Goal: Task Accomplishment & Management: Use online tool/utility

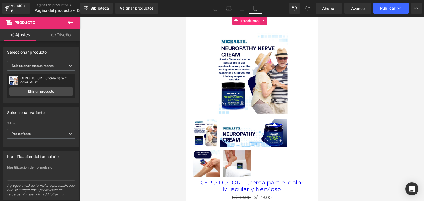
click at [240, 22] on span "Producto" at bounding box center [249, 21] width 20 height 8
click at [243, 21] on font "Producto" at bounding box center [249, 20] width 18 height 4
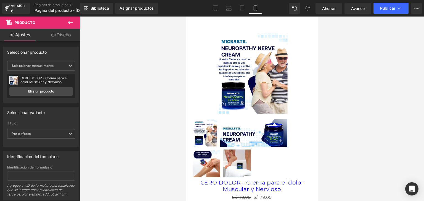
click at [71, 20] on icon at bounding box center [70, 22] width 7 height 7
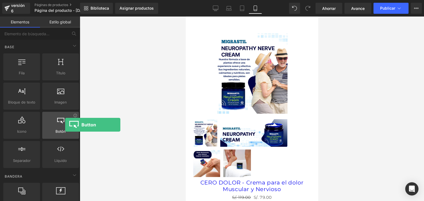
click at [65, 125] on div at bounding box center [60, 122] width 33 height 12
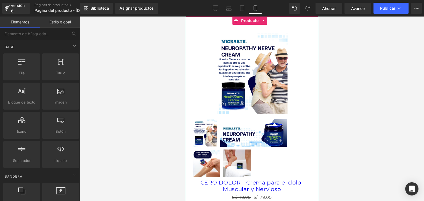
drag, startPoint x: 250, startPoint y: 141, endPoint x: 213, endPoint y: 22, distance: 124.9
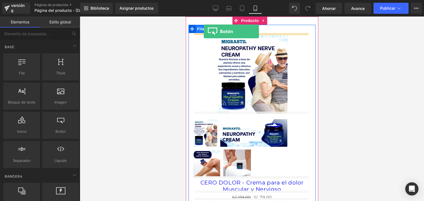
drag, startPoint x: 249, startPoint y: 142, endPoint x: 204, endPoint y: 31, distance: 119.5
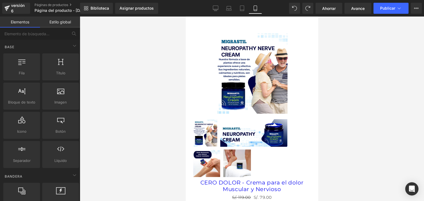
click at [55, 23] on font "Estilo global" at bounding box center [60, 22] width 22 height 5
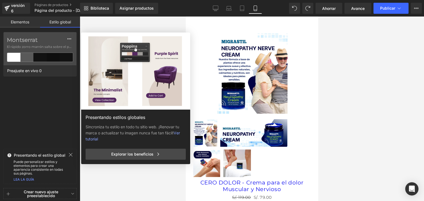
click at [23, 20] on font "Elementos" at bounding box center [20, 22] width 18 height 5
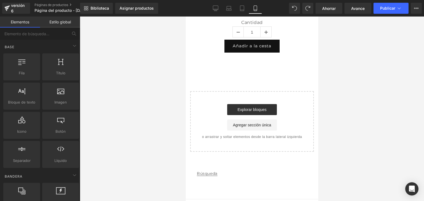
scroll to position [213, 0]
click at [23, 74] on font "Fila" at bounding box center [22, 73] width 6 height 4
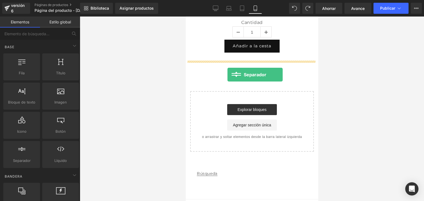
drag, startPoint x: 209, startPoint y: 167, endPoint x: 227, endPoint y: 75, distance: 94.1
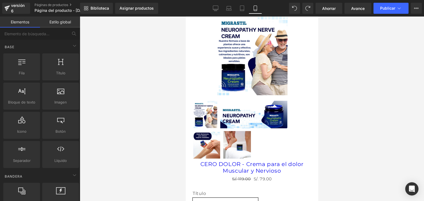
scroll to position [0, 0]
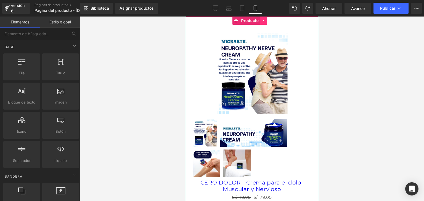
click at [264, 23] on link at bounding box center [263, 21] width 7 height 8
click at [265, 22] on icon at bounding box center [267, 21] width 4 height 4
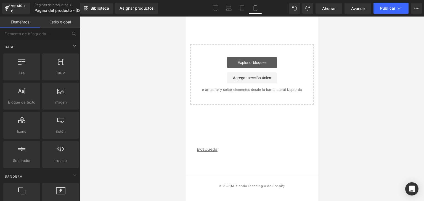
click at [266, 65] on link "Explorar bloques" at bounding box center [252, 62] width 50 height 11
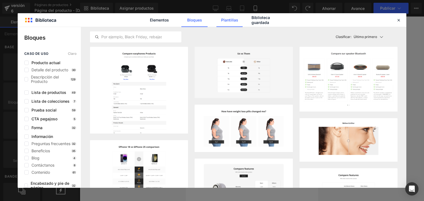
click at [232, 19] on font "Plantillas" at bounding box center [229, 20] width 17 height 5
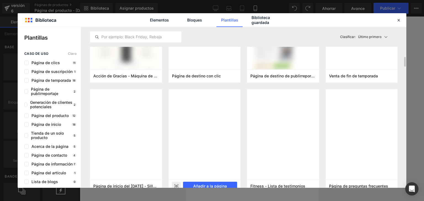
scroll to position [93, 0]
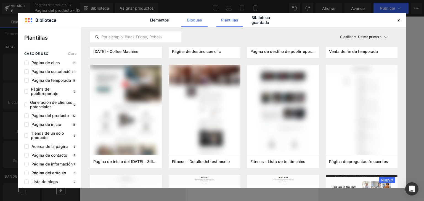
click at [187, 22] on font "Bloques" at bounding box center [194, 20] width 15 height 5
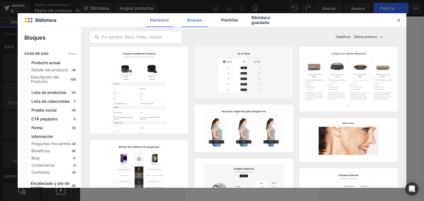
click at [159, 20] on font "Elementos" at bounding box center [159, 20] width 19 height 5
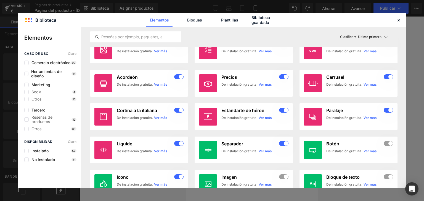
scroll to position [964, 0]
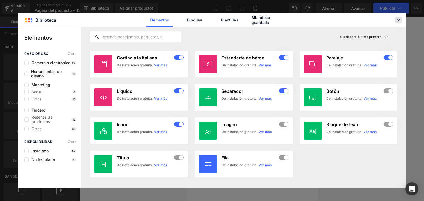
click at [397, 22] on icon at bounding box center [398, 20] width 5 height 5
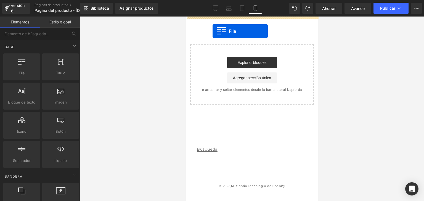
drag, startPoint x: 205, startPoint y: 78, endPoint x: 212, endPoint y: 31, distance: 47.1
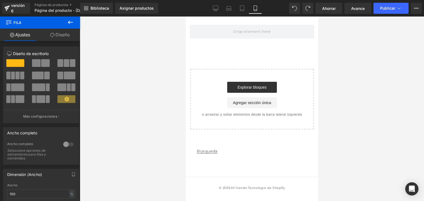
click at [71, 23] on icon at bounding box center [70, 22] width 7 height 7
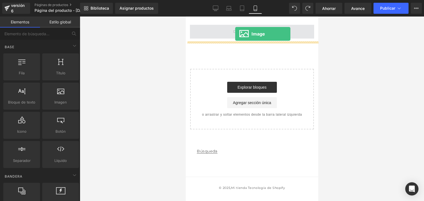
drag, startPoint x: 253, startPoint y: 101, endPoint x: 235, endPoint y: 34, distance: 69.1
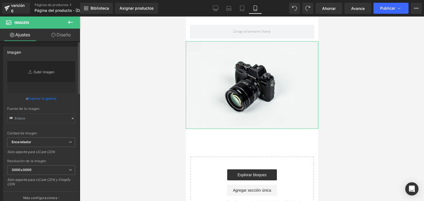
type input "//d1um8515vdn9kb.cloudfront.net/images/parallax.jpg"
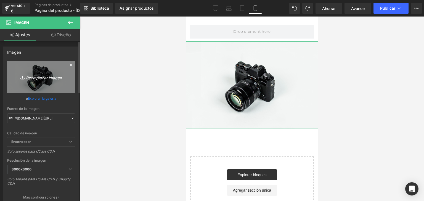
click at [54, 79] on font "Reemplazar imagen" at bounding box center [44, 77] width 36 height 5
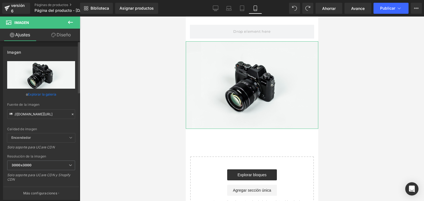
click at [42, 78] on input "file" at bounding box center [41, 75] width 68 height 28
type input "C:\fakepath\HORSE.png"
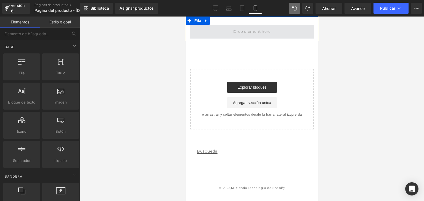
click at [252, 31] on span at bounding box center [251, 31] width 41 height 9
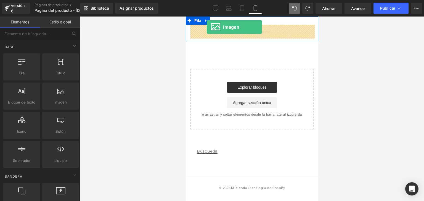
drag, startPoint x: 254, startPoint y: 113, endPoint x: 206, endPoint y: 27, distance: 98.0
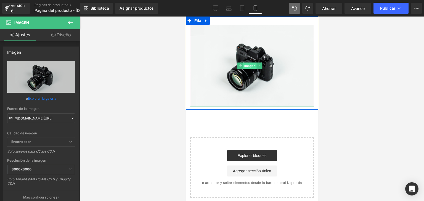
click at [250, 66] on font "Imagen" at bounding box center [249, 66] width 11 height 4
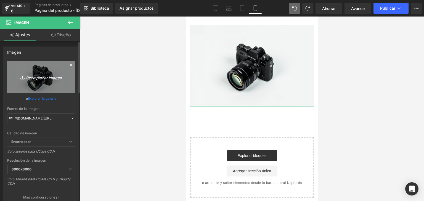
click at [37, 79] on font "Reemplazar imagen" at bounding box center [44, 77] width 36 height 5
type input "C:\fakepath\HORSE.png"
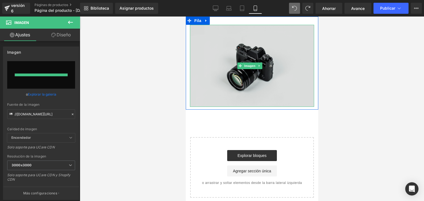
type input "https://ucarecdn.com/6fc7be3d-78f7-492f-a655-0b82990bc7dc/-/format/auto/-/previ…"
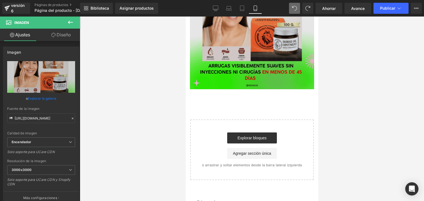
scroll to position [60, 0]
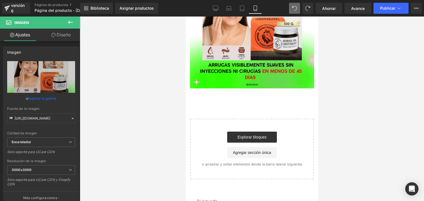
click at [63, 16] on div "versión 6 Páginas de productos Página del producto - 12 de agosto, 17:06:49" at bounding box center [40, 8] width 80 height 17
click at [72, 21] on icon at bounding box center [70, 22] width 7 height 7
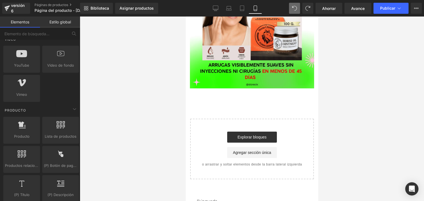
scroll to position [428, 0]
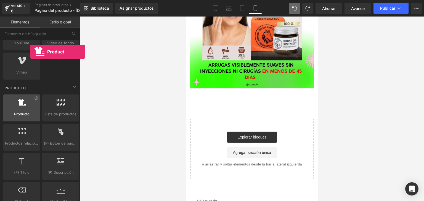
click at [30, 112] on span "Producto" at bounding box center [21, 114] width 33 height 6
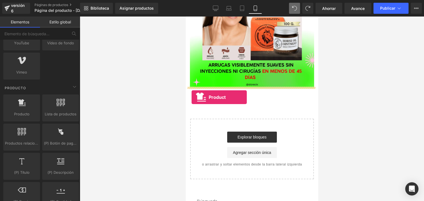
drag, startPoint x: 208, startPoint y: 122, endPoint x: 193, endPoint y: 97, distance: 28.9
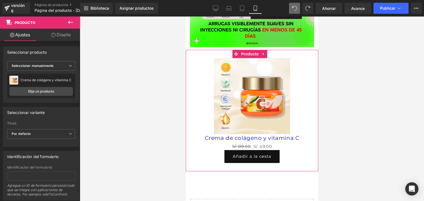
scroll to position [102, 0]
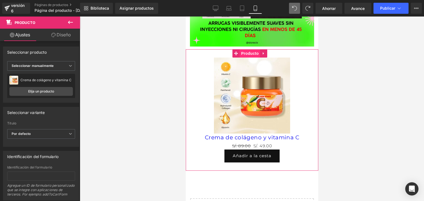
click at [250, 51] on font "Producto" at bounding box center [249, 53] width 18 height 4
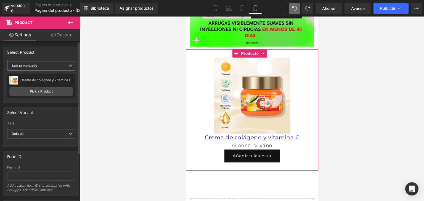
click at [38, 70] on span "Select manually" at bounding box center [41, 66] width 68 height 10
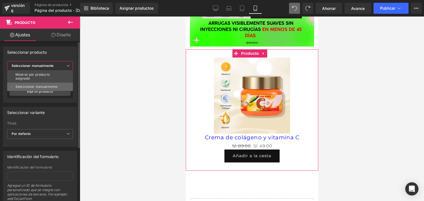
click at [33, 86] on font "Seleccionar manualmente" at bounding box center [36, 87] width 42 height 4
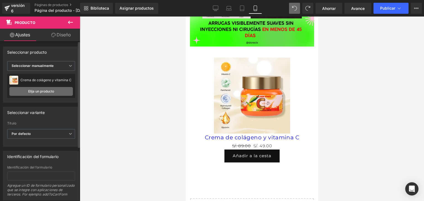
click at [42, 92] on font "Elija un producto" at bounding box center [41, 91] width 26 height 4
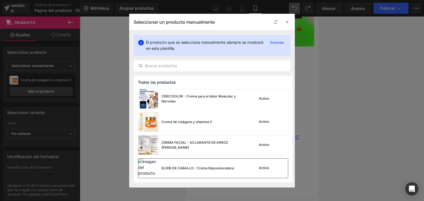
click at [152, 169] on img at bounding box center [148, 168] width 20 height 19
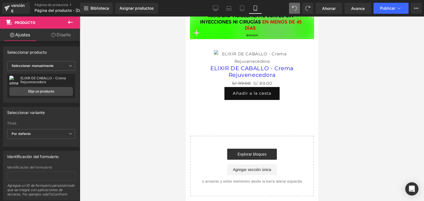
scroll to position [110, 0]
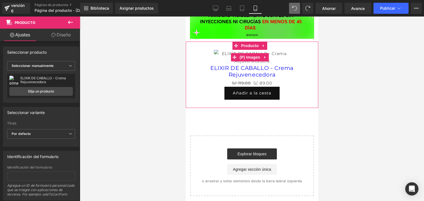
click at [119, 73] on div at bounding box center [252, 109] width 344 height 185
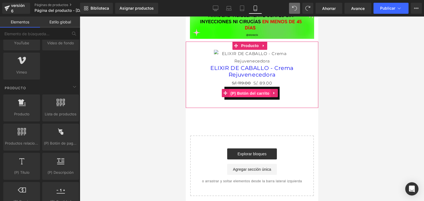
click at [254, 96] on font "(P) Botón del carrito" at bounding box center [249, 93] width 39 height 4
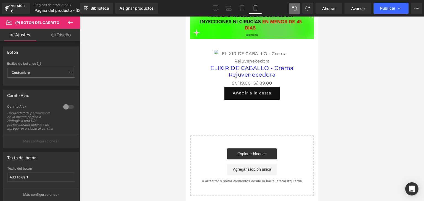
click at [62, 35] on font "Diseño" at bounding box center [64, 35] width 14 height 6
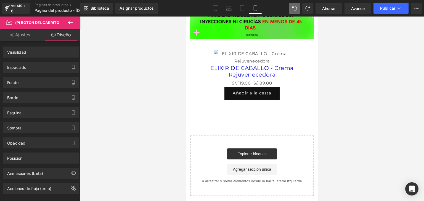
click at [21, 33] on font "Ajustes" at bounding box center [22, 35] width 15 height 6
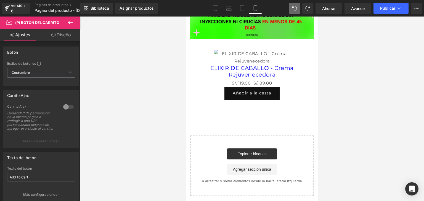
click at [67, 36] on font "Diseño" at bounding box center [64, 35] width 14 height 6
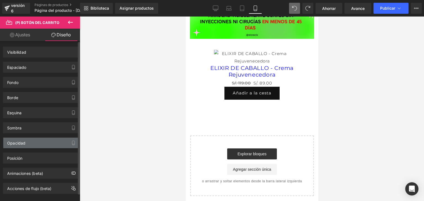
scroll to position [7, 0]
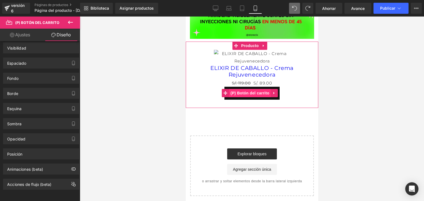
click at [238, 95] on font "(P) Botón del carrito" at bounding box center [249, 93] width 39 height 4
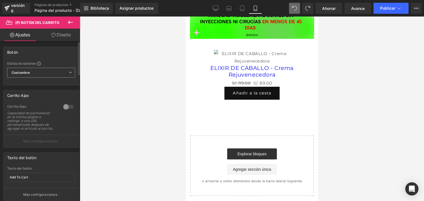
click at [48, 72] on span "Costumbre Configurar estilo global" at bounding box center [41, 73] width 68 height 10
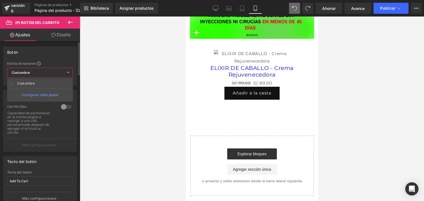
click at [48, 72] on span "Costumbre Configurar estilo global" at bounding box center [40, 73] width 66 height 10
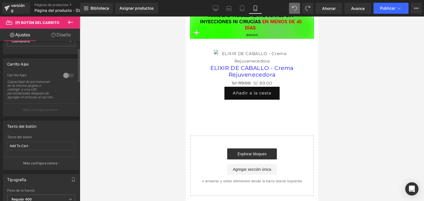
scroll to position [33, 0]
drag, startPoint x: 40, startPoint y: 149, endPoint x: 0, endPoint y: 149, distance: 40.3
click at [0, 149] on div "Texto del botón Add To Cart Texto del botón Add To Cart Más configuraciones" at bounding box center [41, 142] width 82 height 54
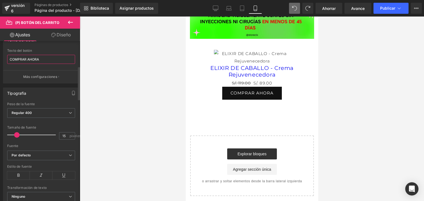
scroll to position [120, 0]
type input "COMPRAR AHORA"
click at [48, 156] on b "Por defecto" at bounding box center [40, 154] width 57 height 5
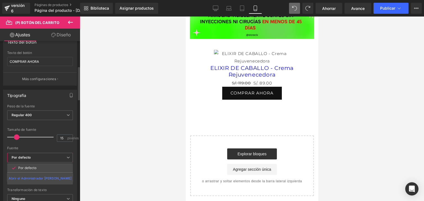
click at [48, 156] on b "Por defecto" at bounding box center [39, 158] width 55 height 5
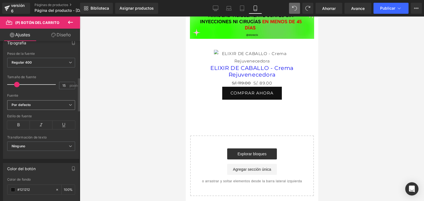
scroll to position [173, 0]
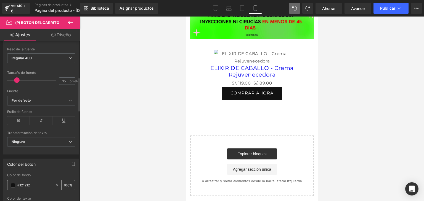
click at [11, 188] on span at bounding box center [13, 185] width 4 height 4
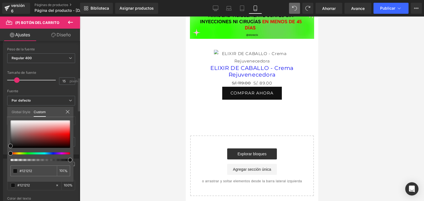
type input "#111111"
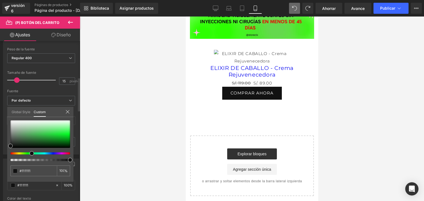
click at [30, 154] on div at bounding box center [38, 154] width 60 height 2
click at [27, 153] on div at bounding box center [38, 154] width 60 height 2
type input "#14790b"
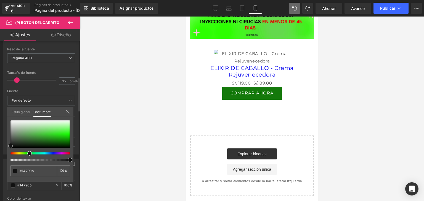
click at [58, 141] on div at bounding box center [40, 135] width 60 height 28
type input "#189b0c"
click at [61, 139] on div at bounding box center [40, 135] width 60 height 28
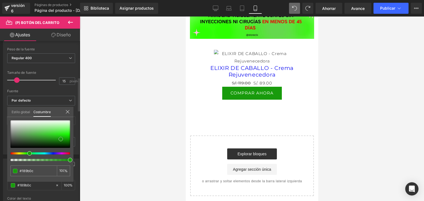
type input "#24e113"
click at [61, 135] on div at bounding box center [40, 135] width 60 height 28
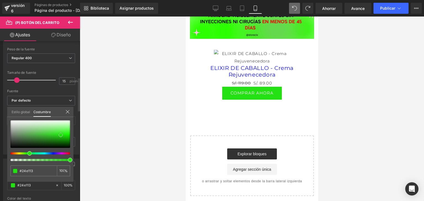
type input "#149b08"
click at [64, 139] on div at bounding box center [40, 135] width 60 height 28
type input "#1ee80c"
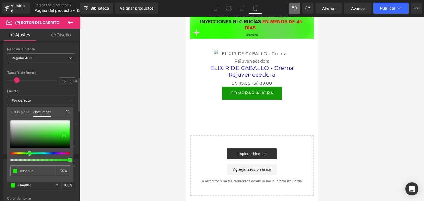
click at [64, 135] on div at bounding box center [40, 135] width 60 height 28
click at [68, 110] on icon at bounding box center [67, 112] width 4 height 4
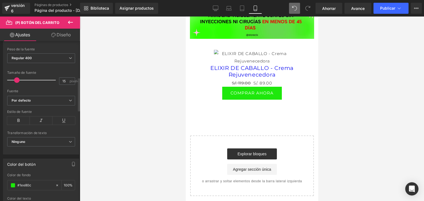
drag, startPoint x: 17, startPoint y: 82, endPoint x: 23, endPoint y: 82, distance: 6.1
type input "17"
click at [19, 82] on span at bounding box center [18, 81] width 6 height 6
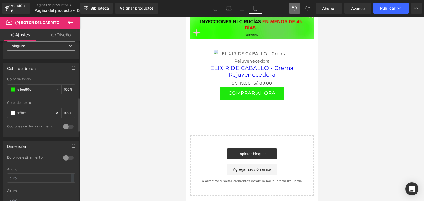
scroll to position [268, 0]
click at [35, 117] on input "#ffffff" at bounding box center [34, 114] width 35 height 6
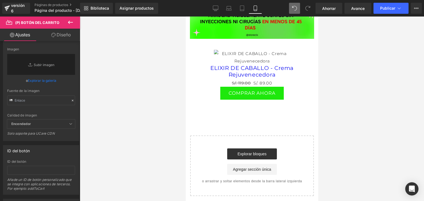
scroll to position [607, 0]
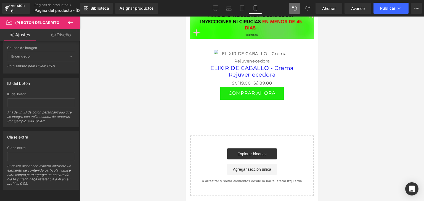
click at [70, 23] on icon at bounding box center [70, 22] width 7 height 7
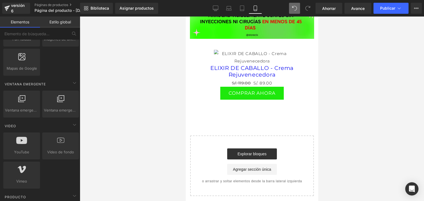
scroll to position [318, 0]
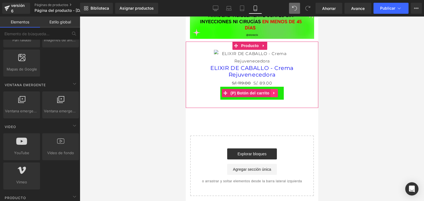
click at [274, 95] on icon at bounding box center [274, 93] width 4 height 4
click at [278, 95] on icon at bounding box center [278, 93] width 4 height 4
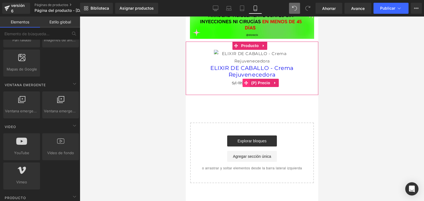
click at [242, 87] on span at bounding box center [245, 83] width 7 height 8
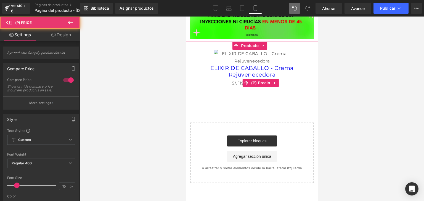
click at [237, 86] on span "S/. 119.00" at bounding box center [240, 83] width 19 height 5
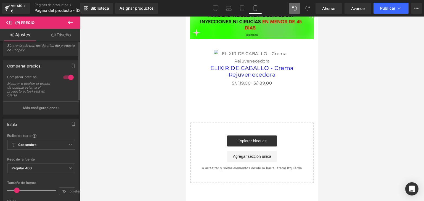
scroll to position [0, 0]
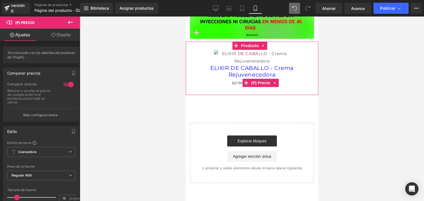
click at [237, 86] on font "S/. 119.00" at bounding box center [240, 83] width 19 height 5
click at [242, 87] on span at bounding box center [245, 83] width 7 height 8
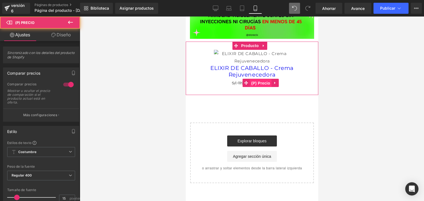
click at [258, 85] on font "(P) Precio" at bounding box center [260, 83] width 19 height 4
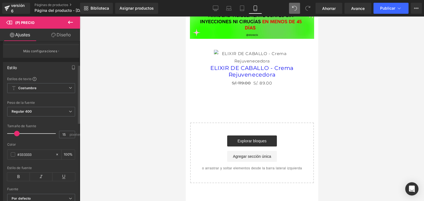
scroll to position [64, 0]
click at [13, 154] on span at bounding box center [13, 155] width 4 height 4
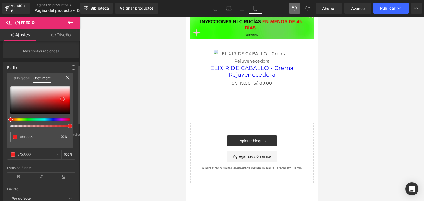
type input "#f02222"
click at [62, 99] on div at bounding box center [40, 101] width 60 height 28
type input "#2def23"
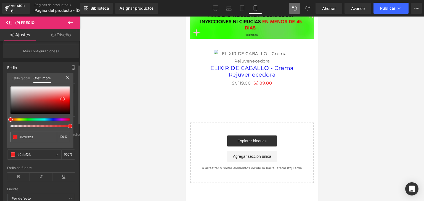
click at [28, 119] on div at bounding box center [38, 120] width 60 height 2
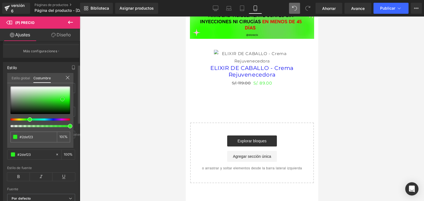
type input "#222422"
click at [12, 110] on div at bounding box center [40, 101] width 60 height 28
click at [67, 76] on icon at bounding box center [67, 78] width 4 height 4
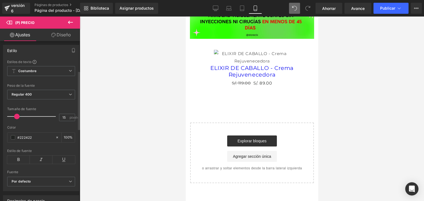
scroll to position [79, 0]
click at [50, 72] on span "Costumbre Configurar estilo global" at bounding box center [41, 73] width 68 height 10
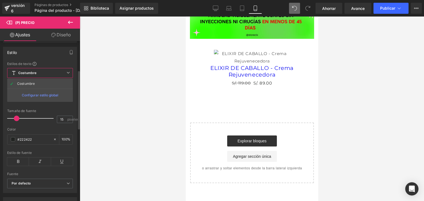
click at [50, 72] on span "Costumbre Configurar estilo global" at bounding box center [40, 73] width 66 height 10
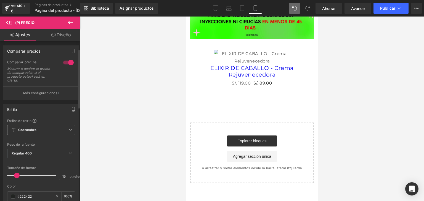
scroll to position [23, 0]
click at [67, 63] on div at bounding box center [68, 62] width 13 height 9
click at [66, 62] on div at bounding box center [68, 62] width 13 height 9
click at [50, 93] on font "Más configuraciones" at bounding box center [40, 92] width 34 height 4
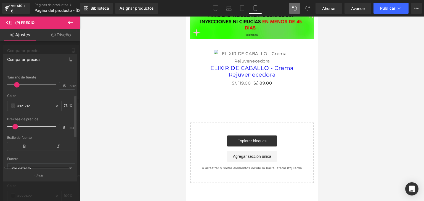
scroll to position [63, 0]
click at [12, 105] on span at bounding box center [13, 105] width 4 height 4
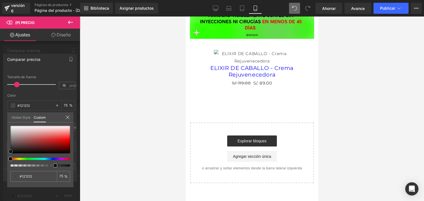
click at [63, 137] on div at bounding box center [40, 140] width 60 height 28
type input "#f83939"
type input "#840505"
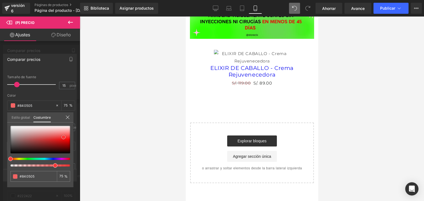
click at [66, 146] on div at bounding box center [40, 140] width 60 height 28
type input "#c50606"
click at [66, 143] on div at bounding box center [40, 140] width 60 height 28
type input "#fc1b1b"
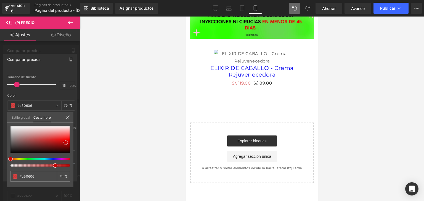
type input "#fc1b1b"
click at [69, 138] on div at bounding box center [40, 140] width 60 height 28
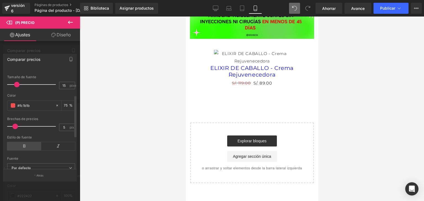
click at [23, 146] on icon at bounding box center [24, 146] width 34 height 8
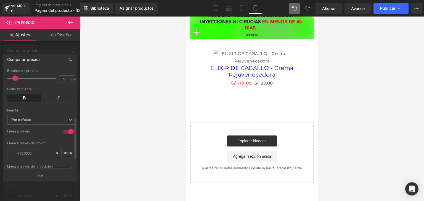
scroll to position [117, 0]
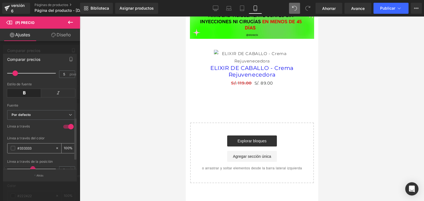
click at [14, 147] on span at bounding box center [13, 148] width 4 height 4
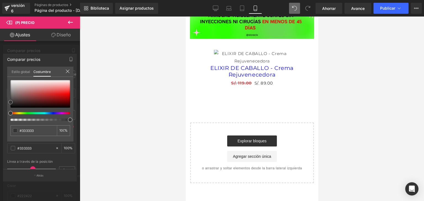
type input "#f94747"
click at [66, 90] on div at bounding box center [40, 94] width 60 height 28
type input "#f70707"
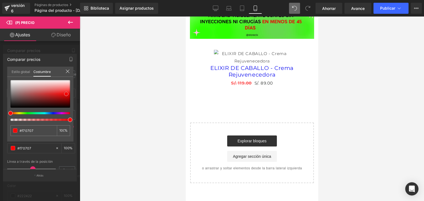
click at [66, 94] on div at bounding box center [40, 94] width 60 height 28
click at [66, 93] on span at bounding box center [66, 94] width 4 height 4
type input "#fc0202"
type input "#fd0101"
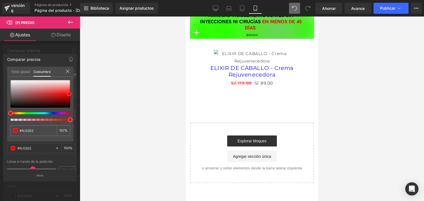
type input "#fd0101"
click at [70, 94] on div at bounding box center [40, 94] width 60 height 28
drag, startPoint x: 39, startPoint y: 128, endPoint x: 14, endPoint y: 126, distance: 25.1
click at [14, 126] on div "#fd0101" at bounding box center [33, 130] width 46 height 11
click at [65, 71] on icon at bounding box center [67, 71] width 4 height 4
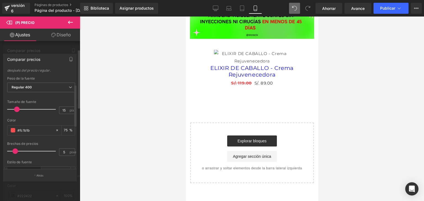
scroll to position [38, 0]
click at [39, 128] on input "#fc1b1b" at bounding box center [34, 131] width 35 height 6
drag, startPoint x: 39, startPoint y: 130, endPoint x: 4, endPoint y: 131, distance: 34.5
click at [4, 131] on div "Estilos de texto Costumbre Costumbre Configurar estilo global Costumbre Configu…" at bounding box center [41, 118] width 76 height 101
paste input "d0101"
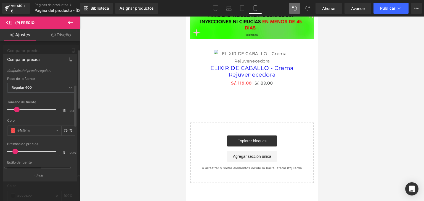
type input "#fd0101"
type input "100"
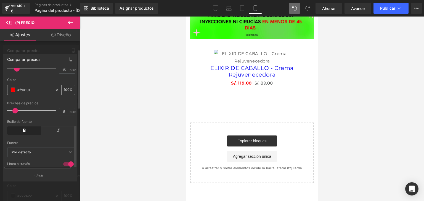
scroll to position [134, 0]
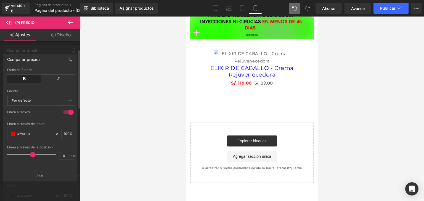
type input "#fd0101"
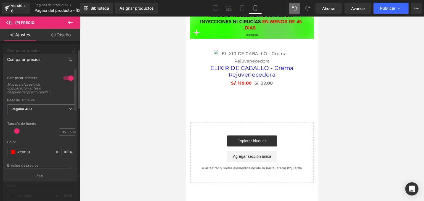
scroll to position [0, 0]
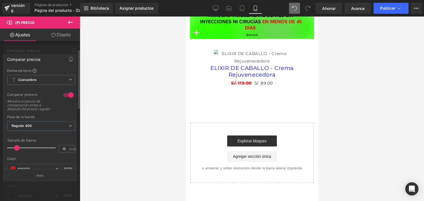
click at [52, 46] on div at bounding box center [40, 111] width 80 height 188
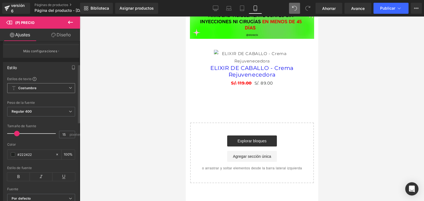
scroll to position [69, 0]
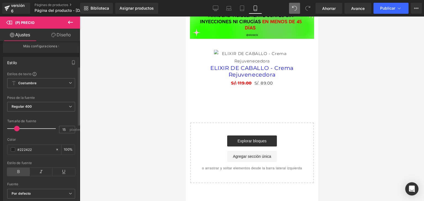
click at [22, 172] on icon at bounding box center [18, 172] width 23 height 8
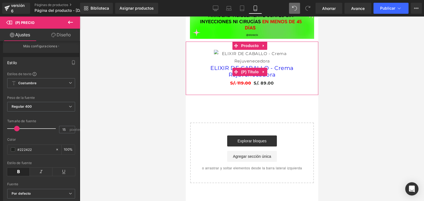
click at [220, 78] on font "ELIXIR DE CABALLO - Crema Rejuvenecedora" at bounding box center [251, 71] width 83 height 13
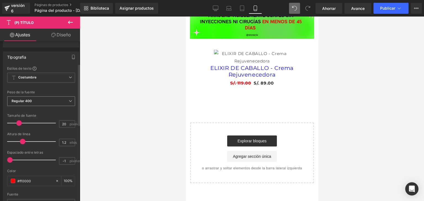
scroll to position [59, 0]
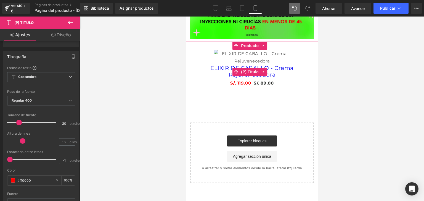
click at [220, 78] on font "ELIXIR DE CABALLO - Crema Rejuvenecedora" at bounding box center [251, 71] width 83 height 13
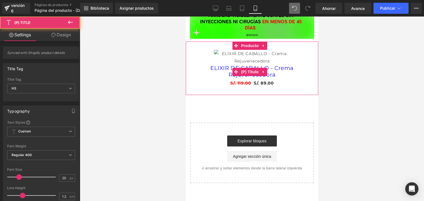
click at [223, 78] on font "ELIXIR DE CABALLO - Crema Rejuvenecedora" at bounding box center [251, 71] width 83 height 13
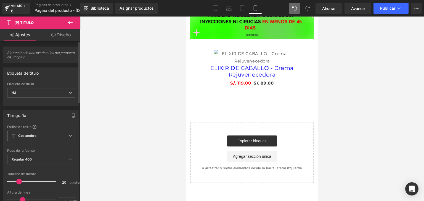
click at [25, 131] on span "Costumbre Configurar estilo global" at bounding box center [41, 136] width 68 height 10
click at [49, 122] on div "Tipografía Estilos de texto Costumbre Costumbre Configurar estilo global Costum…" at bounding box center [41, 202] width 76 height 185
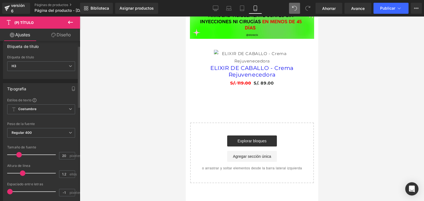
scroll to position [0, 0]
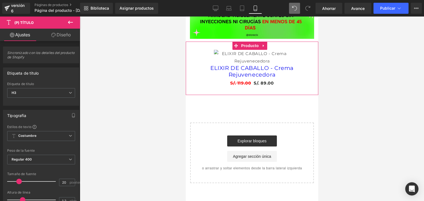
click at [285, 78] on font "ELIXIR DE CABALLO - Crema Rejuvenecedora" at bounding box center [251, 71] width 83 height 13
click at [254, 74] on font "(P) Título" at bounding box center [250, 72] width 18 height 4
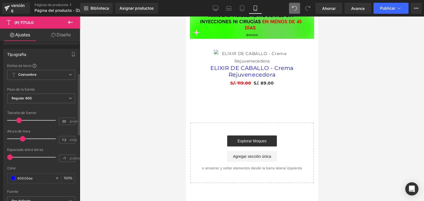
scroll to position [91, 0]
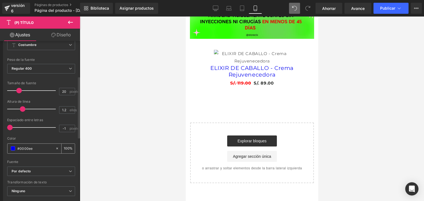
click at [13, 148] on span at bounding box center [13, 148] width 4 height 4
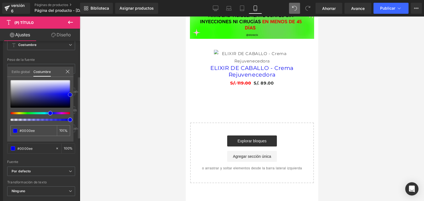
type input "#1e1e23"
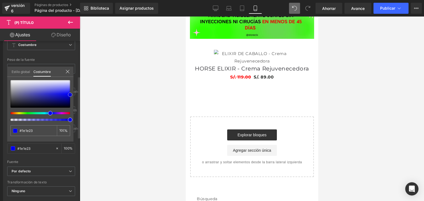
click at [15, 104] on div at bounding box center [40, 94] width 60 height 28
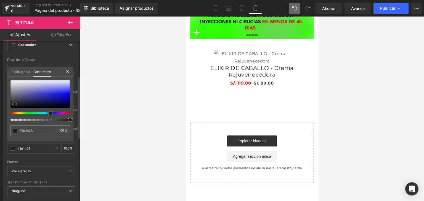
click at [13, 105] on span at bounding box center [14, 104] width 4 height 4
type input "#1c1c20"
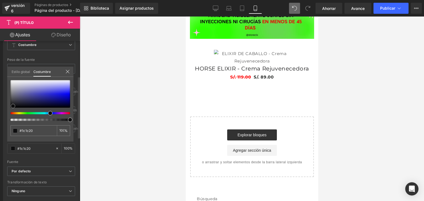
type input "#09090a"
type input "#000000"
drag, startPoint x: 13, startPoint y: 106, endPoint x: 9, endPoint y: 111, distance: 6.4
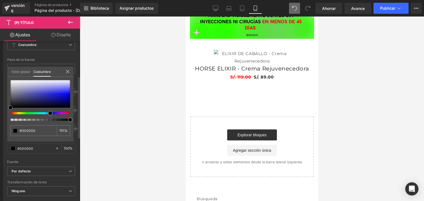
click at [9, 111] on div "#000000 100 %" at bounding box center [40, 111] width 66 height 62
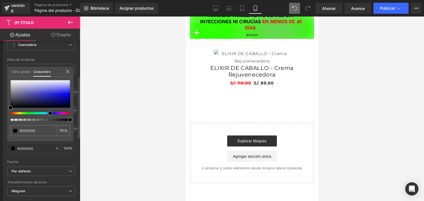
click at [67, 73] on icon at bounding box center [67, 72] width 4 height 4
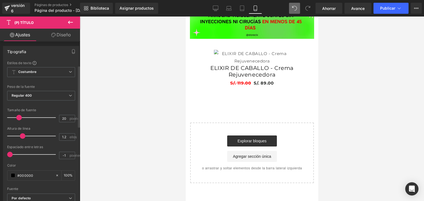
scroll to position [63, 0]
click at [48, 98] on span "Regular 400" at bounding box center [41, 97] width 68 height 10
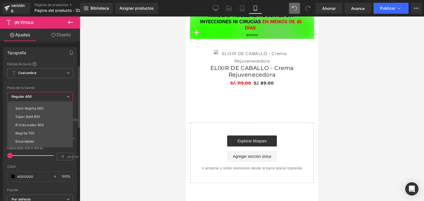
scroll to position [46, 0]
click at [69, 95] on icon at bounding box center [67, 96] width 3 height 3
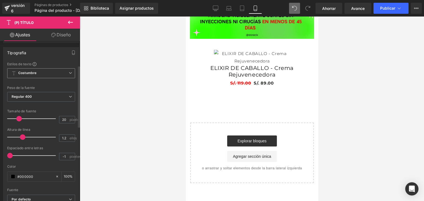
click at [66, 72] on span "Costumbre Configurar estilo global" at bounding box center [41, 73] width 68 height 10
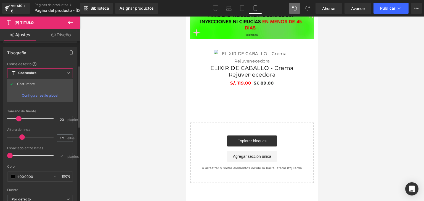
click at [66, 72] on span "Costumbre Configurar estilo global" at bounding box center [40, 73] width 66 height 10
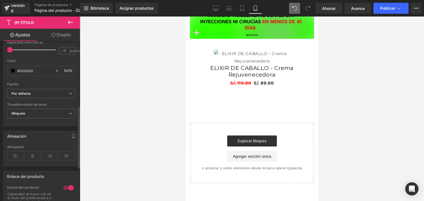
scroll to position [257, 0]
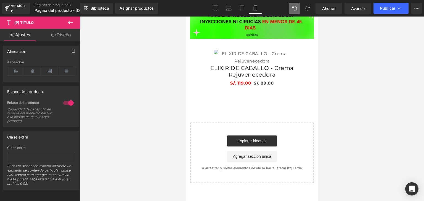
click at [47, 40] on link "Diseño" at bounding box center [61, 35] width 40 height 12
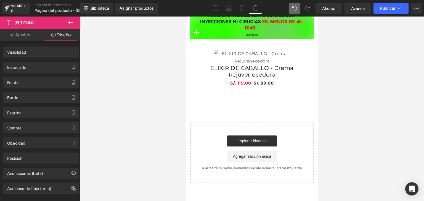
click at [23, 35] on font "Ajustes" at bounding box center [22, 35] width 15 height 6
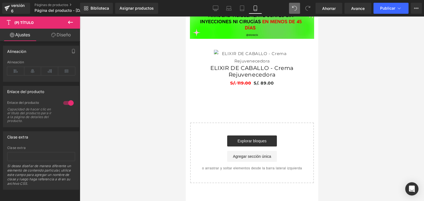
scroll to position [0, 0]
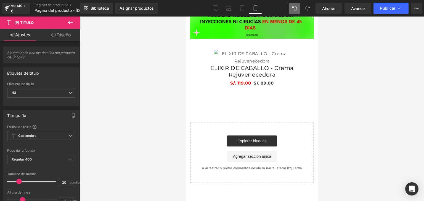
click at [70, 25] on icon at bounding box center [70, 22] width 7 height 7
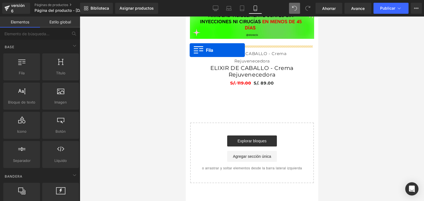
drag, startPoint x: 212, startPoint y: 87, endPoint x: 189, endPoint y: 51, distance: 42.9
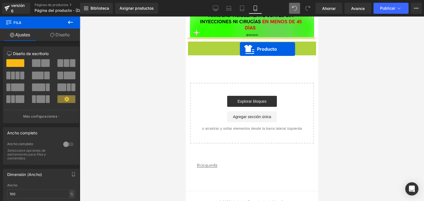
drag, startPoint x: 249, startPoint y: 42, endPoint x: 239, endPoint y: 49, distance: 12.1
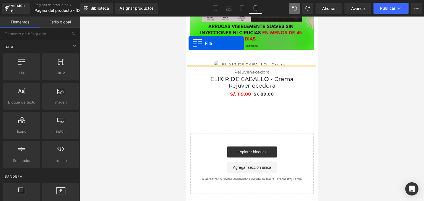
scroll to position [55, 0]
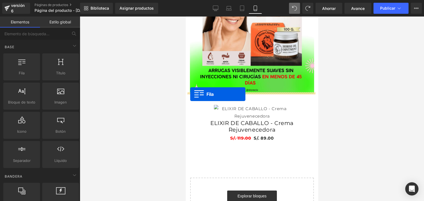
drag, startPoint x: 215, startPoint y: 86, endPoint x: 190, endPoint y: 94, distance: 26.5
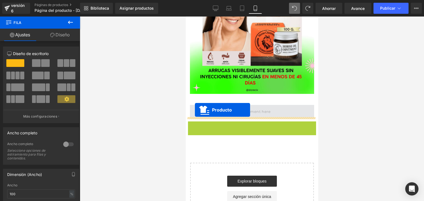
drag, startPoint x: 242, startPoint y: 122, endPoint x: 194, endPoint y: 110, distance: 49.4
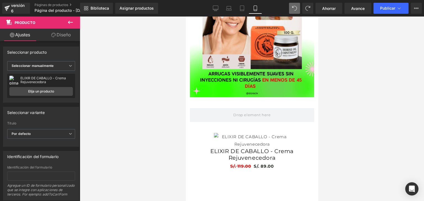
scroll to position [52, 0]
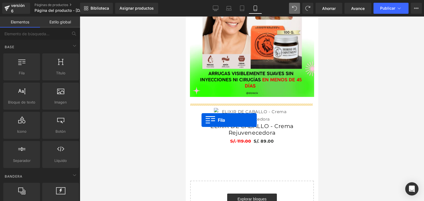
drag, startPoint x: 202, startPoint y: 84, endPoint x: 202, endPoint y: 120, distance: 36.4
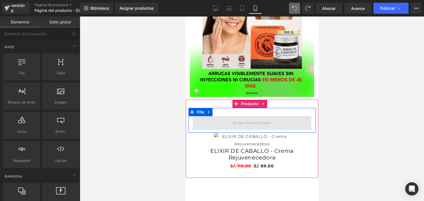
click at [233, 119] on span at bounding box center [251, 123] width 41 height 9
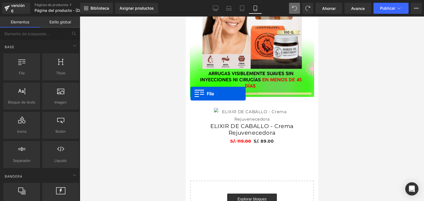
drag, startPoint x: 215, startPoint y: 84, endPoint x: 190, endPoint y: 94, distance: 27.1
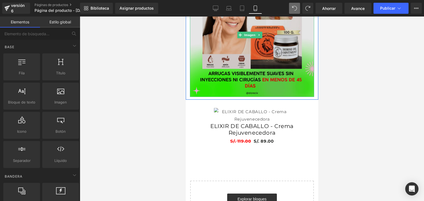
scroll to position [0, 0]
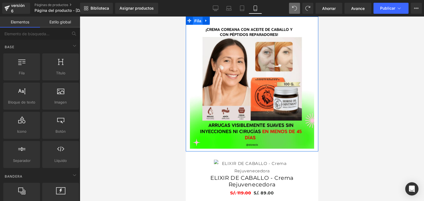
click at [198, 23] on font "Fila" at bounding box center [197, 21] width 7 height 8
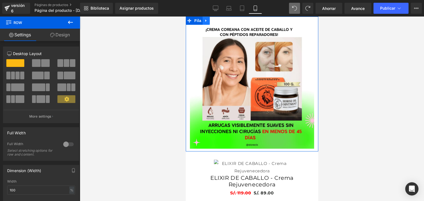
click at [206, 21] on icon at bounding box center [206, 21] width 4 height 4
click at [215, 22] on link at bounding box center [212, 21] width 7 height 8
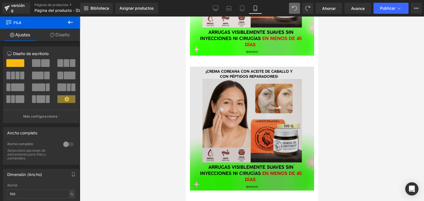
scroll to position [109, 0]
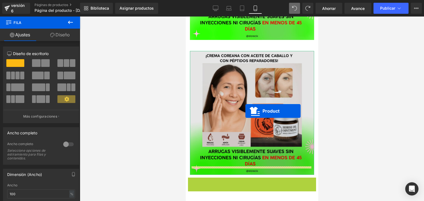
drag, startPoint x: 248, startPoint y: 173, endPoint x: 244, endPoint y: 110, distance: 63.3
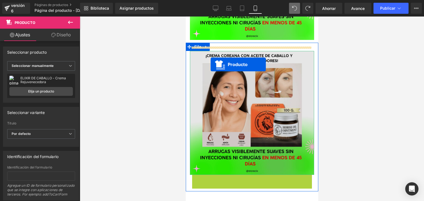
drag, startPoint x: 246, startPoint y: 171, endPoint x: 210, endPoint y: 65, distance: 112.1
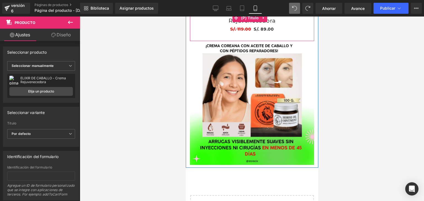
scroll to position [174, 0]
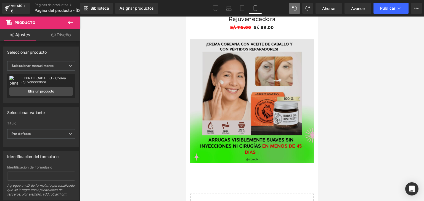
click at [267, 110] on img at bounding box center [251, 101] width 124 height 124
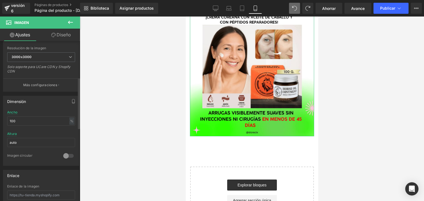
scroll to position [0, 0]
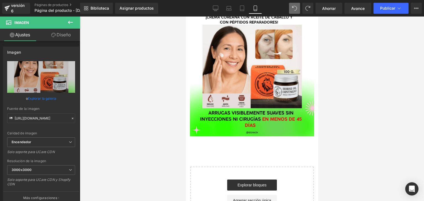
click at [68, 26] on button at bounding box center [70, 23] width 19 height 12
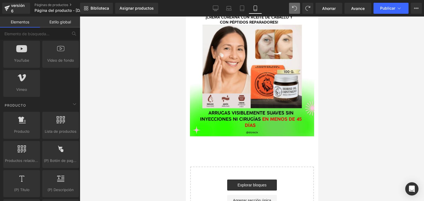
scroll to position [420, 0]
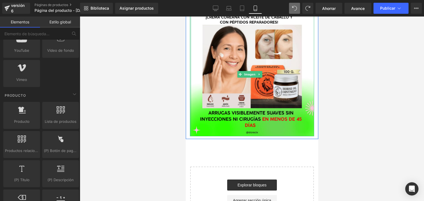
drag, startPoint x: 242, startPoint y: 162, endPoint x: 190, endPoint y: 74, distance: 102.5
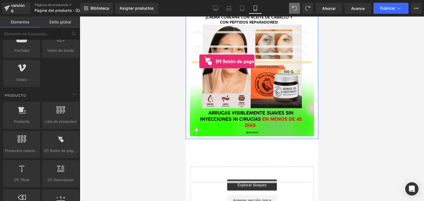
drag, startPoint x: 248, startPoint y: 159, endPoint x: 199, endPoint y: 61, distance: 109.3
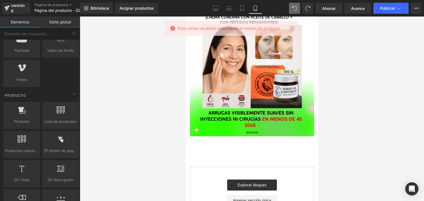
click at [292, 31] on link at bounding box center [292, 28] width 6 height 6
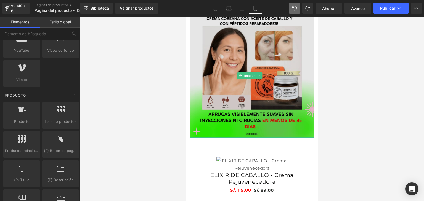
scroll to position [0, 0]
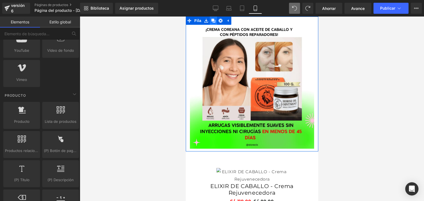
click at [213, 22] on icon at bounding box center [213, 21] width 4 height 4
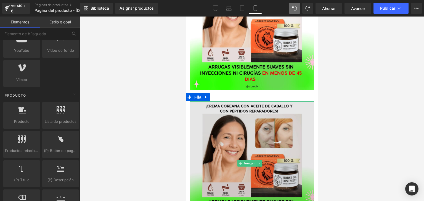
scroll to position [57, 0]
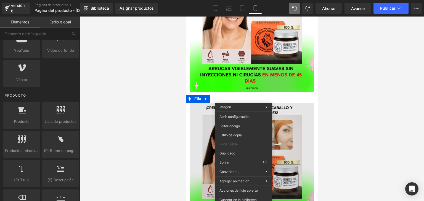
click at [192, 148] on img at bounding box center [251, 165] width 124 height 124
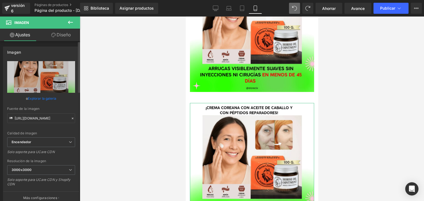
click at [44, 98] on font "Explorar la galería" at bounding box center [42, 99] width 28 height 4
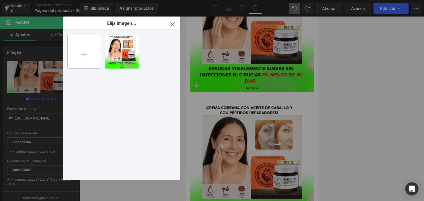
click at [87, 46] on input "file" at bounding box center [84, 51] width 33 height 33
type input "C:\fakepath\cuidado de la piel belleza natural GIF by Biutest.gif"
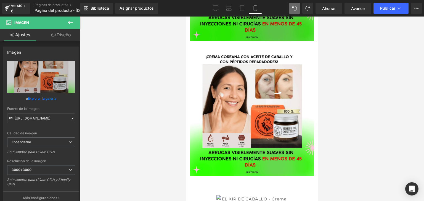
scroll to position [131, 0]
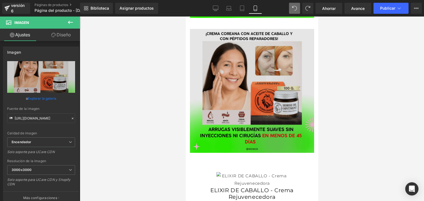
click at [252, 73] on img at bounding box center [251, 91] width 124 height 124
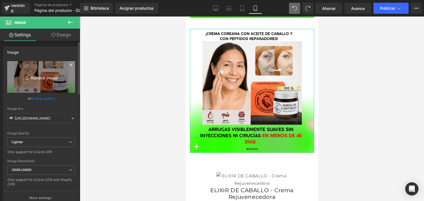
click at [38, 74] on icon "Replace Image" at bounding box center [41, 77] width 44 height 7
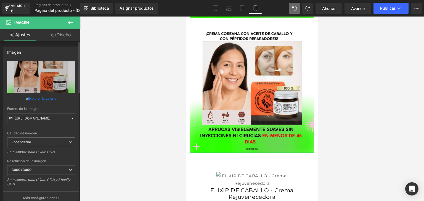
click at [43, 98] on font "Explorar la galería" at bounding box center [42, 99] width 28 height 4
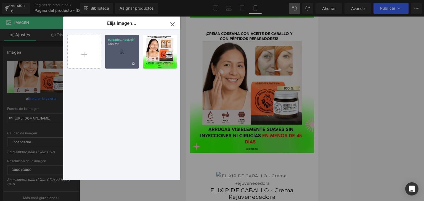
click at [119, 52] on div "cuidado...test.gif 1.88 MB" at bounding box center [122, 52] width 34 height 34
type input "https://ucarecdn.com/bd000ad9-2c8b-4f69-9f75-fdabd6fbc471/cuidado%20de%20la%20p…"
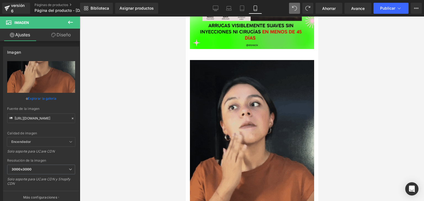
scroll to position [108, 0]
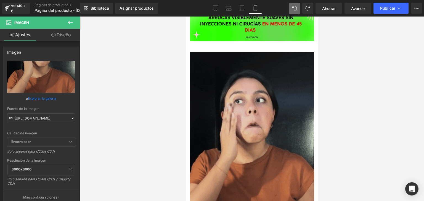
click at [254, 103] on img at bounding box center [251, 162] width 124 height 221
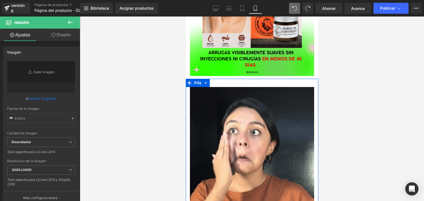
scroll to position [0, 0]
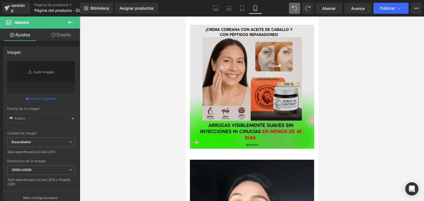
click at [239, 75] on img at bounding box center [251, 87] width 124 height 124
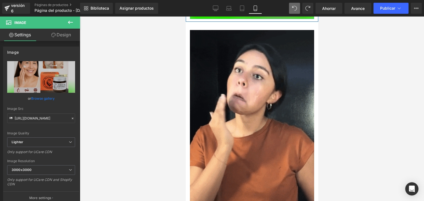
scroll to position [130, 0]
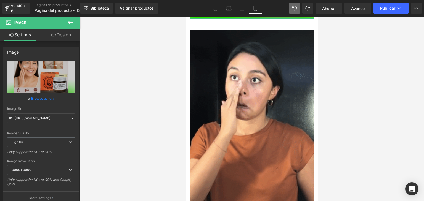
click at [239, 75] on img at bounding box center [251, 140] width 124 height 221
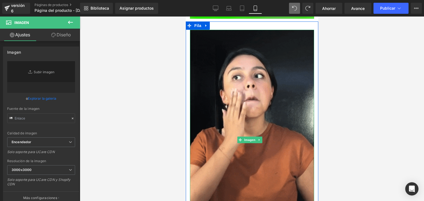
scroll to position [282, 0]
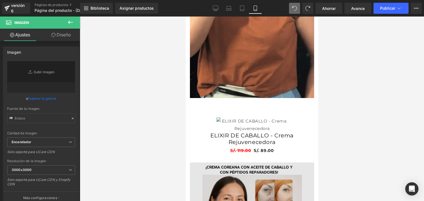
click at [250, 117] on img at bounding box center [251, 124] width 71 height 15
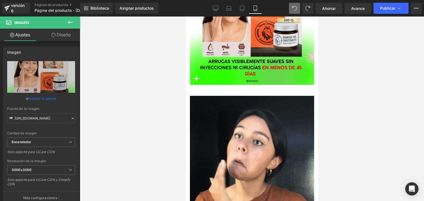
scroll to position [66, 0]
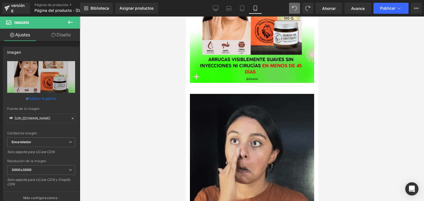
click at [253, 126] on img at bounding box center [251, 204] width 124 height 221
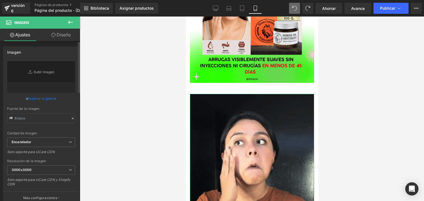
click at [53, 98] on font "Explorar la galería" at bounding box center [42, 99] width 28 height 4
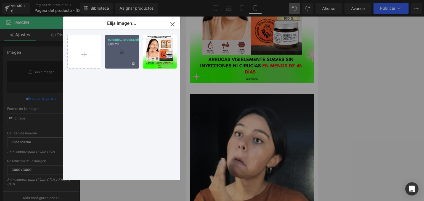
click at [120, 58] on div "cuidado...prueba.gif 1,88 MB" at bounding box center [122, 52] width 34 height 34
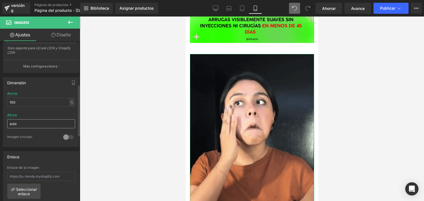
scroll to position [131, 0]
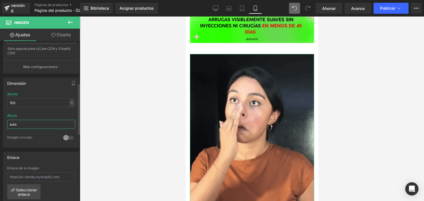
click at [43, 124] on input "auto" at bounding box center [41, 124] width 68 height 9
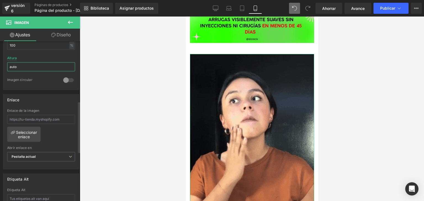
scroll to position [188, 0]
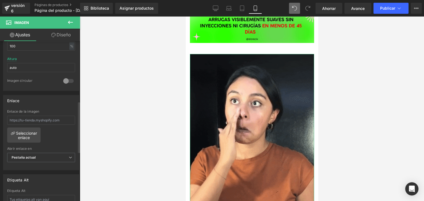
click at [66, 78] on div at bounding box center [68, 81] width 13 height 9
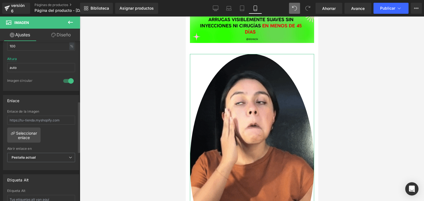
click at [68, 80] on div at bounding box center [68, 81] width 13 height 9
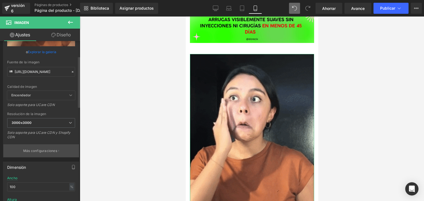
scroll to position [45, 0]
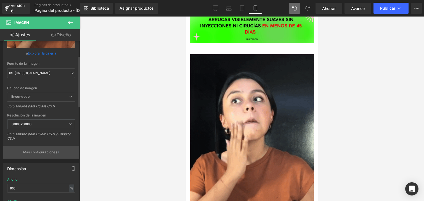
click at [42, 151] on font "Más configuraciones" at bounding box center [40, 152] width 34 height 4
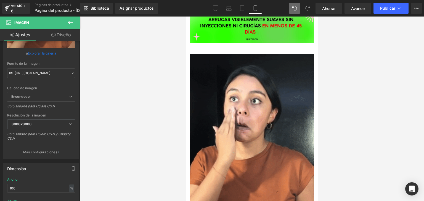
click at [95, 64] on div at bounding box center [252, 109] width 344 height 185
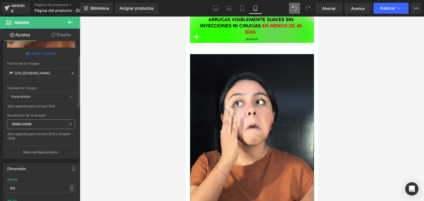
click at [36, 125] on span "3000x3000" at bounding box center [41, 125] width 68 height 10
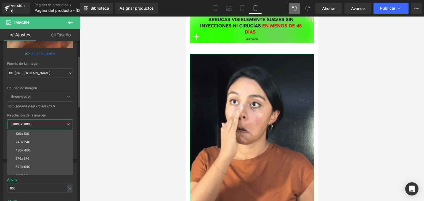
drag, startPoint x: 33, startPoint y: 131, endPoint x: 28, endPoint y: 133, distance: 5.9
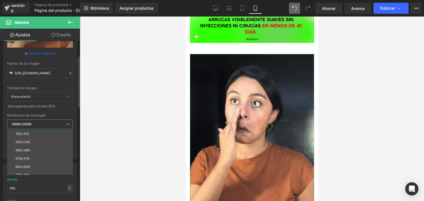
click at [28, 133] on font "100x100" at bounding box center [22, 134] width 14 height 4
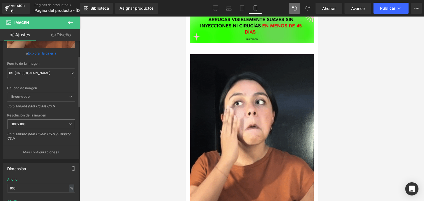
click at [69, 124] on icon at bounding box center [70, 124] width 3 height 3
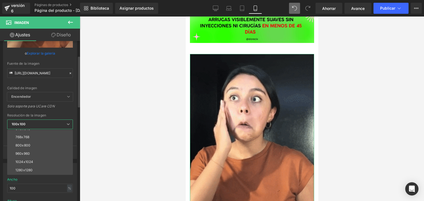
scroll to position [38, 0]
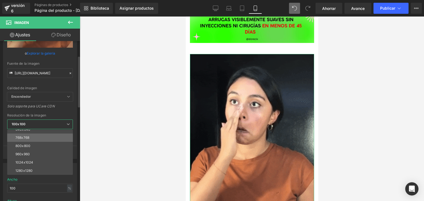
click at [37, 139] on li "768x768" at bounding box center [41, 138] width 68 height 8
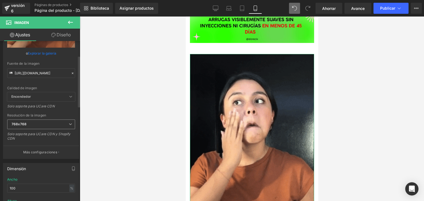
click at [63, 121] on span "768x768" at bounding box center [41, 125] width 68 height 10
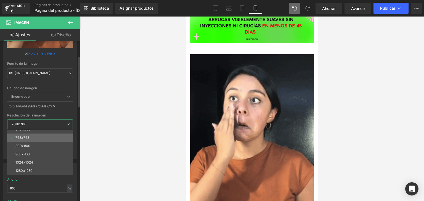
scroll to position [79, 0]
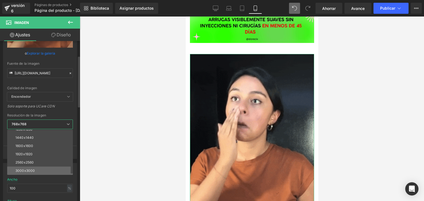
click at [33, 169] on font "3000x3000" at bounding box center [24, 171] width 19 height 4
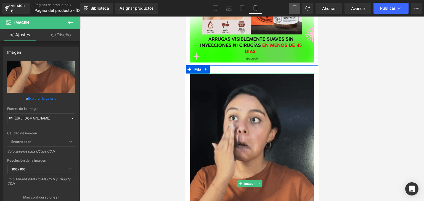
scroll to position [77, 0]
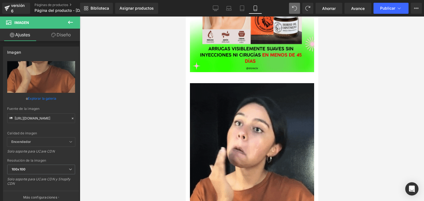
click at [292, 8] on icon at bounding box center [294, 8] width 5 height 5
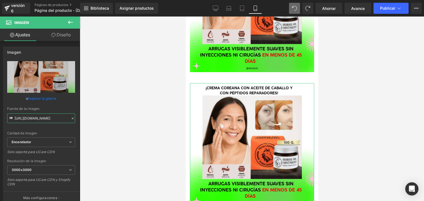
scroll to position [0, 154]
drag, startPoint x: 14, startPoint y: 118, endPoint x: 111, endPoint y: 126, distance: 96.9
click at [111, 126] on div "(P) Botón de pago dinámico Estás previsualizando cómo funciona el Reestilizará …" at bounding box center [212, 105] width 424 height 211
paste input "media2.giphy.com/media/v1.Y2lkPTc5MGI3NjExMzliZTk0aWhqeGQ5NDQ0ZnUzeHQxN3B0d2Z3M…"
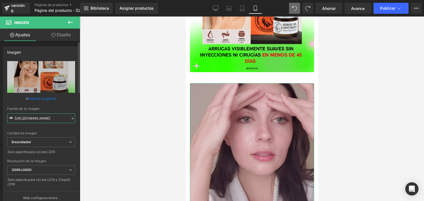
type input "https://media2.giphy.com/media/v1.Y2lkPTc5MGI3NjExMzliZTk0aWhqeGQ5NDQ0ZnUzeHQxN…"
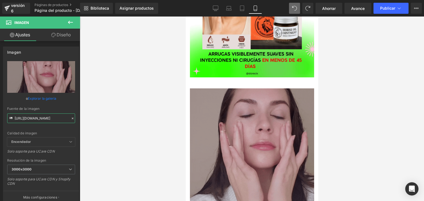
scroll to position [39, 0]
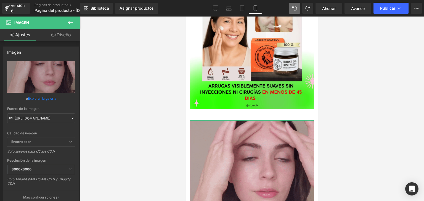
click at [61, 34] on font "Diseño" at bounding box center [64, 35] width 14 height 6
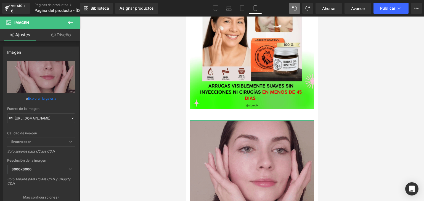
scroll to position [0, 0]
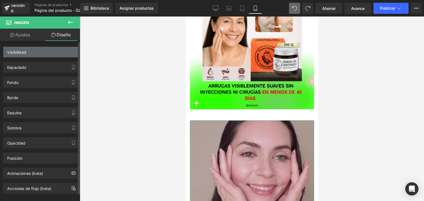
click at [34, 54] on div "Visibilidad" at bounding box center [41, 52] width 76 height 10
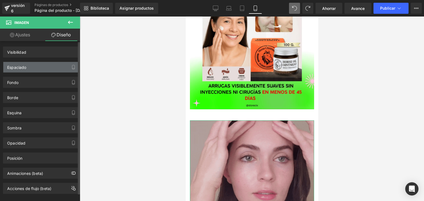
click at [63, 71] on div "Espaciado" at bounding box center [41, 67] width 76 height 10
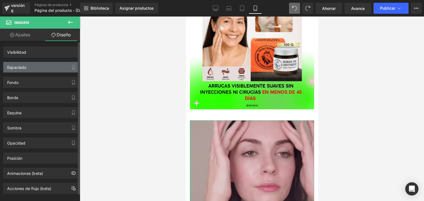
click at [47, 66] on div "Espaciado" at bounding box center [41, 67] width 76 height 10
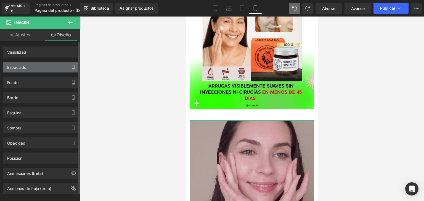
click at [71, 68] on icon "button" at bounding box center [73, 67] width 4 height 4
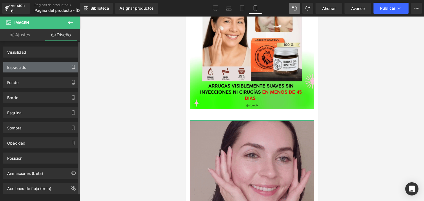
click at [71, 68] on icon "button" at bounding box center [73, 67] width 4 height 4
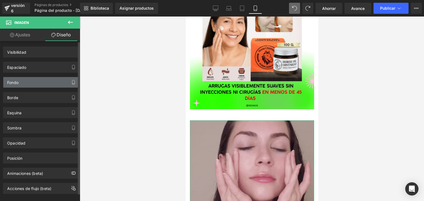
click at [71, 85] on button "button" at bounding box center [73, 82] width 9 height 10
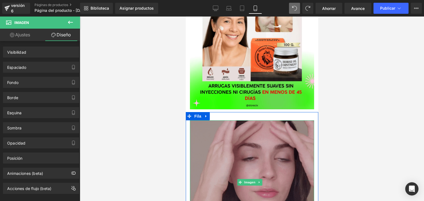
click at [248, 137] on img at bounding box center [251, 183] width 124 height 124
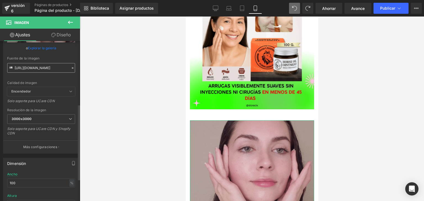
scroll to position [133, 0]
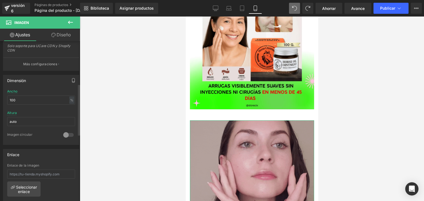
click at [72, 81] on icon "button" at bounding box center [73, 80] width 4 height 4
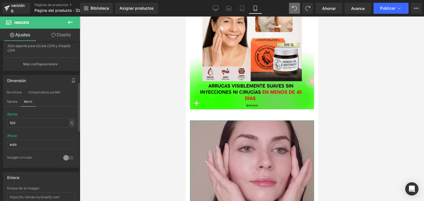
click at [73, 80] on icon "button" at bounding box center [73, 80] width 4 height 4
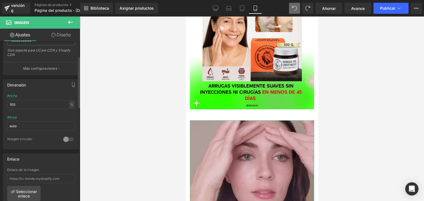
scroll to position [0, 0]
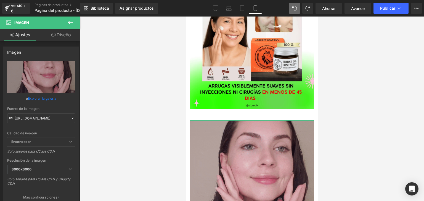
click at [62, 32] on font "Diseño" at bounding box center [64, 35] width 14 height 6
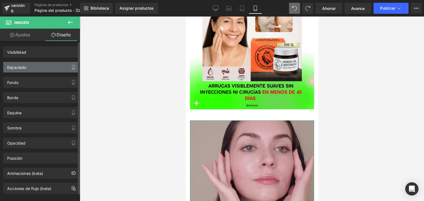
click at [72, 65] on button "button" at bounding box center [73, 67] width 9 height 10
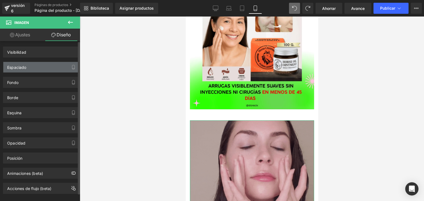
click at [28, 71] on div "Espaciado" at bounding box center [41, 67] width 76 height 10
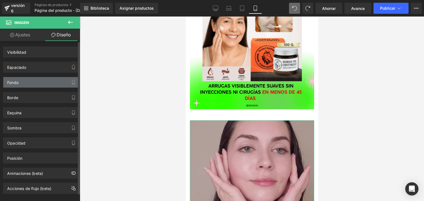
click at [26, 81] on div "Fondo" at bounding box center [41, 82] width 76 height 10
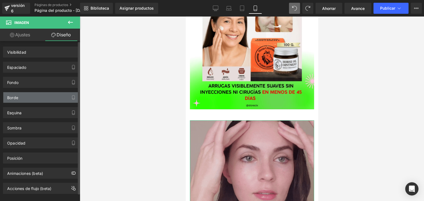
click at [26, 97] on div "Borde" at bounding box center [41, 97] width 76 height 10
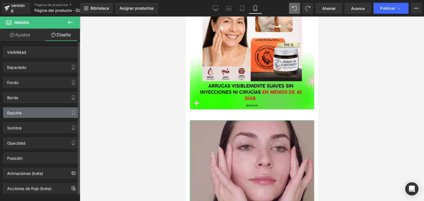
click at [28, 110] on div "Esquina" at bounding box center [41, 113] width 76 height 10
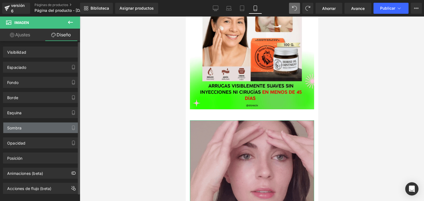
click at [30, 128] on div "Sombra" at bounding box center [41, 128] width 76 height 10
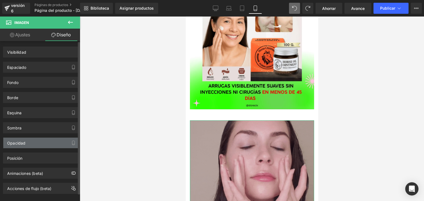
click at [30, 145] on div "Opacidad" at bounding box center [41, 143] width 76 height 10
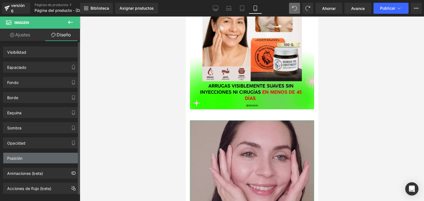
click at [30, 159] on div "Posición" at bounding box center [41, 158] width 76 height 10
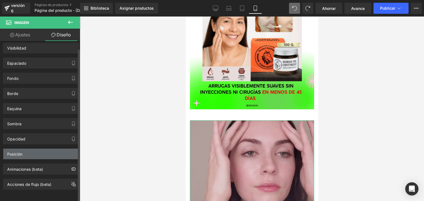
scroll to position [7, 0]
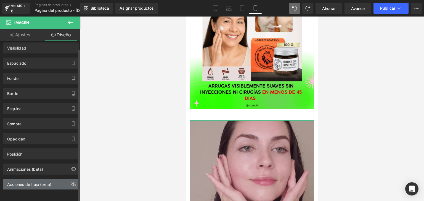
click at [48, 182] on font "Acciones de flujo (beta)" at bounding box center [29, 184] width 44 height 5
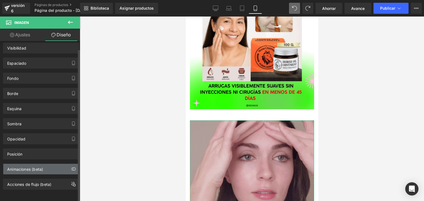
click at [51, 167] on div "Animaciones (beta)" at bounding box center [41, 169] width 76 height 10
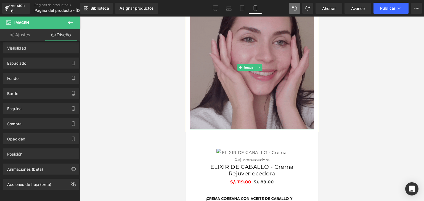
scroll to position [154, 0]
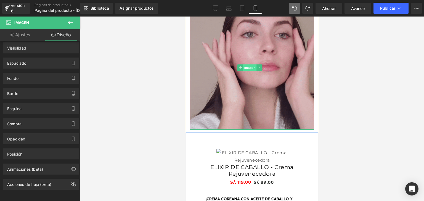
click at [249, 66] on font "Imagen" at bounding box center [249, 68] width 11 height 4
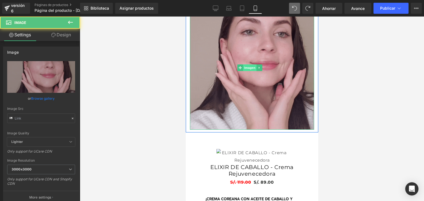
type input "https://media2.giphy.com/media/v1.Y2lkPTc5MGI3NjExMzliZTk0aWhqeGQ5NDQ0ZnUzeHQxN…"
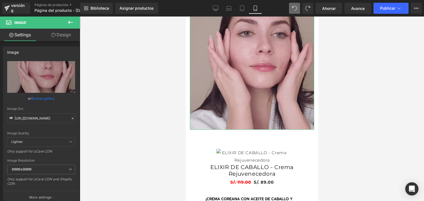
click at [50, 34] on link "Design" at bounding box center [61, 35] width 40 height 12
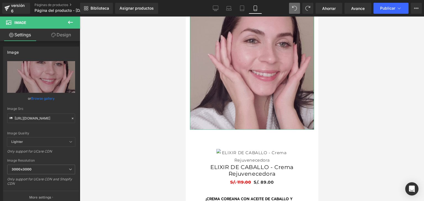
click at [0, 0] on div "Visibility" at bounding box center [0, 0] width 0 height 0
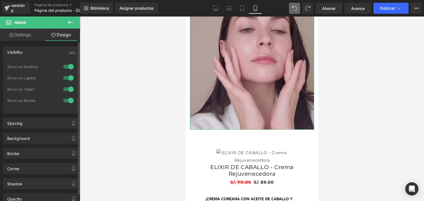
click at [34, 71] on div "Show on Desktop" at bounding box center [41, 69] width 68 height 11
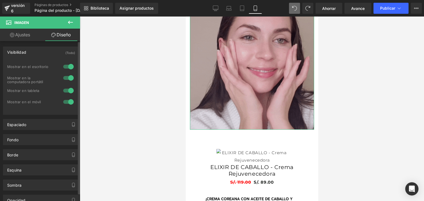
click at [32, 52] on div "Visibilidad (Todo)" at bounding box center [41, 52] width 76 height 10
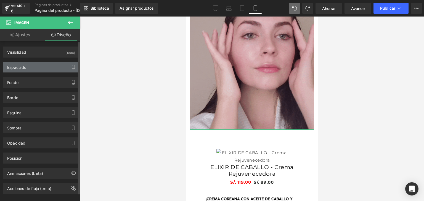
click at [46, 63] on div "Espaciado" at bounding box center [41, 67] width 76 height 10
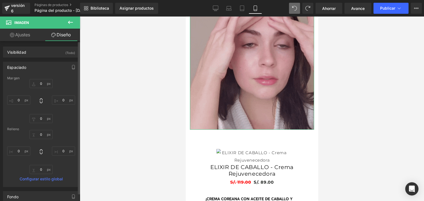
click at [54, 179] on font "Configurar estilo global" at bounding box center [41, 179] width 43 height 5
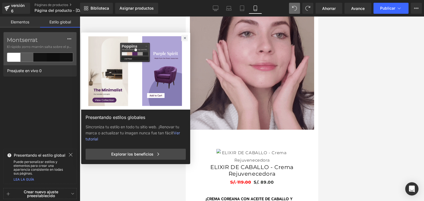
click at [184, 36] on icon at bounding box center [185, 38] width 4 height 4
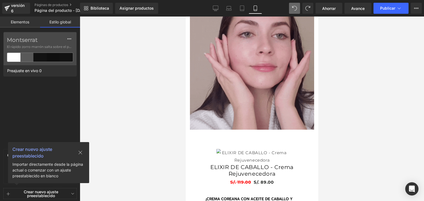
click at [81, 151] on icon at bounding box center [80, 153] width 4 height 4
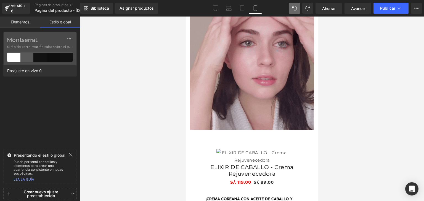
click at [70, 155] on icon at bounding box center [70, 155] width 4 height 4
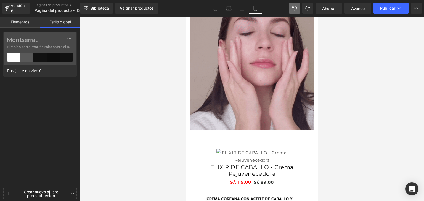
click at [39, 19] on link "Elementos" at bounding box center [20, 22] width 40 height 11
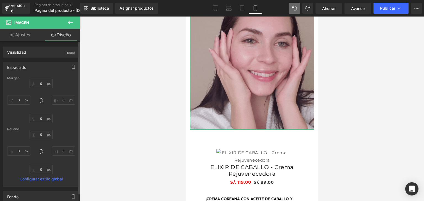
click at [49, 66] on div "Espaciado" at bounding box center [41, 67] width 76 height 10
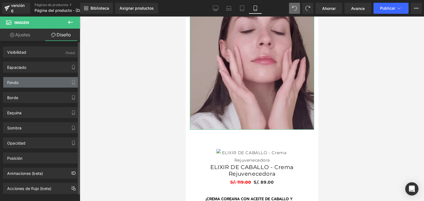
click at [38, 83] on div "Fondo" at bounding box center [41, 82] width 76 height 10
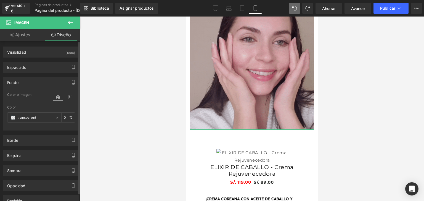
click at [20, 83] on div "Fondo" at bounding box center [41, 82] width 76 height 10
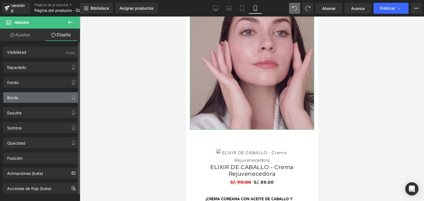
click at [29, 99] on div "Borde" at bounding box center [41, 97] width 76 height 10
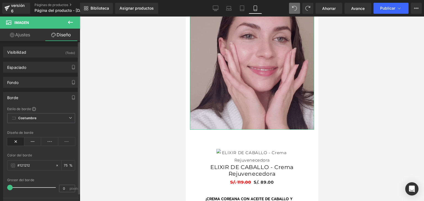
click at [20, 98] on div "Borde" at bounding box center [41, 97] width 76 height 10
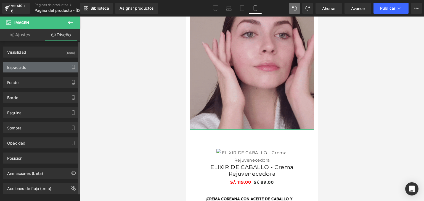
click at [63, 68] on div "Espaciado" at bounding box center [41, 67] width 76 height 10
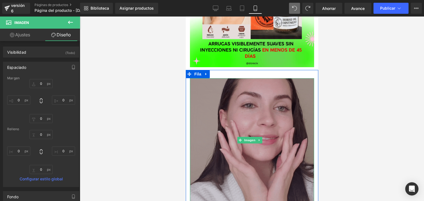
scroll to position [88, 0]
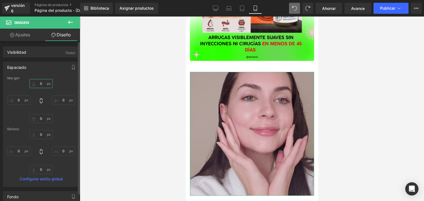
click at [43, 85] on input "0" at bounding box center [41, 83] width 23 height 9
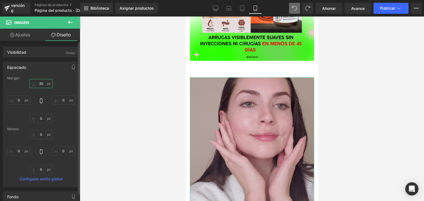
click at [42, 83] on input "20" at bounding box center [41, 83] width 23 height 9
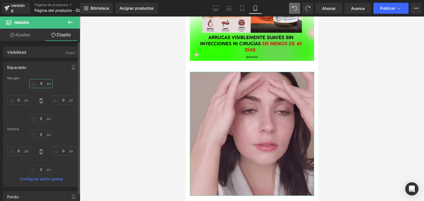
type input "5"
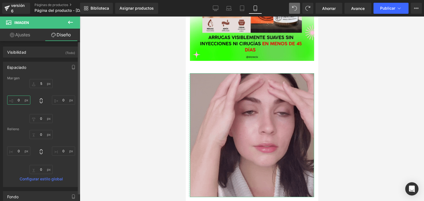
click at [21, 97] on input "0" at bounding box center [18, 100] width 23 height 9
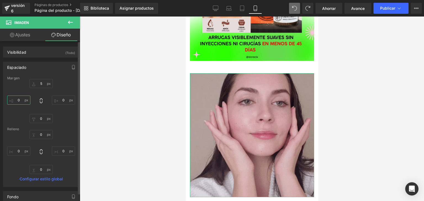
type input "5"
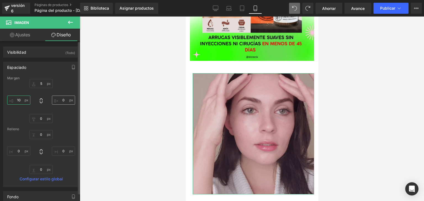
type input "10"
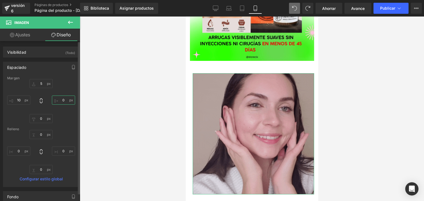
click at [65, 101] on input "0" at bounding box center [63, 100] width 23 height 9
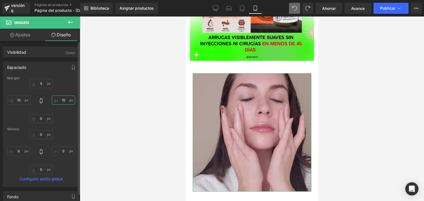
click at [65, 101] on input "10" at bounding box center [63, 100] width 23 height 9
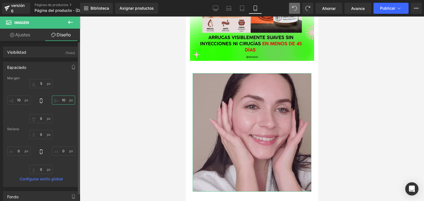
type input "1"
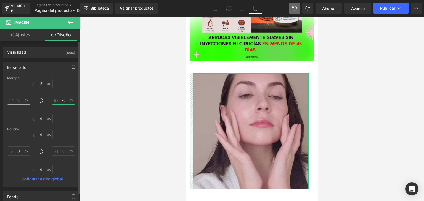
type input "20"
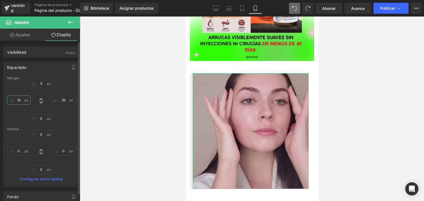
click at [22, 100] on input "10" at bounding box center [18, 100] width 23 height 9
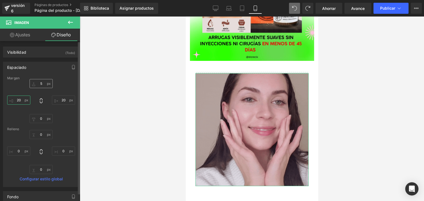
type input "20"
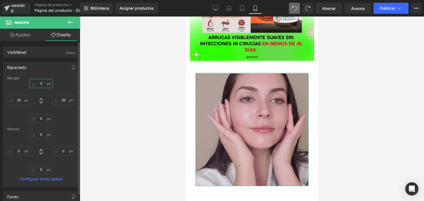
click at [42, 84] on input "5" at bounding box center [41, 83] width 23 height 9
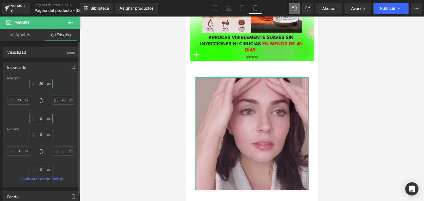
type input "20"
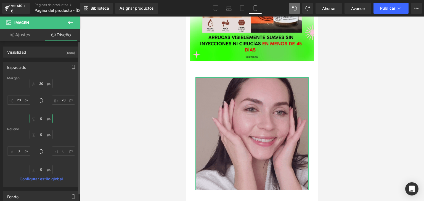
click at [42, 118] on input "0" at bounding box center [41, 118] width 23 height 9
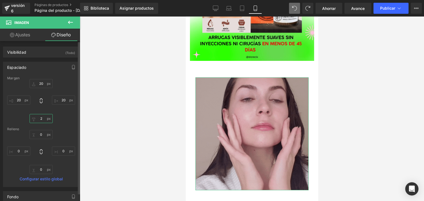
type input "20"
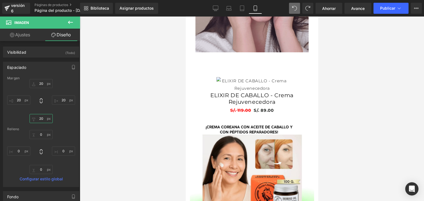
scroll to position [228, 0]
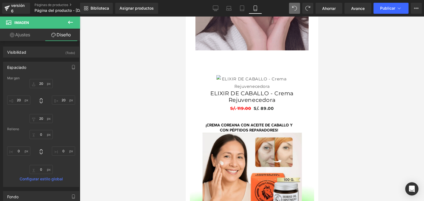
click at [71, 22] on icon at bounding box center [70, 22] width 5 height 3
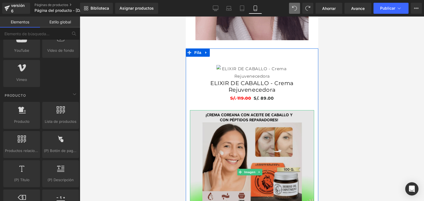
scroll to position [295, 0]
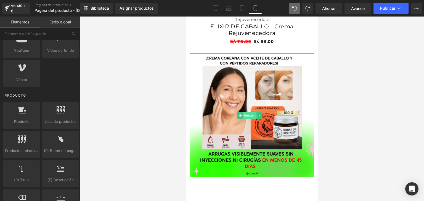
click at [247, 117] on font "Imagen" at bounding box center [249, 116] width 11 height 4
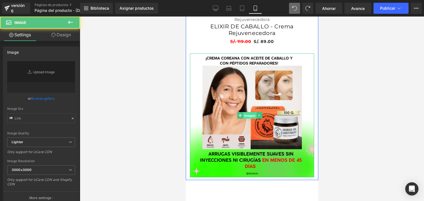
type input "https://ucarecdn.com/6fc7be3d-78f7-492f-a655-0b82990bc7dc/-/format/auto/-/previ…"
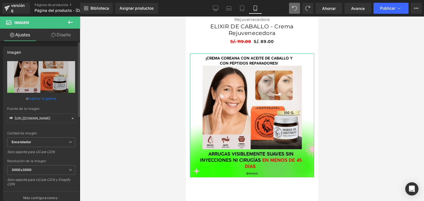
click at [49, 98] on font "Explorar la galería" at bounding box center [42, 99] width 28 height 4
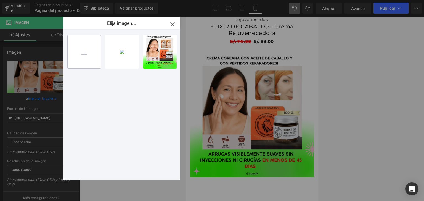
click at [82, 52] on input "file" at bounding box center [84, 51] width 33 height 33
click at [87, 60] on input "file" at bounding box center [84, 51] width 33 height 33
type input "C:\fakepath\boton.png"
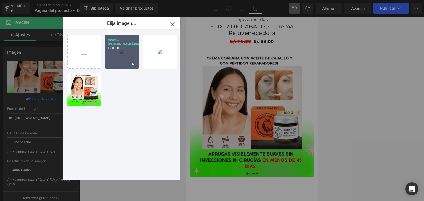
click at [131, 55] on div "boton...oton.png 11.10 KB" at bounding box center [122, 52] width 34 height 34
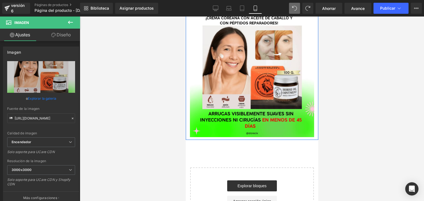
scroll to position [337, 0]
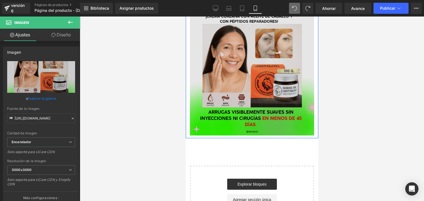
click at [249, 109] on img at bounding box center [251, 74] width 124 height 124
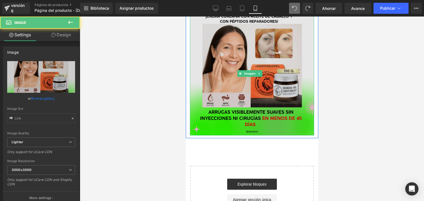
type input "https://ucarecdn.com/6fc7be3d-78f7-492f-a655-0b82990bc7dc/-/format/auto/-/previ…"
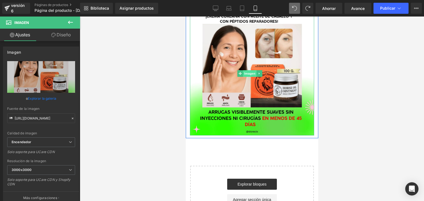
click at [247, 75] on font "Imagen" at bounding box center [249, 74] width 11 height 4
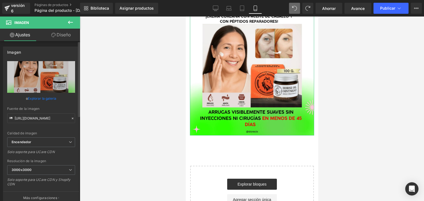
click at [40, 98] on font "Explorar la galería" at bounding box center [42, 99] width 28 height 4
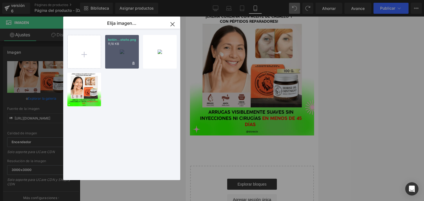
click at [129, 44] on p "11,10 KB" at bounding box center [122, 44] width 28 height 4
type input "https://ucarecdn.com/07791814-3763-4a96-9346-29bef4c09556/-/format/auto/-/previ…"
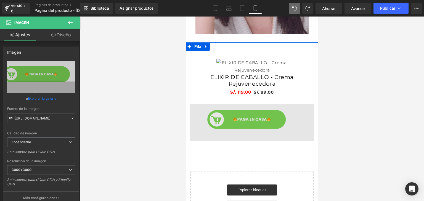
scroll to position [244, 0]
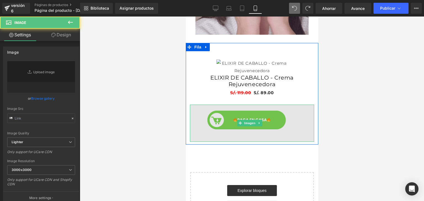
click at [209, 142] on img at bounding box center [251, 123] width 124 height 37
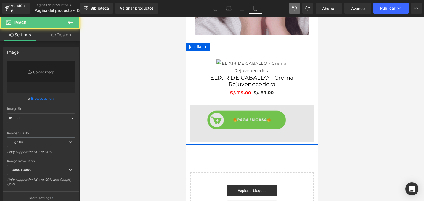
type input "https://ucarecdn.com/07791814-3763-4a96-9346-29bef4c09556/-/format/auto/-/previ…"
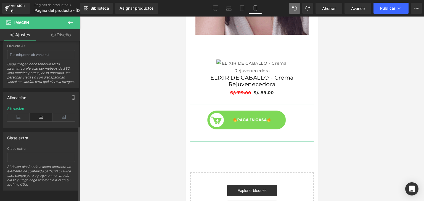
scroll to position [341, 0]
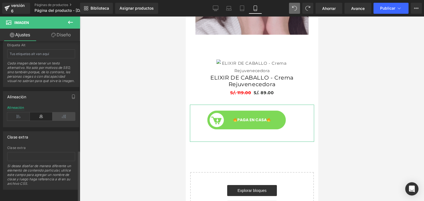
click at [65, 113] on icon at bounding box center [63, 117] width 23 height 8
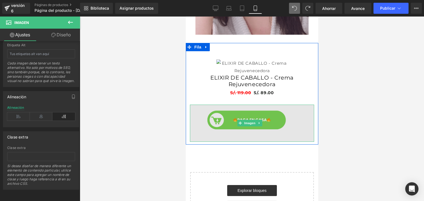
click at [268, 142] on img at bounding box center [251, 123] width 124 height 37
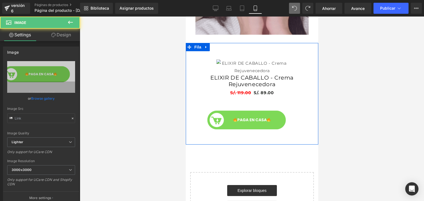
type input "https://ucarecdn.com/07791814-3763-4a96-9346-29bef4c09556/-/format/auto/-/previ…"
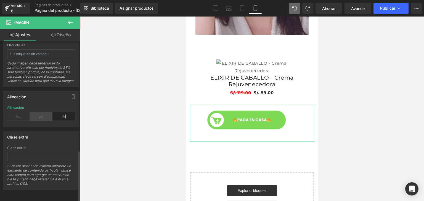
click at [43, 114] on icon at bounding box center [41, 117] width 23 height 8
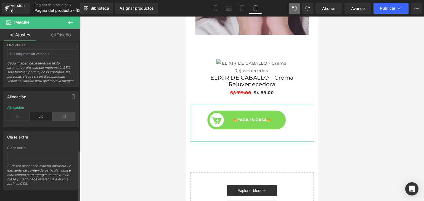
click at [65, 113] on icon at bounding box center [63, 117] width 23 height 8
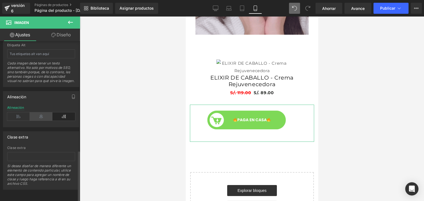
click at [39, 114] on icon at bounding box center [41, 117] width 23 height 8
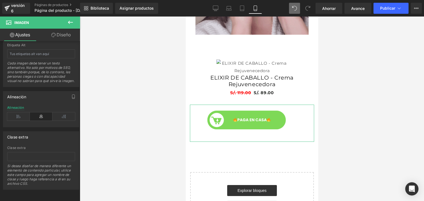
click at [66, 33] on font "Diseño" at bounding box center [64, 35] width 14 height 6
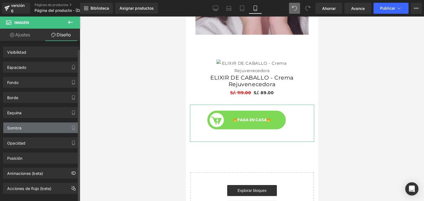
scroll to position [7, 0]
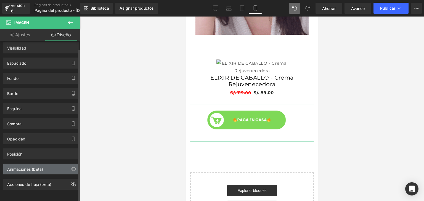
click at [63, 164] on div "Animaciones (beta)" at bounding box center [41, 169] width 76 height 10
click at [48, 164] on div "Animaciones (beta)" at bounding box center [41, 169] width 76 height 10
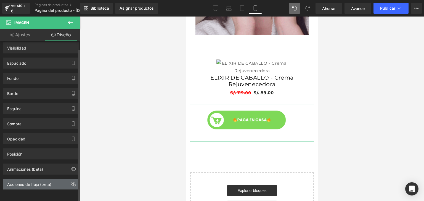
click at [48, 179] on div "Acciones de flujo (beta)" at bounding box center [29, 183] width 44 height 8
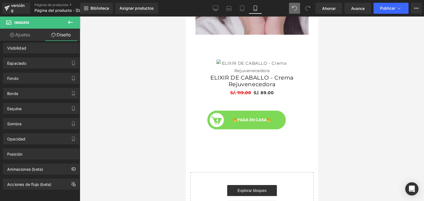
click at [65, 24] on button at bounding box center [70, 23] width 19 height 12
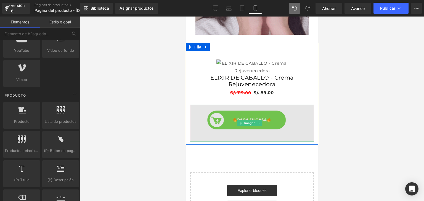
click at [236, 142] on img at bounding box center [251, 123] width 124 height 37
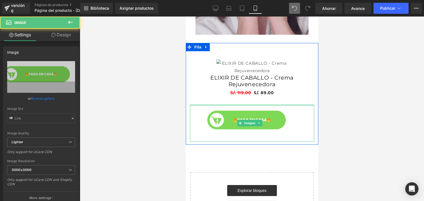
type input "https://ucarecdn.com/07791814-3763-4a96-9346-29bef4c09556/-/format/auto/-/previ…"
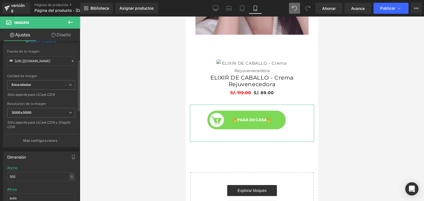
scroll to position [56, 0]
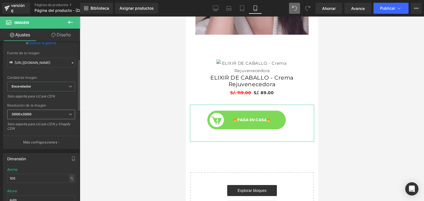
click at [53, 115] on span "3000x3000" at bounding box center [41, 115] width 68 height 10
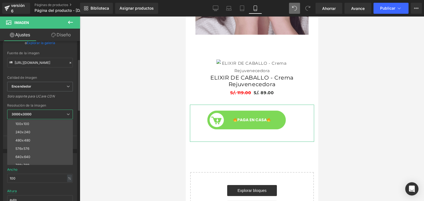
click at [53, 115] on span "3000x3000" at bounding box center [40, 115] width 66 height 10
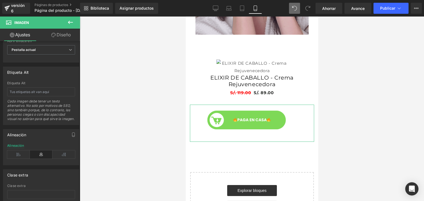
scroll to position [233, 0]
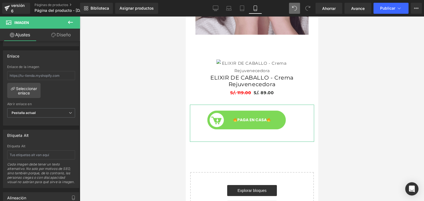
click at [65, 34] on font "Diseño" at bounding box center [64, 35] width 14 height 6
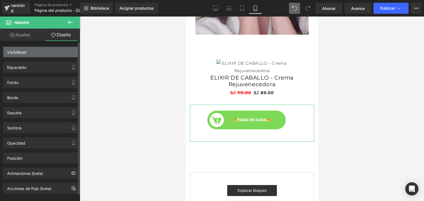
click at [38, 52] on div "Visibilidad" at bounding box center [41, 52] width 76 height 10
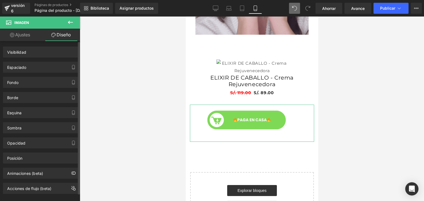
click at [0, 53] on div "Visibilidad 0|0|0|0" at bounding box center [41, 49] width 82 height 15
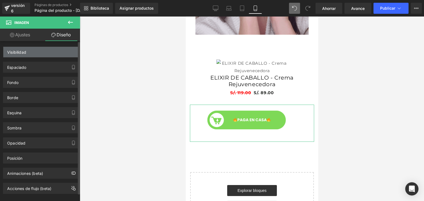
click at [7, 52] on font "Visibilidad" at bounding box center [16, 52] width 19 height 5
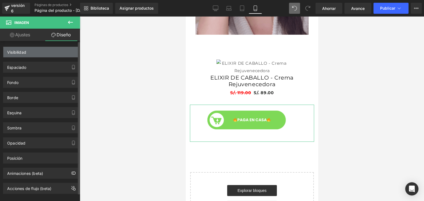
click at [7, 52] on font "Visibilidad" at bounding box center [16, 52] width 19 height 5
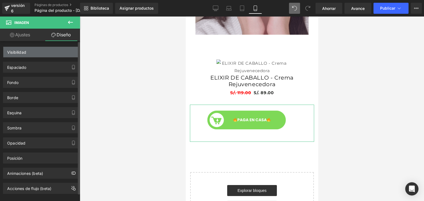
click at [7, 52] on font "Visibilidad" at bounding box center [16, 52] width 19 height 5
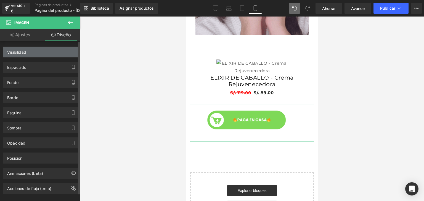
click at [7, 52] on font "Visibilidad" at bounding box center [16, 52] width 19 height 5
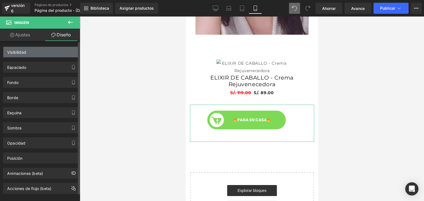
click at [7, 52] on font "Visibilidad" at bounding box center [16, 52] width 19 height 5
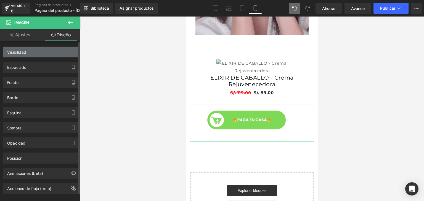
click at [7, 52] on font "Visibilidad" at bounding box center [16, 52] width 19 height 5
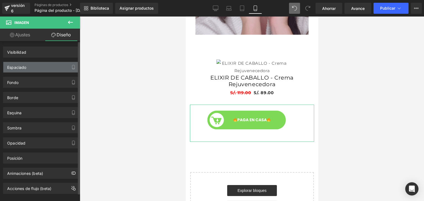
click at [10, 70] on div "Espaciado" at bounding box center [41, 67] width 76 height 10
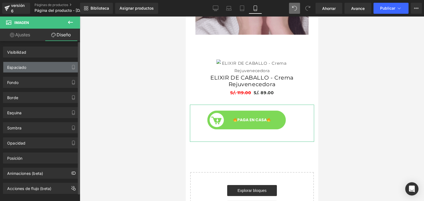
click at [10, 70] on div "Espaciado" at bounding box center [41, 67] width 76 height 10
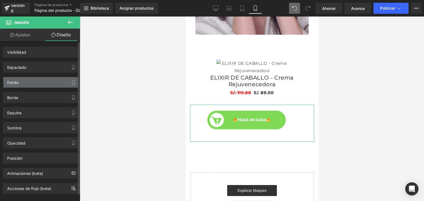
click at [13, 82] on font "Fondo" at bounding box center [12, 82] width 11 height 5
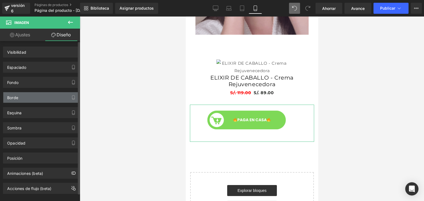
click at [16, 93] on div "Borde" at bounding box center [12, 96] width 11 height 8
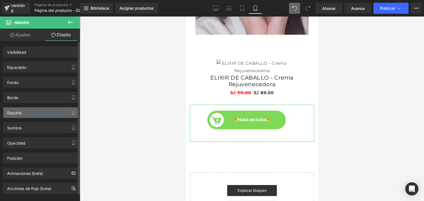
click at [31, 112] on div "Esquina" at bounding box center [41, 113] width 76 height 10
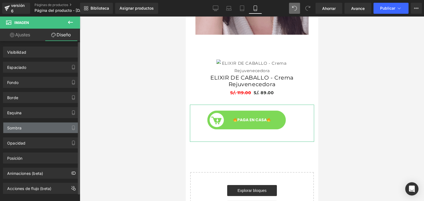
click at [28, 126] on div "Sombra" at bounding box center [41, 128] width 76 height 10
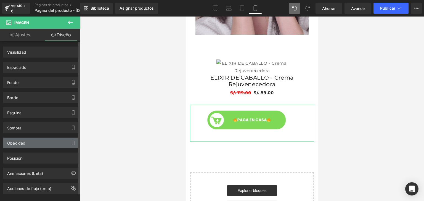
click at [28, 140] on div "Opacidad" at bounding box center [41, 143] width 76 height 10
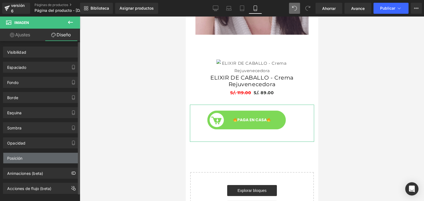
click at [31, 161] on div "Posición" at bounding box center [41, 158] width 76 height 10
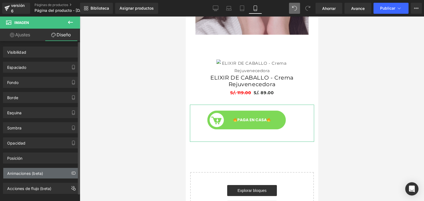
click at [35, 174] on font "Animaciones (beta)" at bounding box center [25, 173] width 36 height 5
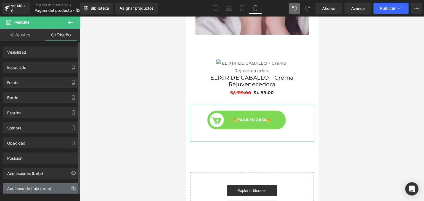
click at [42, 186] on font "Acciones de flujo (beta)" at bounding box center [29, 188] width 44 height 5
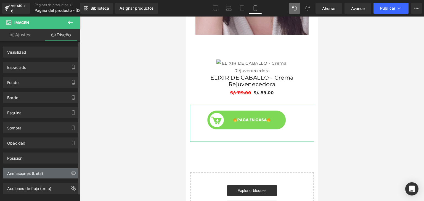
click at [54, 173] on div "Animaciones (beta)" at bounding box center [41, 173] width 76 height 10
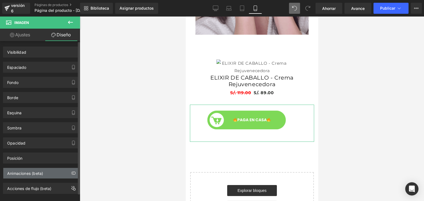
click at [54, 173] on div "Animaciones (beta)" at bounding box center [41, 173] width 76 height 10
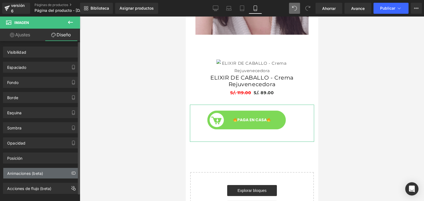
click at [54, 173] on div "Animaciones (beta)" at bounding box center [41, 173] width 76 height 10
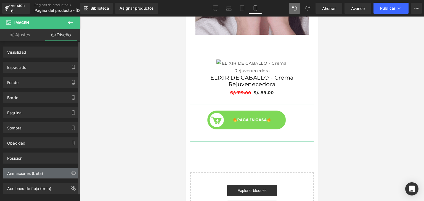
click at [54, 173] on div "Animaciones (beta)" at bounding box center [41, 173] width 76 height 10
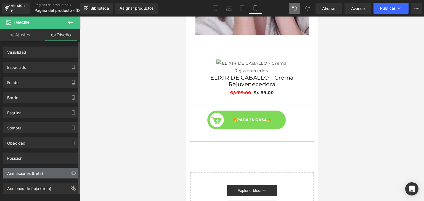
click at [54, 173] on div "Animaciones (beta)" at bounding box center [41, 173] width 76 height 10
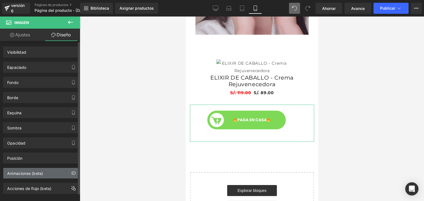
click at [54, 173] on div "Animaciones (beta)" at bounding box center [41, 173] width 76 height 10
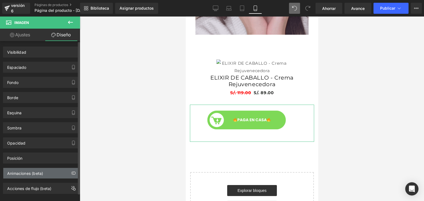
click at [54, 173] on div "Animaciones (beta)" at bounding box center [41, 173] width 76 height 10
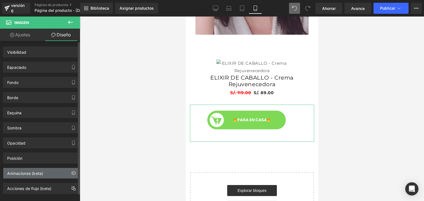
click at [54, 173] on div "Animaciones (beta)" at bounding box center [41, 173] width 76 height 10
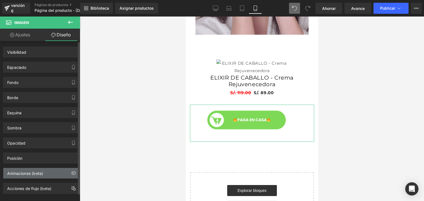
click at [54, 173] on div "Animaciones (beta)" at bounding box center [41, 173] width 76 height 10
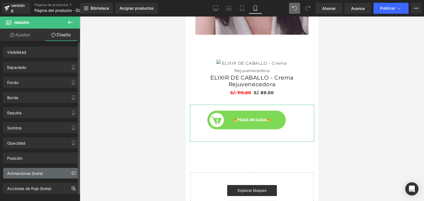
click at [54, 173] on div "Animaciones (beta)" at bounding box center [41, 173] width 76 height 10
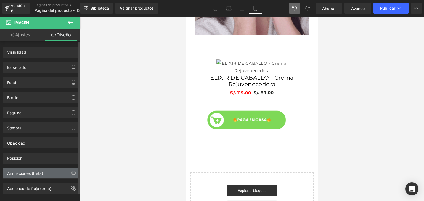
click at [54, 173] on div "Animaciones (beta)" at bounding box center [41, 173] width 76 height 10
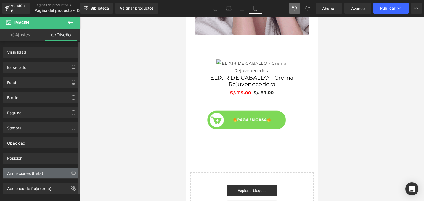
click at [54, 173] on div "Animaciones (beta)" at bounding box center [41, 173] width 76 height 10
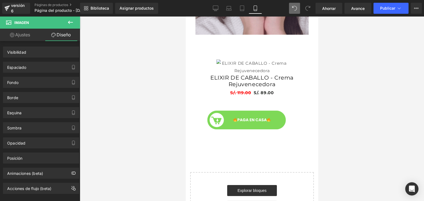
click at [66, 26] on button at bounding box center [70, 23] width 19 height 12
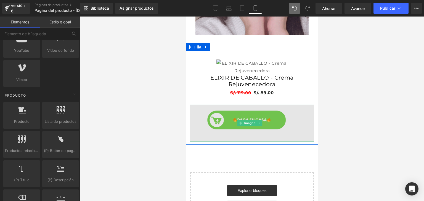
click at [255, 142] on img at bounding box center [251, 123] width 124 height 37
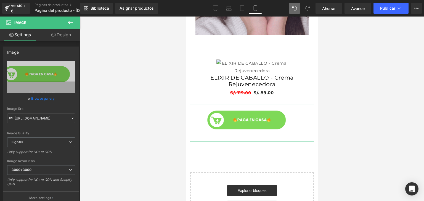
click at [62, 36] on link "Design" at bounding box center [61, 35] width 40 height 12
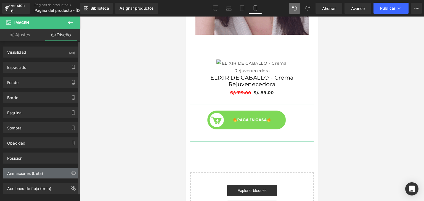
click at [30, 172] on font "Animaciones (beta)" at bounding box center [25, 173] width 36 height 5
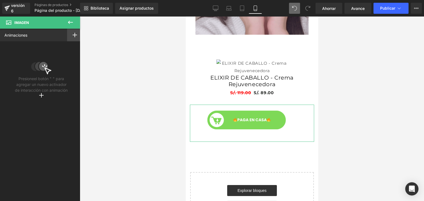
click at [74, 34] on icon at bounding box center [75, 35] width 4 height 4
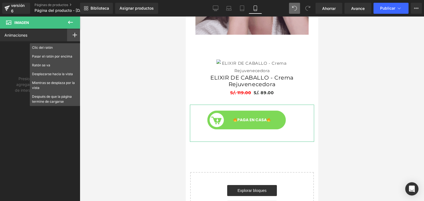
click at [67, 34] on div at bounding box center [74, 35] width 15 height 13
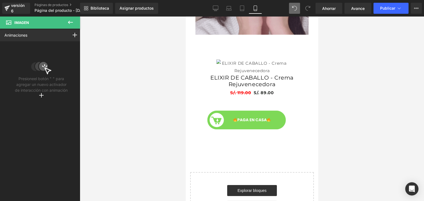
click at [68, 23] on icon at bounding box center [70, 22] width 7 height 7
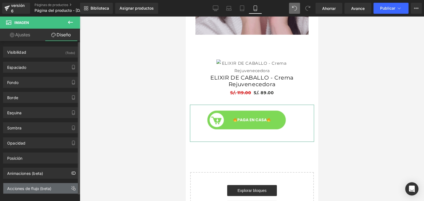
click at [34, 188] on font "Acciones de flujo (beta)" at bounding box center [29, 188] width 44 height 5
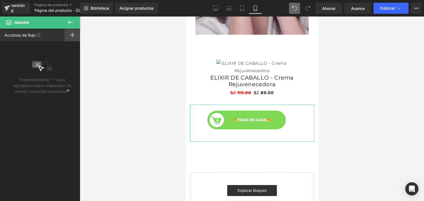
click at [73, 36] on icon at bounding box center [72, 35] width 4 height 4
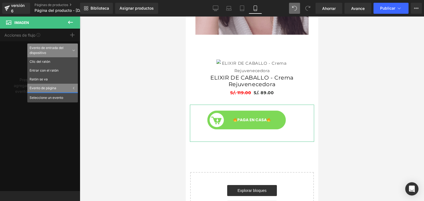
click at [59, 88] on div "Evento de página" at bounding box center [52, 88] width 50 height 9
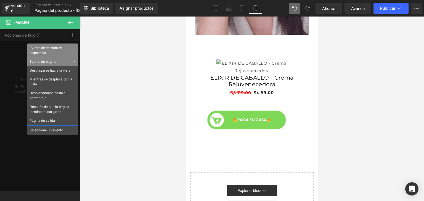
click at [63, 21] on button at bounding box center [70, 23] width 19 height 12
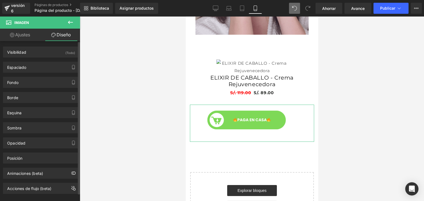
click at [54, 176] on div "Animaciones (beta)" at bounding box center [41, 173] width 76 height 10
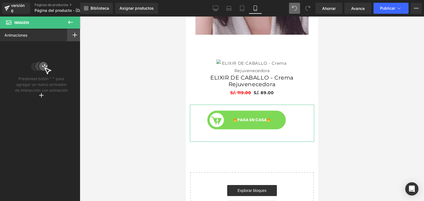
click at [70, 36] on div at bounding box center [74, 35] width 15 height 13
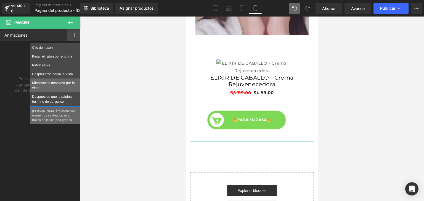
click at [61, 84] on font "Mientras se desplaza por la vista" at bounding box center [53, 85] width 43 height 9
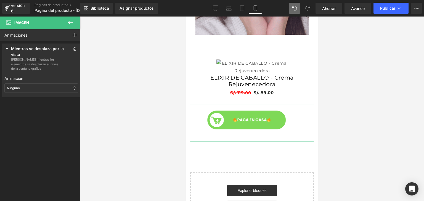
click at [50, 86] on div "Ninguno" at bounding box center [41, 88] width 74 height 9
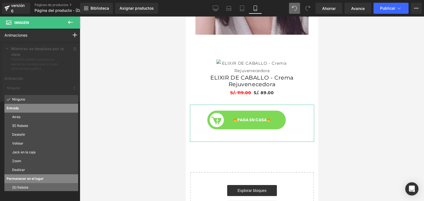
click at [28, 188] on font "(S) Rebote" at bounding box center [20, 188] width 16 height 4
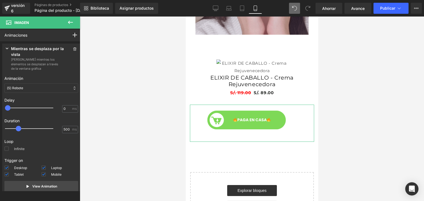
click at [10, 150] on label "Infinite" at bounding box center [14, 150] width 20 height 7
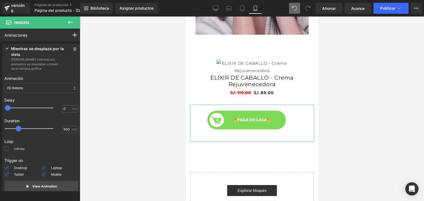
click at [0, 0] on input "Infinite" at bounding box center [0, 0] width 0 height 0
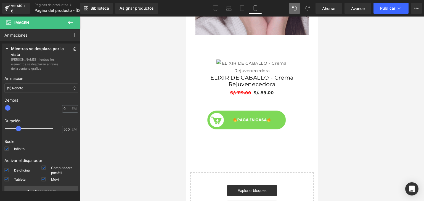
click at [70, 22] on icon at bounding box center [70, 22] width 5 height 3
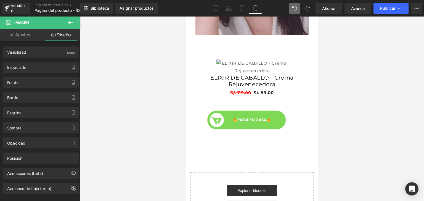
click at [73, 19] on icon at bounding box center [70, 22] width 7 height 7
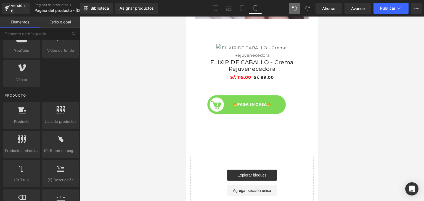
scroll to position [274, 0]
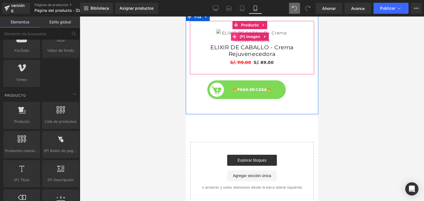
click at [235, 39] on icon at bounding box center [234, 37] width 4 height 4
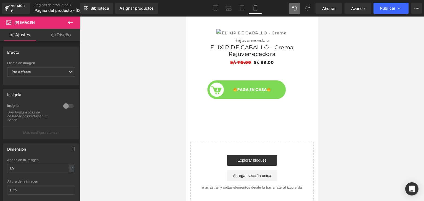
click at [256, 59] on div "ELIXIR DE CABALLO - Crema Rejuvenecedora (P) Título" at bounding box center [251, 51] width 119 height 15
click at [238, 44] on div "Venta de liquidación (P) Imagen" at bounding box center [251, 36] width 119 height 15
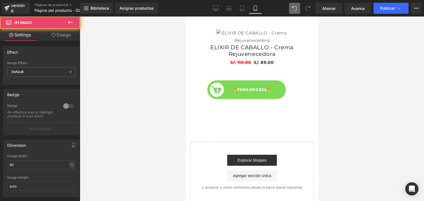
click at [227, 82] on div "Venta de liquidación (P) Imagen ELIXIR DE CABALLO - Crema Rejuvenecedora (P) Tí…" at bounding box center [251, 64] width 132 height 102
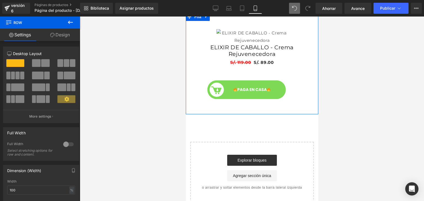
scroll to position [201, 0]
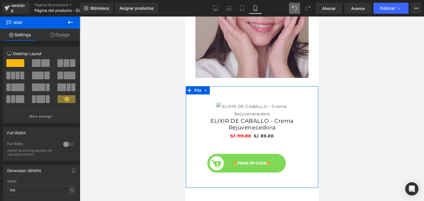
click at [65, 146] on div at bounding box center [68, 144] width 13 height 9
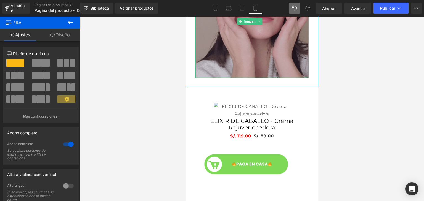
click at [215, 54] on img at bounding box center [251, 21] width 113 height 113
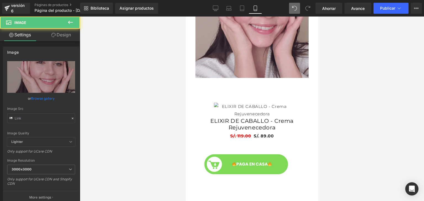
type input "https://media2.giphy.com/media/v1.Y2lkPTc5MGI3NjExMzliZTk0aWhqeGQ5NDQ0ZnUzeHQxN…"
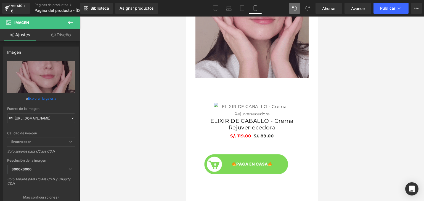
click at [71, 23] on icon at bounding box center [70, 22] width 7 height 7
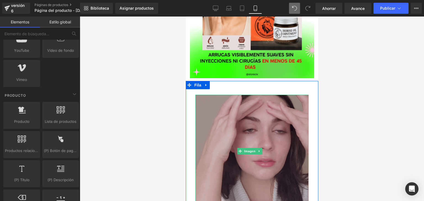
scroll to position [68, 0]
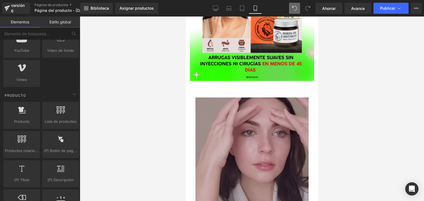
click at [246, 144] on img at bounding box center [251, 154] width 113 height 113
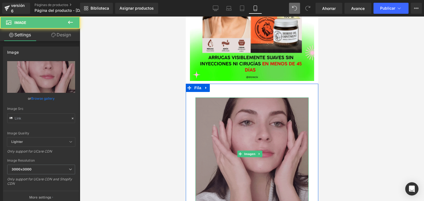
type input "https://media2.giphy.com/media/v1.Y2lkPTc5MGI3NjExMzliZTk0aWhqeGQ5NDQ0ZnUzeHQxN…"
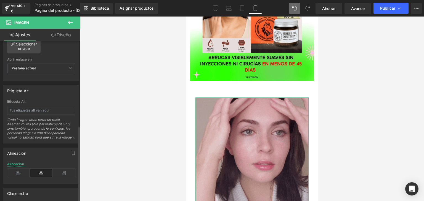
scroll to position [341, 0]
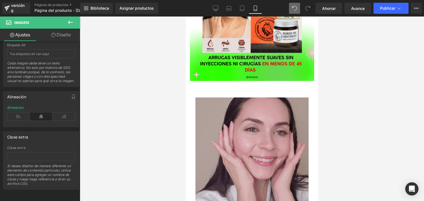
click at [70, 22] on icon at bounding box center [70, 22] width 7 height 7
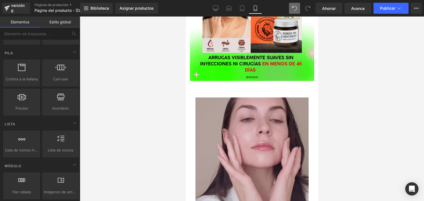
scroll to position [0, 0]
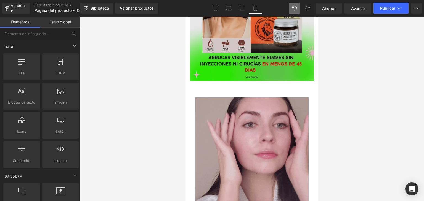
click at [255, 65] on img at bounding box center [251, 19] width 124 height 124
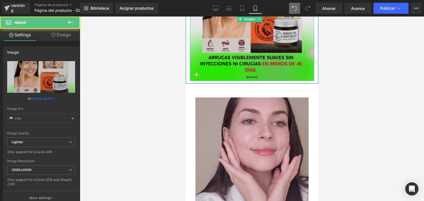
type input "https://ucarecdn.com/6fc7be3d-78f7-492f-a655-0b82990bc7dc/-/format/auto/-/previ…"
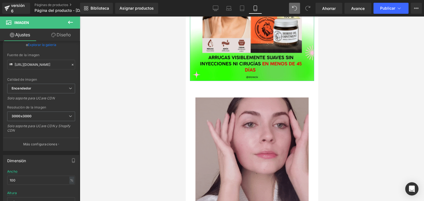
scroll to position [15, 0]
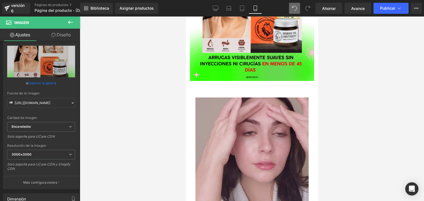
click at [68, 21] on icon at bounding box center [70, 22] width 7 height 7
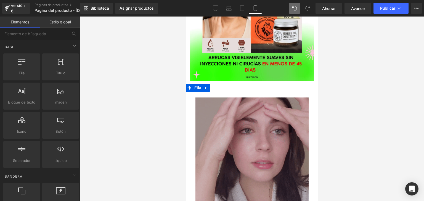
click at [256, 113] on img at bounding box center [251, 154] width 113 height 113
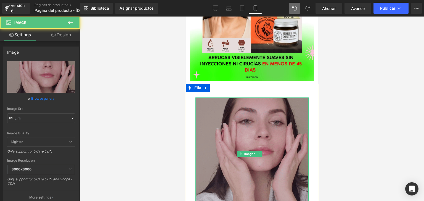
type input "https://media2.giphy.com/media/v1.Y2lkPTc5MGI3NjExMzliZTk0aWhqeGQ5NDQ0ZnUzeHQxN…"
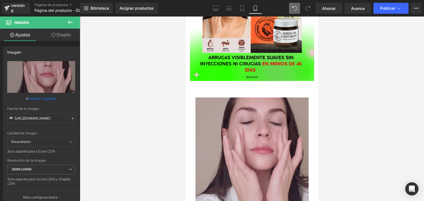
click at [72, 20] on icon at bounding box center [70, 22] width 7 height 7
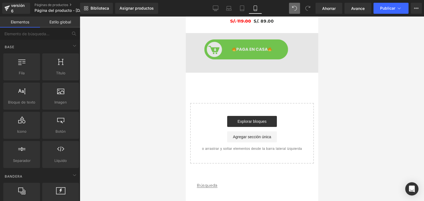
scroll to position [341, 0]
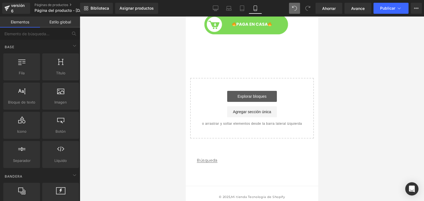
click at [257, 99] on font "Explorar bloques" at bounding box center [251, 96] width 29 height 4
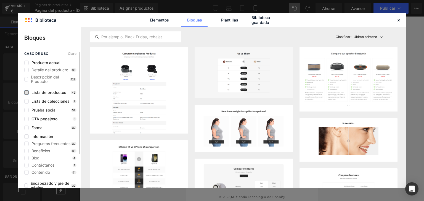
click at [26, 91] on label at bounding box center [26, 92] width 4 height 4
click at [26, 93] on input "checkbox" at bounding box center [26, 93] width 0 height 0
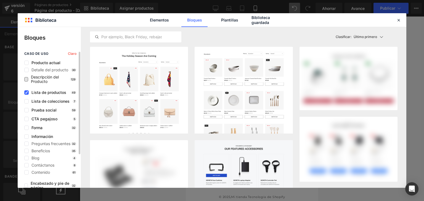
click at [28, 76] on span "Descripción del Producto" at bounding box center [49, 79] width 42 height 9
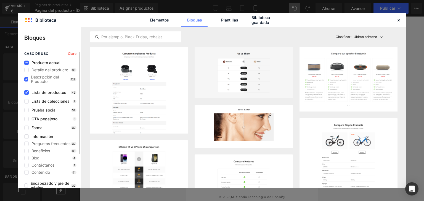
click at [25, 93] on icon at bounding box center [26, 93] width 3 height 0
click at [26, 93] on input "checkbox" at bounding box center [26, 93] width 0 height 0
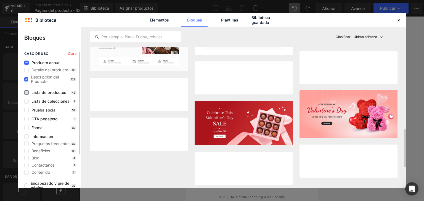
scroll to position [432, 0]
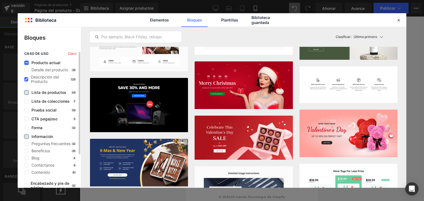
click at [27, 137] on label at bounding box center [26, 137] width 4 height 4
click at [26, 137] on input "checkbox" at bounding box center [26, 137] width 0 height 0
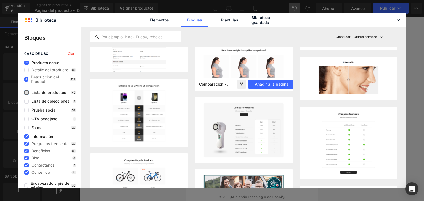
scroll to position [0, 0]
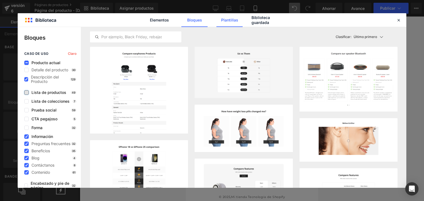
click at [232, 20] on font "Plantillas" at bounding box center [229, 20] width 17 height 5
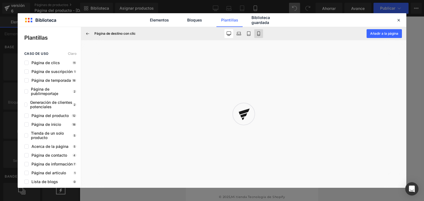
click at [258, 33] on icon at bounding box center [258, 33] width 4 height 4
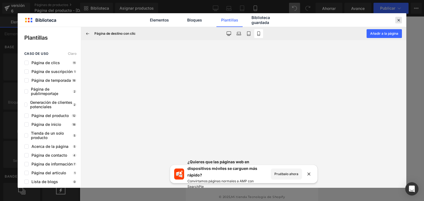
click at [399, 21] on icon at bounding box center [398, 20] width 5 height 5
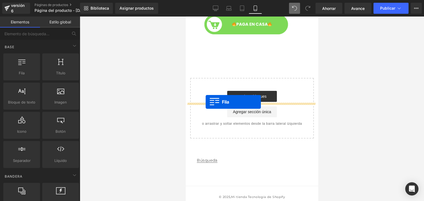
drag, startPoint x: 323, startPoint y: 100, endPoint x: 205, endPoint y: 102, distance: 117.8
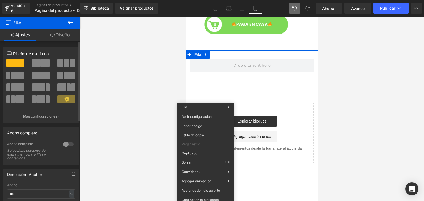
click at [64, 143] on div at bounding box center [68, 144] width 13 height 9
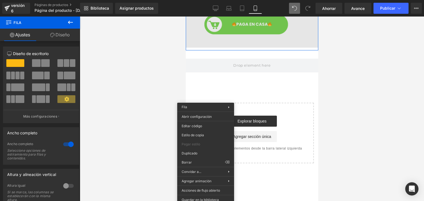
click at [283, 48] on img at bounding box center [251, 28] width 132 height 40
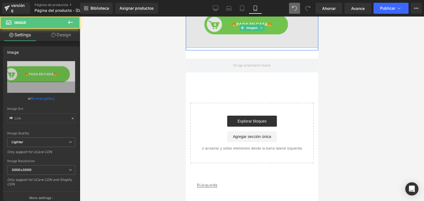
type input "https://ucarecdn.com/07791814-3763-4a96-9346-29bef4c09556/-/format/auto/-/previ…"
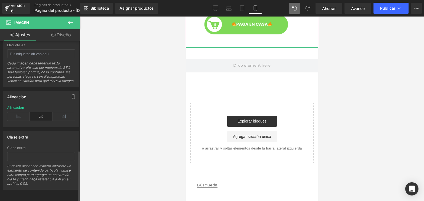
scroll to position [341, 0]
click at [49, 154] on input "text" at bounding box center [41, 156] width 68 height 9
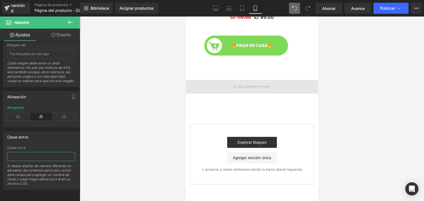
scroll to position [320, 0]
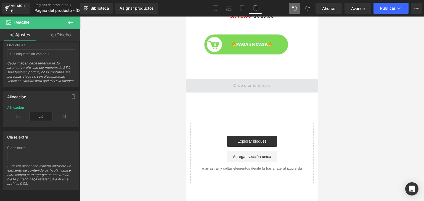
click at [229, 93] on span at bounding box center [251, 86] width 132 height 14
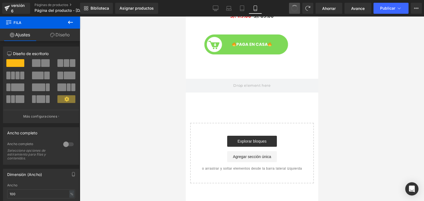
type input "15"
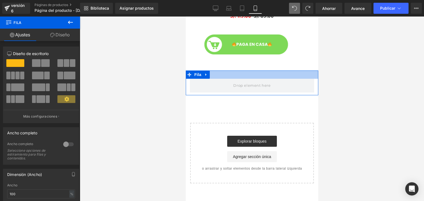
click at [237, 79] on div at bounding box center [251, 75] width 132 height 8
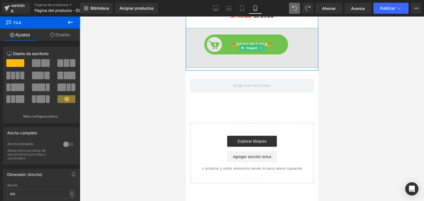
click at [228, 68] on img at bounding box center [251, 48] width 132 height 40
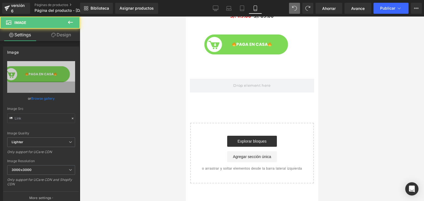
type input "https://ucarecdn.com/07791814-3763-4a96-9346-29bef4c09556/-/format/auto/-/previ…"
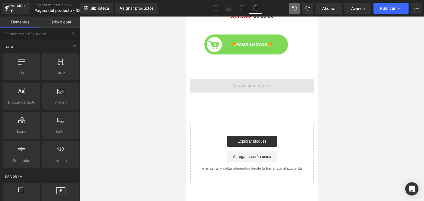
click at [228, 93] on span at bounding box center [251, 86] width 124 height 14
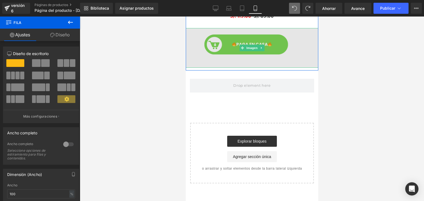
click at [218, 68] on img at bounding box center [251, 48] width 132 height 40
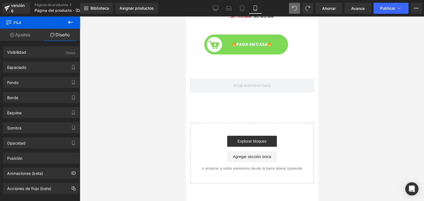
click at [67, 25] on icon at bounding box center [70, 22] width 7 height 7
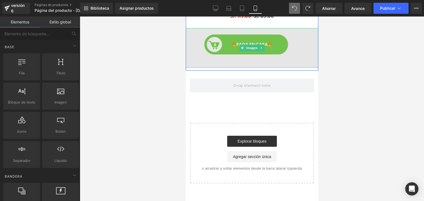
click at [219, 68] on img at bounding box center [251, 48] width 132 height 40
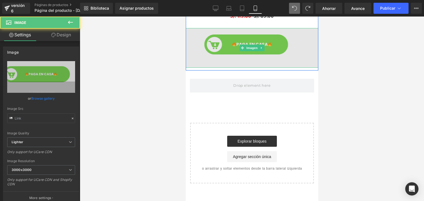
type input "https://ucarecdn.com/07791814-3763-4a96-9346-29bef4c09556/-/format/auto/-/previ…"
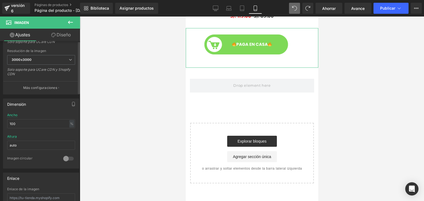
scroll to position [0, 0]
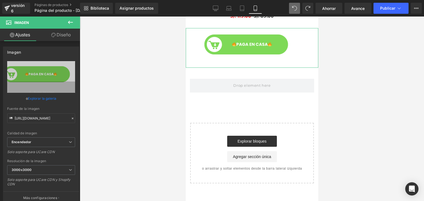
click at [65, 38] on link "Diseño" at bounding box center [61, 35] width 40 height 12
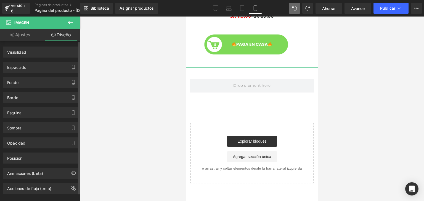
scroll to position [7, 0]
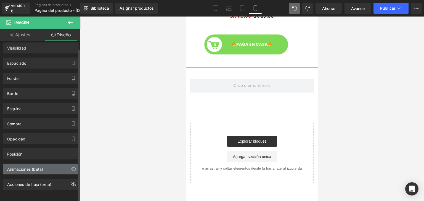
click at [41, 167] on font "Animaciones (beta)" at bounding box center [25, 169] width 36 height 5
click at [17, 167] on font "Animaciones (beta)" at bounding box center [25, 169] width 36 height 5
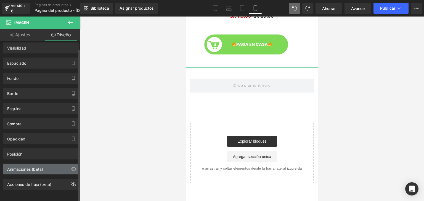
click at [17, 167] on font "Animaciones (beta)" at bounding box center [25, 169] width 36 height 5
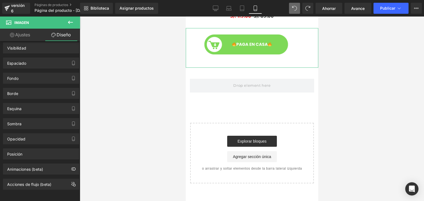
click at [18, 31] on link "Ajustes" at bounding box center [20, 35] width 40 height 12
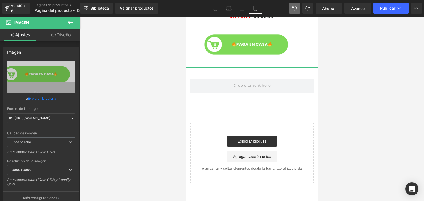
click at [50, 33] on link "Diseño" at bounding box center [61, 35] width 40 height 12
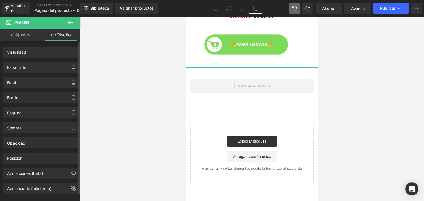
click at [26, 166] on div "Animaciones (beta)" at bounding box center [41, 171] width 82 height 15
click at [25, 171] on font "Animaciones (beta)" at bounding box center [25, 173] width 36 height 5
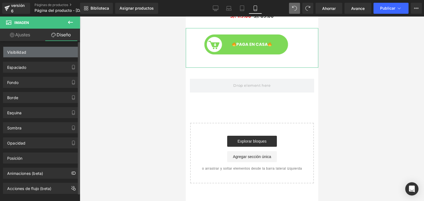
click at [47, 57] on div "Visibilidad" at bounding box center [41, 52] width 76 height 10
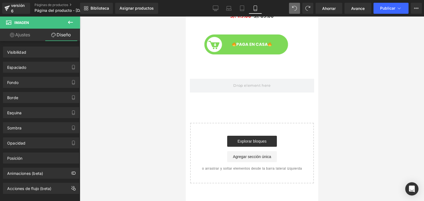
click at [74, 22] on button at bounding box center [70, 23] width 19 height 12
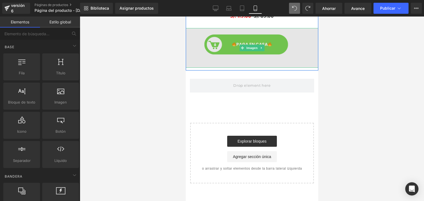
click at [233, 68] on img at bounding box center [251, 48] width 132 height 40
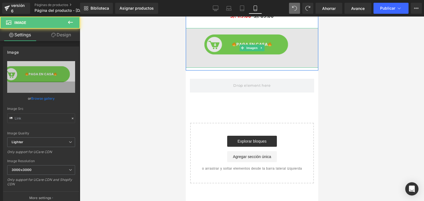
type input "https://ucarecdn.com/07791814-3763-4a96-9346-29bef4c09556/-/format/auto/-/previ…"
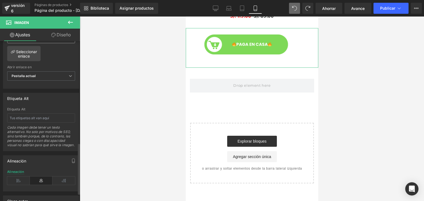
scroll to position [341, 0]
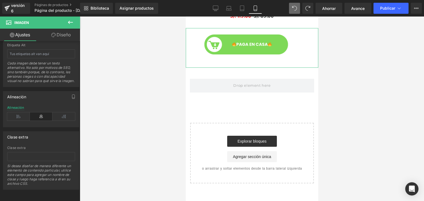
click at [55, 33] on icon at bounding box center [53, 35] width 4 height 4
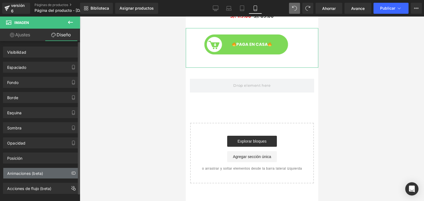
click at [21, 174] on font "Animaciones (beta)" at bounding box center [25, 173] width 36 height 5
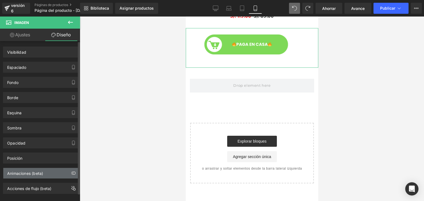
click at [21, 174] on font "Animaciones (beta)" at bounding box center [25, 173] width 36 height 5
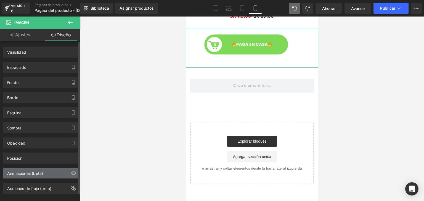
click at [21, 174] on font "Animaciones (beta)" at bounding box center [25, 173] width 36 height 5
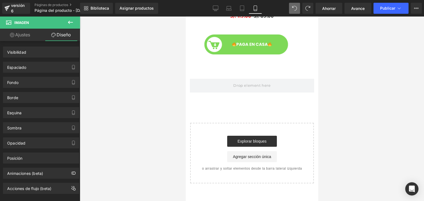
click at [74, 21] on button at bounding box center [70, 23] width 19 height 12
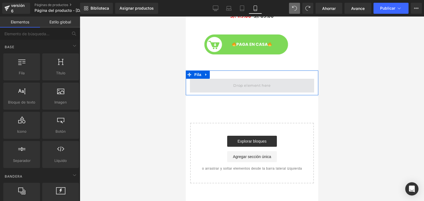
click at [254, 90] on span at bounding box center [251, 85] width 41 height 9
click at [253, 90] on span at bounding box center [251, 85] width 41 height 9
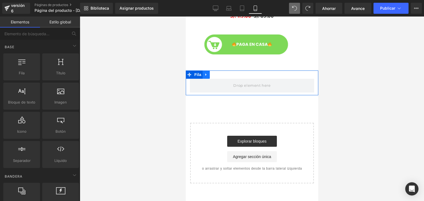
click at [208, 79] on link at bounding box center [205, 75] width 7 height 8
click at [218, 77] on icon at bounding box center [220, 75] width 4 height 4
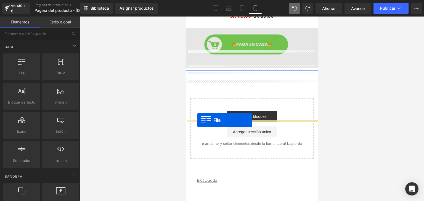
drag, startPoint x: 217, startPoint y: 88, endPoint x: 197, endPoint y: 120, distance: 38.0
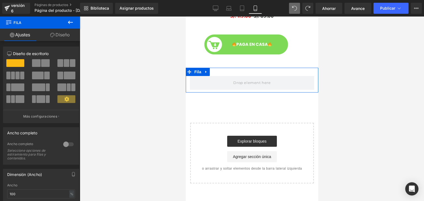
click at [64, 146] on div at bounding box center [68, 144] width 13 height 9
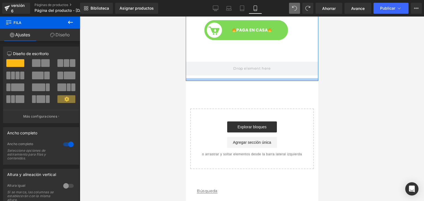
scroll to position [377, 0]
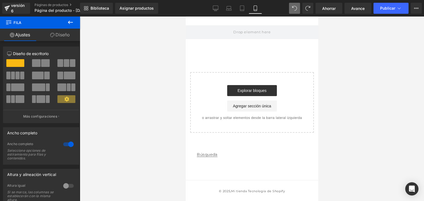
click at [66, 23] on button at bounding box center [70, 23] width 19 height 12
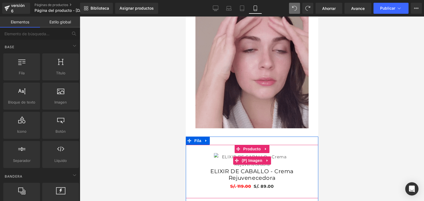
scroll to position [245, 0]
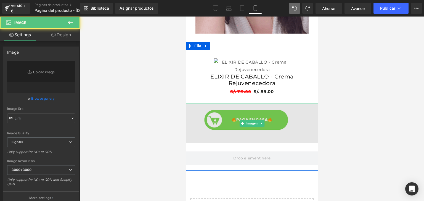
click at [223, 143] on img at bounding box center [251, 124] width 132 height 40
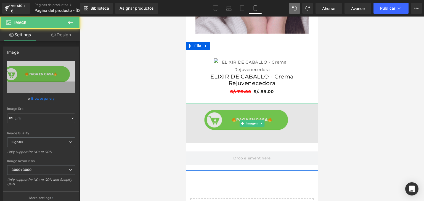
type input "https://ucarecdn.com/07791814-3763-4a96-9346-29bef4c09556/-/format/auto/-/previ…"
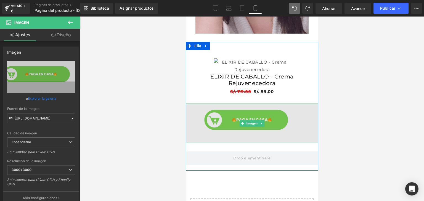
click at [207, 143] on img at bounding box center [251, 124] width 132 height 40
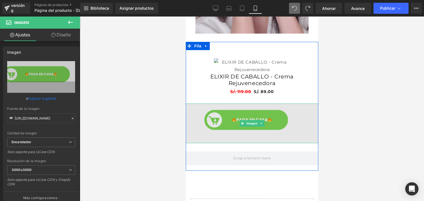
click at [201, 143] on img at bounding box center [251, 124] width 132 height 40
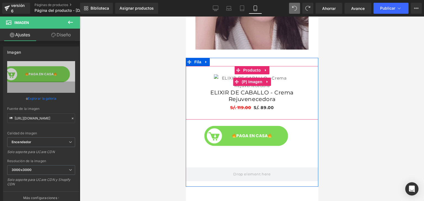
scroll to position [228, 0]
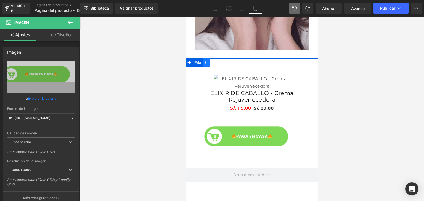
click at [204, 61] on icon at bounding box center [206, 63] width 4 height 4
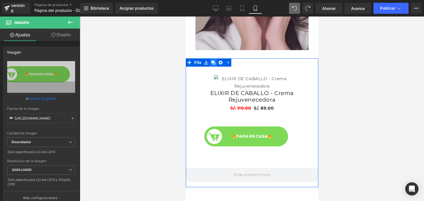
click at [211, 61] on icon at bounding box center [213, 63] width 4 height 4
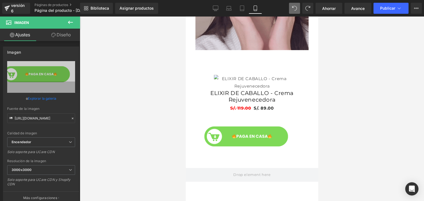
scroll to position [430, 0]
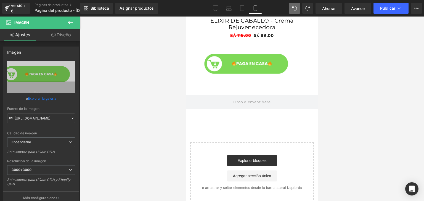
click at [254, 17] on img at bounding box center [251, 9] width 76 height 15
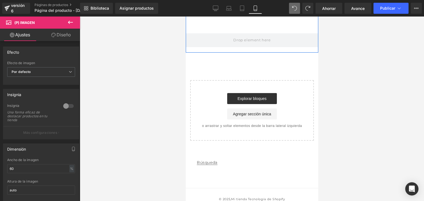
scroll to position [493, 0]
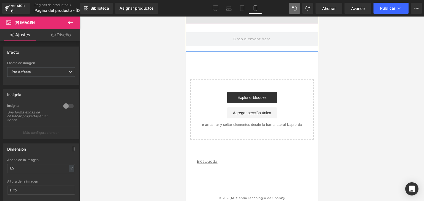
click at [214, 24] on img at bounding box center [251, 4] width 132 height 40
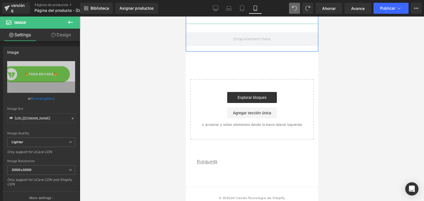
click at [261, 6] on icon at bounding box center [261, 3] width 3 height 3
click at [263, 6] on icon at bounding box center [264, 4] width 3 height 3
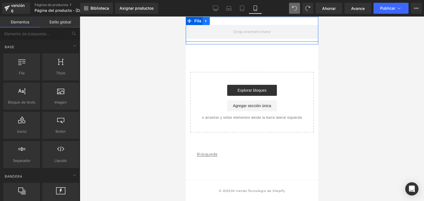
click at [206, 25] on link at bounding box center [205, 21] width 7 height 8
click at [218, 23] on icon at bounding box center [220, 21] width 4 height 4
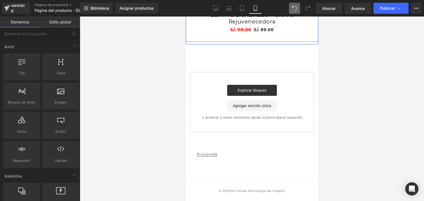
scroll to position [410, 0]
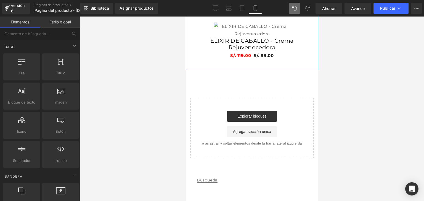
click at [224, 38] on img at bounding box center [251, 30] width 76 height 15
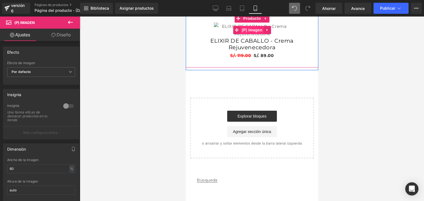
click at [243, 32] on font "(P) Imagen" at bounding box center [251, 30] width 21 height 4
click at [263, 20] on icon at bounding box center [265, 18] width 4 height 4
click at [267, 20] on icon at bounding box center [269, 19] width 4 height 4
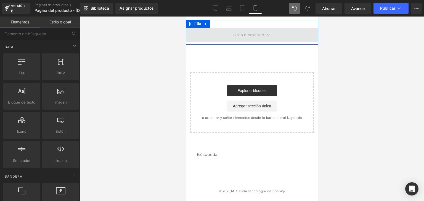
click at [247, 39] on span at bounding box center [251, 34] width 41 height 9
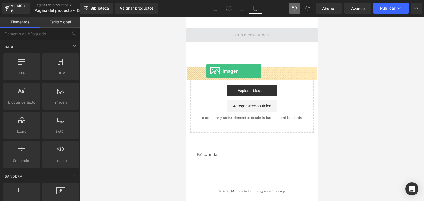
drag, startPoint x: 294, startPoint y: 107, endPoint x: 206, endPoint y: 71, distance: 95.5
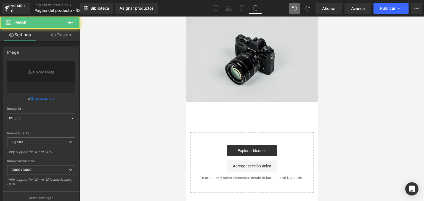
type input "//d1um8515vdn9kb.cloudfront.net/images/parallax.jpg"
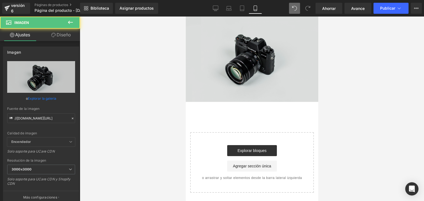
scroll to position [364, 0]
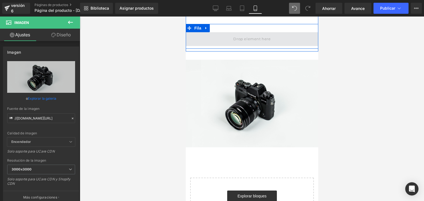
click at [199, 46] on span at bounding box center [251, 39] width 132 height 14
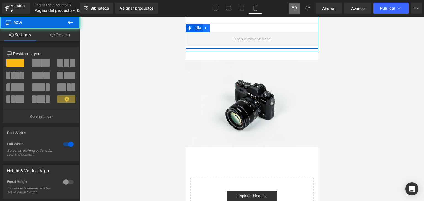
click at [205, 29] on icon at bounding box center [205, 28] width 1 height 2
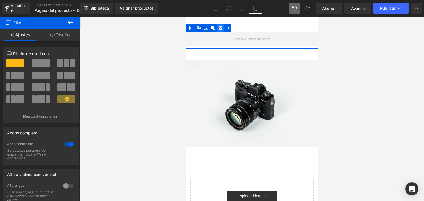
click at [219, 30] on icon at bounding box center [220, 28] width 4 height 4
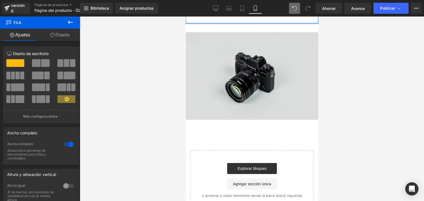
drag, startPoint x: 219, startPoint y: 74, endPoint x: 261, endPoint y: 105, distance: 52.9
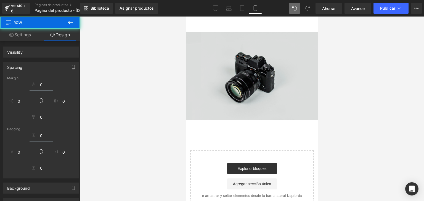
click at [252, 114] on img at bounding box center [251, 76] width 132 height 88
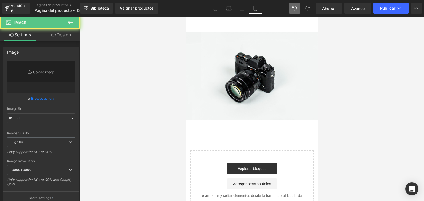
type input "//d1um8515vdn9kb.cloudfront.net/images/parallax.jpg"
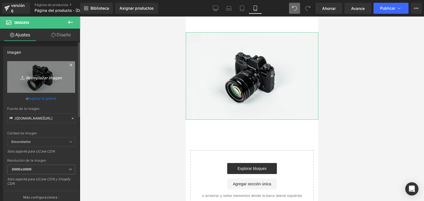
click at [43, 76] on font "Reemplazar imagen" at bounding box center [44, 77] width 36 height 5
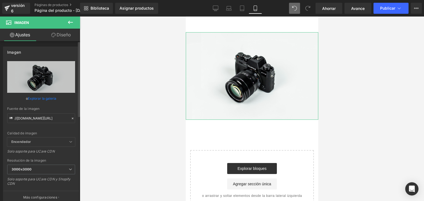
click at [49, 97] on font "Explorar la galería" at bounding box center [42, 99] width 28 height 4
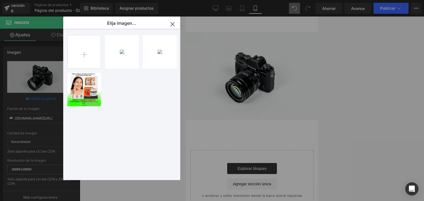
type input "C:\fakepath\WhatsApp Image 2025-08-12 at 9.19.19 PM.jpeg"
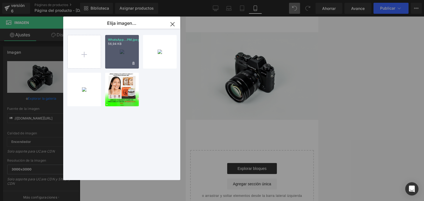
click at [113, 50] on div "WhatsApp...PM.jpeg 56,94 KB" at bounding box center [122, 52] width 34 height 34
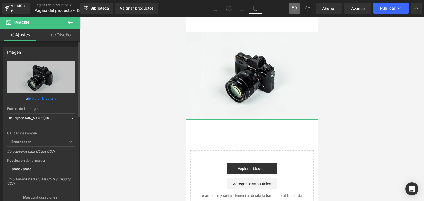
click at [36, 95] on link "Explorar la galería" at bounding box center [42, 99] width 28 height 10
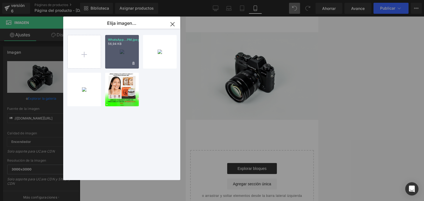
click at [117, 40] on font "WhatsApp...PM.jpeg" at bounding box center [124, 40] width 32 height 4
type input "https://ucarecdn.com/c192450b-c38c-4193-b0e4-d293f55f1456/-/format/auto/-/previ…"
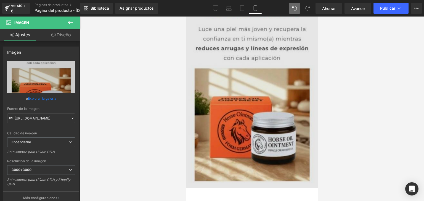
scroll to position [385, 0]
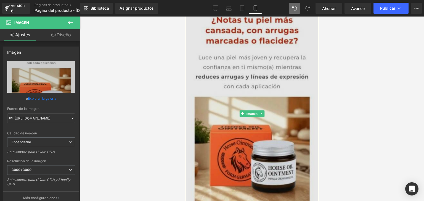
click at [230, 120] on img at bounding box center [251, 114] width 132 height 205
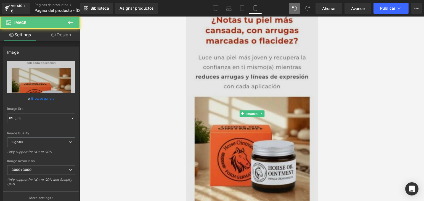
type input "https://ucarecdn.com/c192450b-c38c-4193-b0e4-d293f55f1456/-/format/auto/-/previ…"
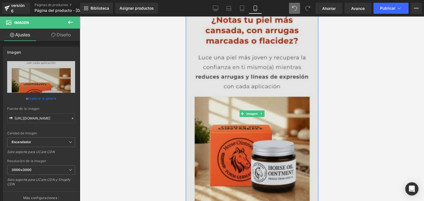
click at [233, 86] on img at bounding box center [251, 114] width 132 height 205
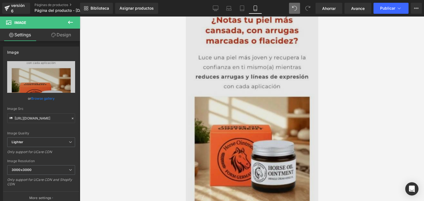
click at [231, 123] on img at bounding box center [251, 114] width 132 height 205
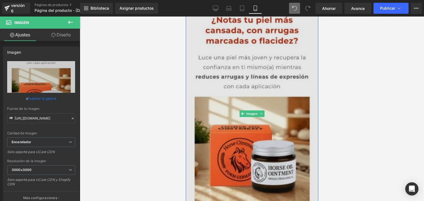
click at [236, 129] on img at bounding box center [251, 114] width 132 height 205
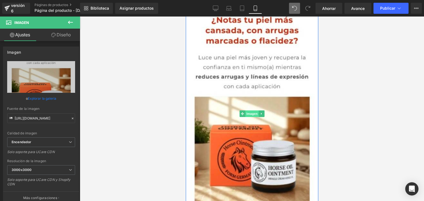
click at [255, 116] on font "Imagen" at bounding box center [251, 114] width 11 height 4
click at [44, 99] on font "Explorar la galería" at bounding box center [42, 99] width 28 height 4
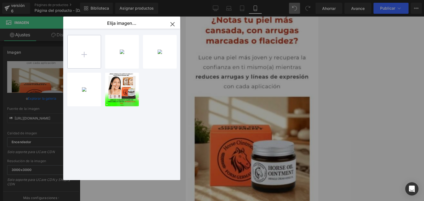
click at [92, 59] on input "file" at bounding box center [84, 51] width 33 height 33
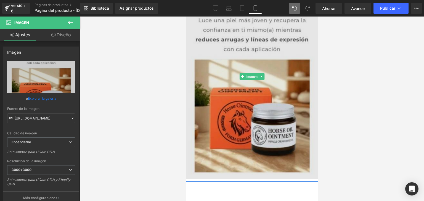
scroll to position [418, 0]
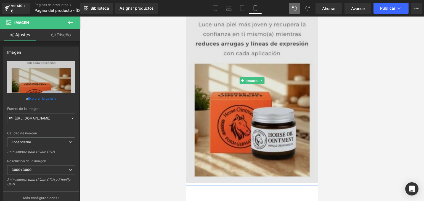
click at [265, 60] on img at bounding box center [251, 80] width 132 height 205
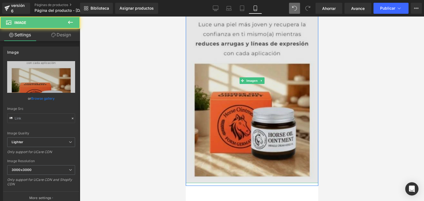
type input "https://ucarecdn.com/c192450b-c38c-4193-b0e4-d293f55f1456/-/format/auto/-/previ…"
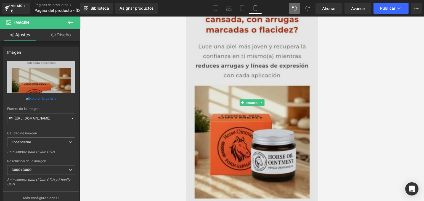
scroll to position [396, 0]
click at [275, 80] on img at bounding box center [251, 103] width 132 height 205
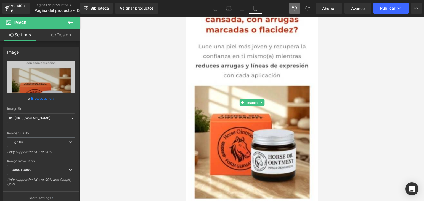
drag, startPoint x: 252, startPoint y: 53, endPoint x: 248, endPoint y: 45, distance: 9.1
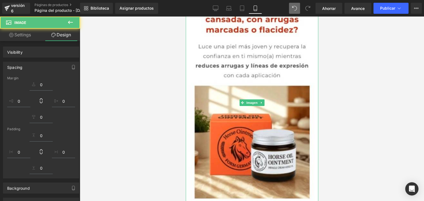
click at [247, 49] on div "Imagen Fila" at bounding box center [251, 100] width 132 height 216
click at [185, 17] on div at bounding box center [185, 17] width 0 height 0
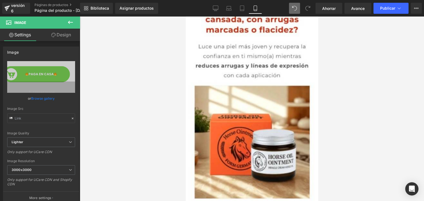
type input "https://ucarecdn.com/07791814-3763-4a96-9346-29bef4c09556/-/format/auto/-/previ…"
click at [70, 23] on icon at bounding box center [70, 22] width 5 height 3
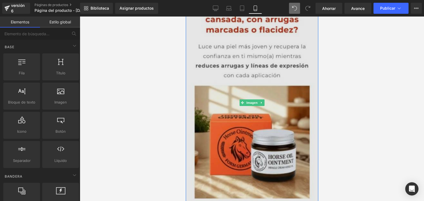
click at [221, 78] on img at bounding box center [251, 103] width 132 height 205
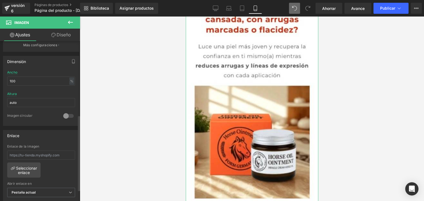
scroll to position [157, 0]
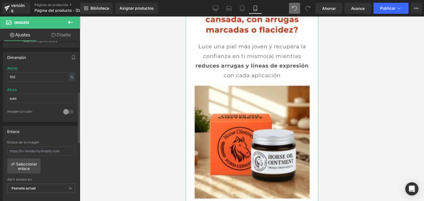
click at [63, 111] on div at bounding box center [68, 112] width 13 height 9
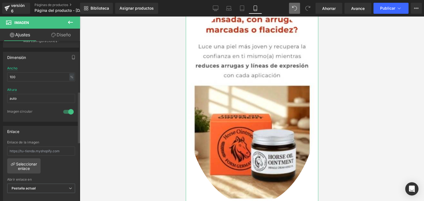
click at [67, 111] on div at bounding box center [68, 112] width 13 height 9
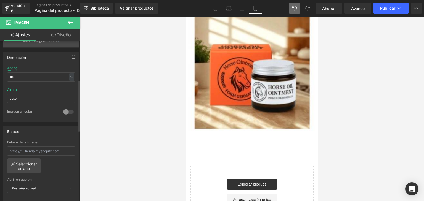
scroll to position [0, 0]
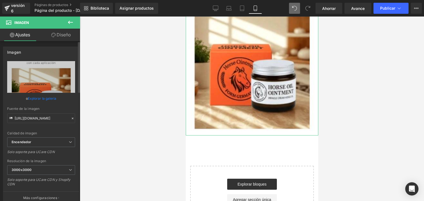
click at [46, 100] on font "Explorar la galería" at bounding box center [42, 99] width 28 height 4
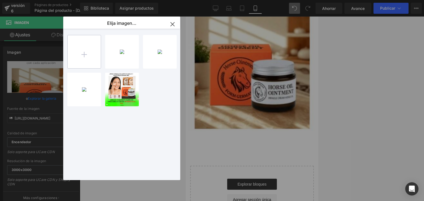
click at [80, 59] on input "file" at bounding box center [84, 51] width 33 height 33
type input "C:\fakepath\WhatsApp Image 2025-08-07 at 8.32.36 PM.jpeg"
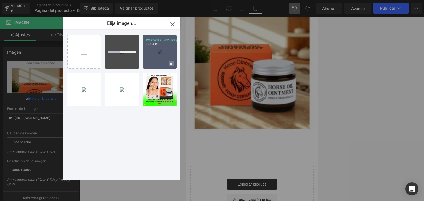
click at [171, 63] on icon at bounding box center [171, 63] width 2 height 3
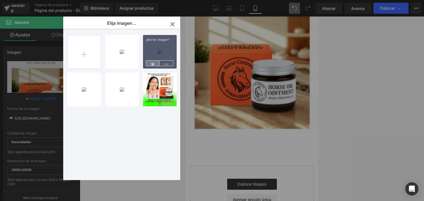
click at [154, 63] on font "Sí" at bounding box center [152, 64] width 3 height 4
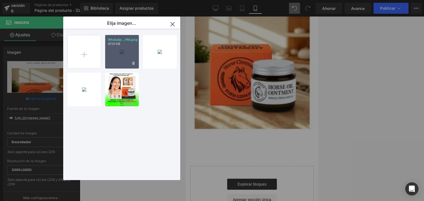
click at [125, 52] on div "WhatsAp...PM.jpeg 47.01 KB" at bounding box center [122, 52] width 34 height 34
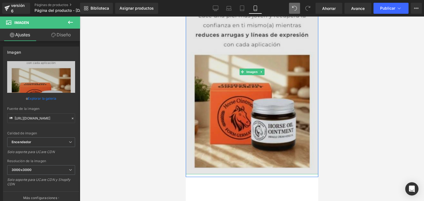
scroll to position [427, 0]
click at [253, 74] on font "Imagen" at bounding box center [251, 73] width 11 height 4
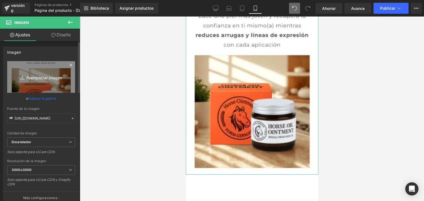
click at [50, 78] on font "Reemplazar imagen" at bounding box center [44, 77] width 36 height 5
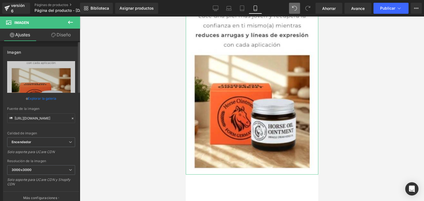
click at [44, 101] on link "Explorar la galería" at bounding box center [42, 99] width 28 height 10
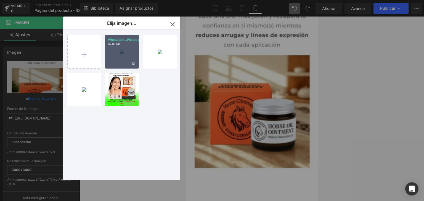
click at [128, 47] on div "WhatsApp...PM.jpeg 47,01 KB" at bounding box center [122, 52] width 34 height 34
type input "https://ucarecdn.com/1f51700f-b88c-48a2-b78b-8ddbcecda2b6/-/format/auto/-/previ…"
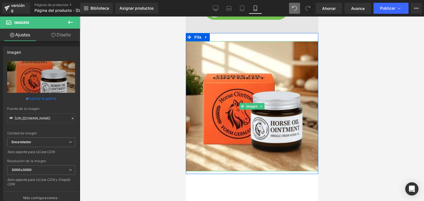
scroll to position [355, 0]
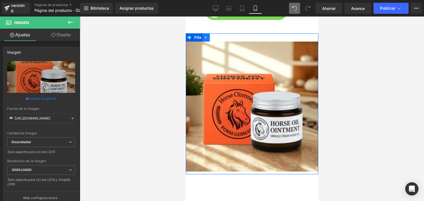
click at [205, 39] on icon at bounding box center [206, 37] width 4 height 4
click at [213, 42] on link at bounding box center [212, 37] width 7 height 8
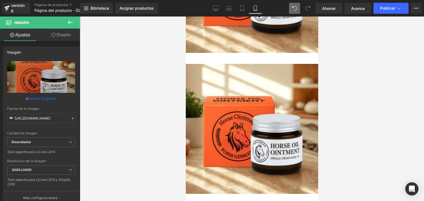
scroll to position [544, 0]
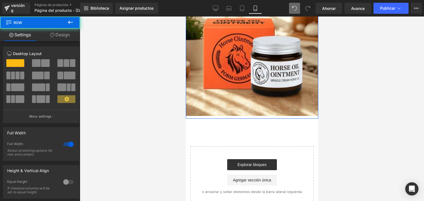
drag, startPoint x: 231, startPoint y: 39, endPoint x: 234, endPoint y: 25, distance: 15.1
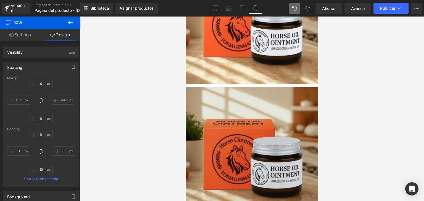
scroll to position [405, 0]
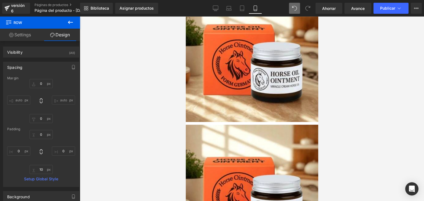
click at [238, 51] on img at bounding box center [251, 57] width 132 height 130
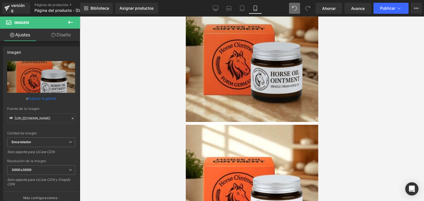
drag, startPoint x: 239, startPoint y: 45, endPoint x: 242, endPoint y: 47, distance: 4.1
click at [242, 47] on img at bounding box center [251, 57] width 132 height 130
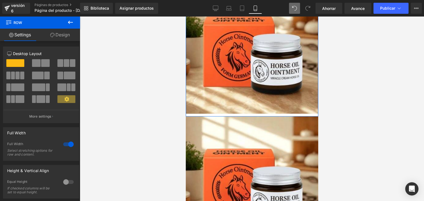
drag, startPoint x: 247, startPoint y: 44, endPoint x: 251, endPoint y: 23, distance: 20.7
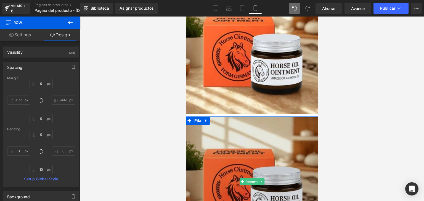
click at [231, 174] on img at bounding box center [251, 182] width 132 height 130
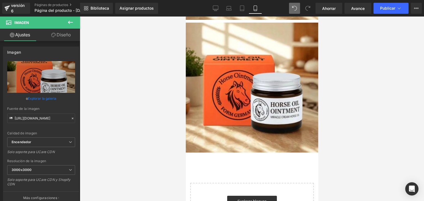
scroll to position [508, 0]
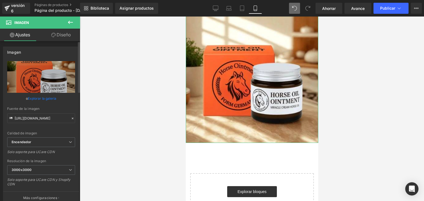
click at [50, 97] on font "Explorar la galería" at bounding box center [42, 99] width 28 height 4
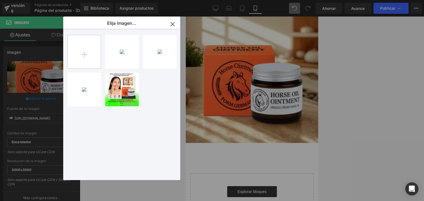
click at [89, 60] on input "file" at bounding box center [84, 51] width 33 height 33
click at [172, 24] on icon "button" at bounding box center [172, 24] width 4 height 4
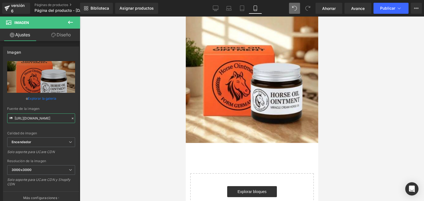
drag, startPoint x: 15, startPoint y: 118, endPoint x: 127, endPoint y: 111, distance: 111.7
click at [127, 111] on div "Imagen Estás previsualizando cómo funciona el Reestilizará tu página. No puedes…" at bounding box center [212, 105] width 424 height 211
paste input "gempages_494726557303047043-5572201e-b031-41db-8c1c-c82ff31a5e46"
type input "gempages_494726557303047043-5572201e-b031-41db-8c1c-c82ff31a5e46"
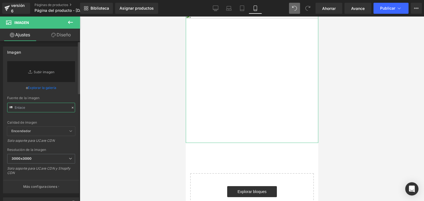
scroll to position [0, 0]
click at [50, 106] on input "text" at bounding box center [41, 108] width 68 height 10
paste input "gempages_494726557303047043-5572201e-b031-41db-8c1c-c82ff31a5e46"
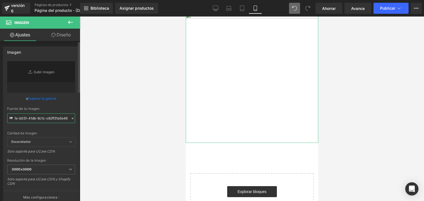
type input "gempages_494726557303047043-5572201e-b031-41db-8c1c-c82ff31a5e46"
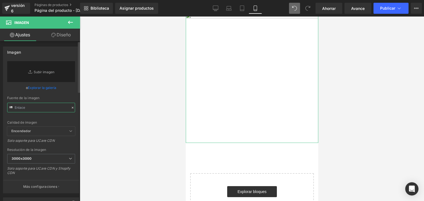
scroll to position [0, 0]
click at [45, 86] on font "Explorar la galería" at bounding box center [42, 88] width 28 height 4
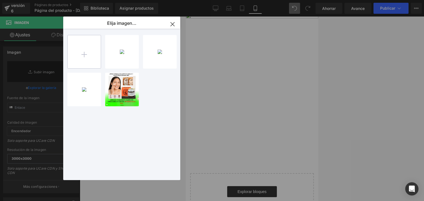
click at [84, 50] on input "file" at bounding box center [84, 51] width 33 height 33
type input "C:\fakepath\gempages_494726557303047043-5572201e-b031-41db-8c1c-c82ff31a5e46.we…"
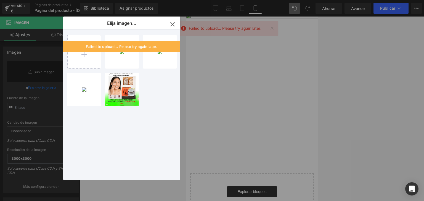
click at [172, 25] on icon "button" at bounding box center [172, 24] width 9 height 9
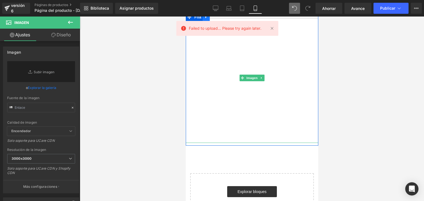
click at [225, 67] on img at bounding box center [251, 78] width 132 height 130
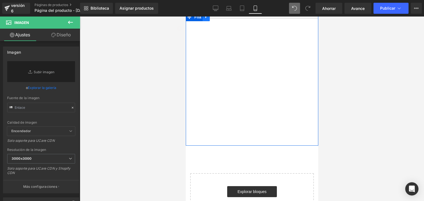
click at [204, 19] on icon at bounding box center [206, 17] width 4 height 4
click at [220, 19] on icon at bounding box center [220, 17] width 4 height 4
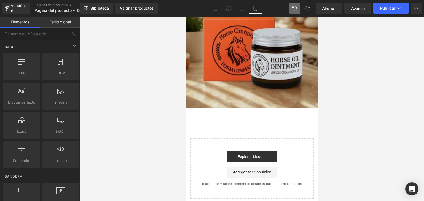
scroll to position [407, 0]
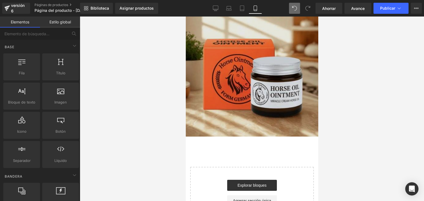
scroll to position [535, 0]
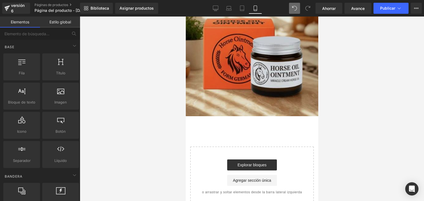
click at [250, 62] on img at bounding box center [251, 51] width 132 height 130
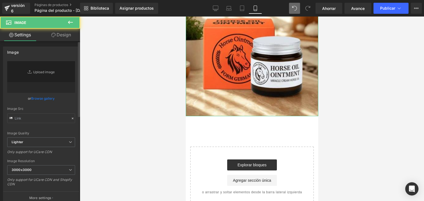
type input "https://ucarecdn.com/1f51700f-b88c-48a2-b78b-8ddbcecda2b6/-/format/auto/-/previ…"
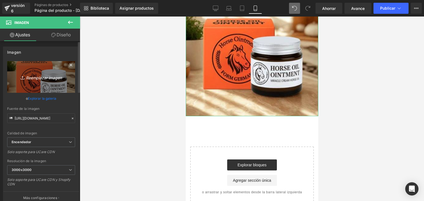
click at [42, 77] on font "Reemplazar imagen" at bounding box center [44, 77] width 36 height 5
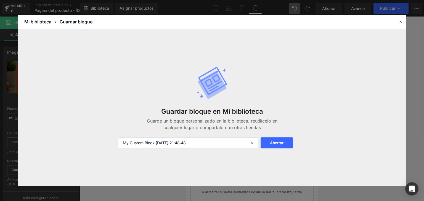
type input "C:\fakepath\image (6).png"
click at [401, 22] on icon at bounding box center [400, 21] width 5 height 5
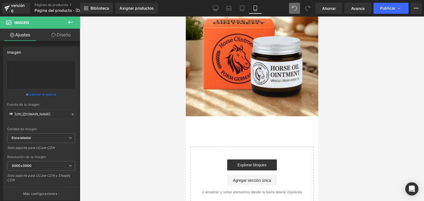
type input "[URL][DOMAIN_NAME]"
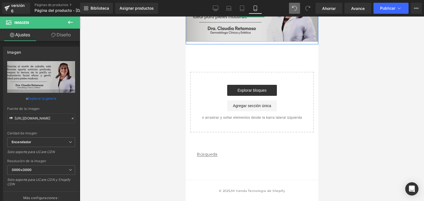
scroll to position [501, 0]
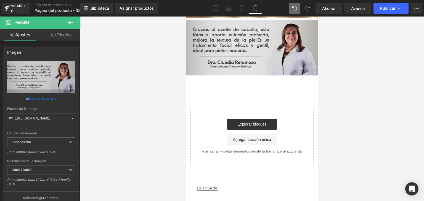
drag, startPoint x: 205, startPoint y: 74, endPoint x: 209, endPoint y: 76, distance: 3.6
click at [205, 74] on div "Imagen Fila" at bounding box center [251, 49] width 132 height 58
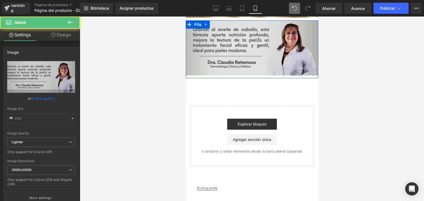
type input "[URL][DOMAIN_NAME]"
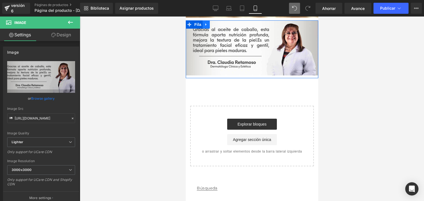
click at [205, 26] on icon at bounding box center [206, 24] width 4 height 4
click at [212, 29] on link at bounding box center [212, 24] width 7 height 8
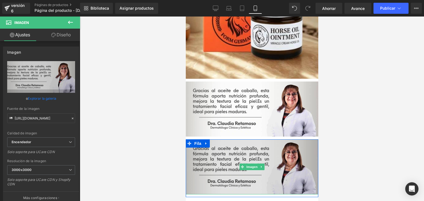
click at [239, 151] on img at bounding box center [251, 167] width 132 height 55
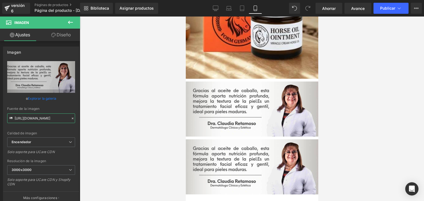
scroll to position [0, 166]
drag, startPoint x: 15, startPoint y: 118, endPoint x: 129, endPoint y: 122, distance: 114.5
click at [129, 122] on div "Imagen Estás previsualizando cómo funciona el Reestilizará tu página. No puedes…" at bounding box center [212, 105] width 424 height 211
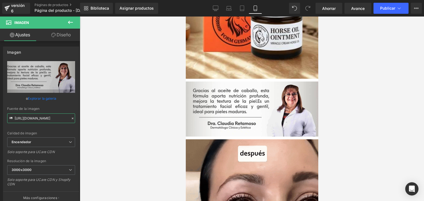
type input "[URL][DOMAIN_NAME]"
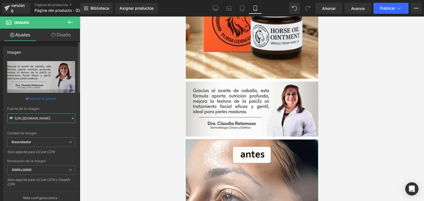
click at [66, 119] on input "[URL][DOMAIN_NAME]" at bounding box center [41, 119] width 68 height 10
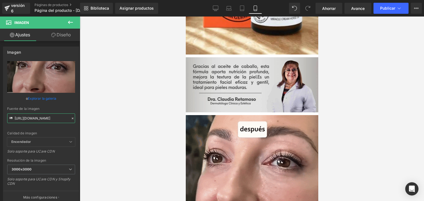
scroll to position [522, 0]
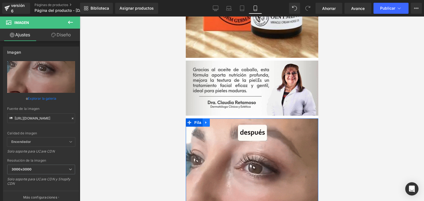
click at [204, 121] on icon at bounding box center [206, 123] width 4 height 4
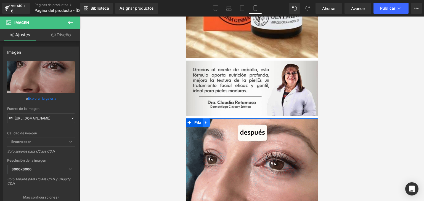
scroll to position [0, 0]
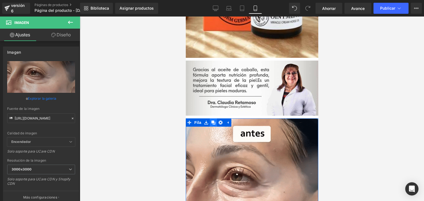
click at [211, 121] on icon at bounding box center [213, 123] width 4 height 4
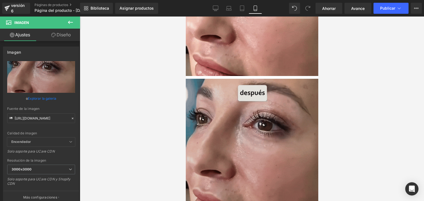
scroll to position [728, 0]
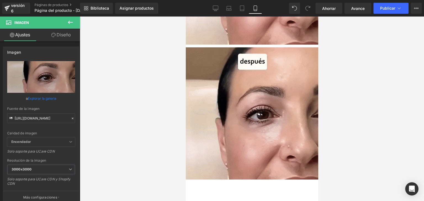
click at [68, 25] on icon at bounding box center [70, 22] width 7 height 7
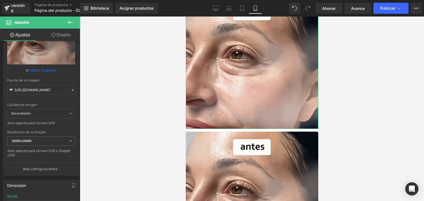
scroll to position [26, 0]
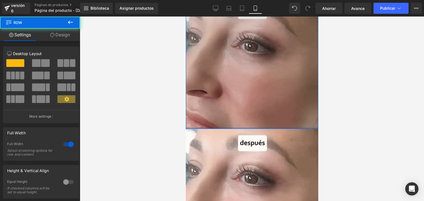
drag, startPoint x: 237, startPoint y: 122, endPoint x: 241, endPoint y: 108, distance: 14.3
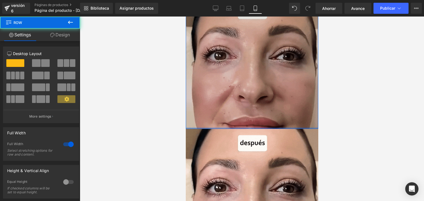
click at [241, 108] on div "Imagen Fila" at bounding box center [251, 63] width 132 height 132
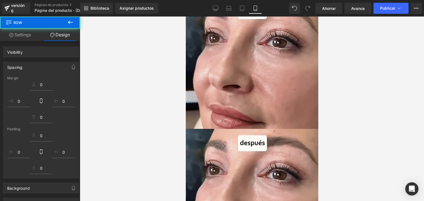
click at [345, 97] on div at bounding box center [252, 109] width 344 height 185
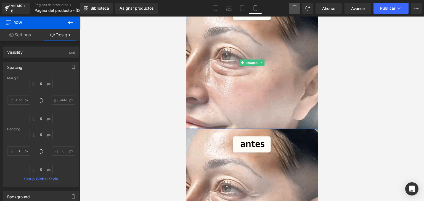
type input "0"
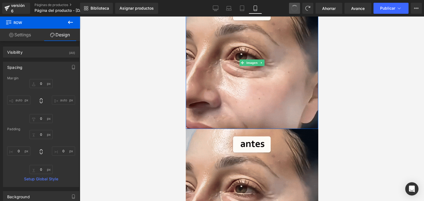
type input "0"
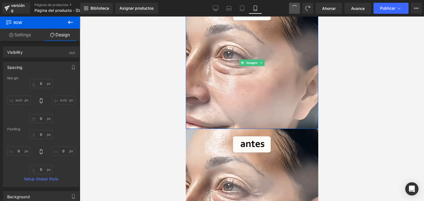
type input "0"
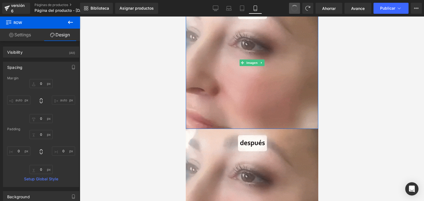
type input "0"
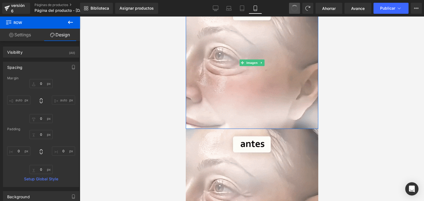
type input "0"
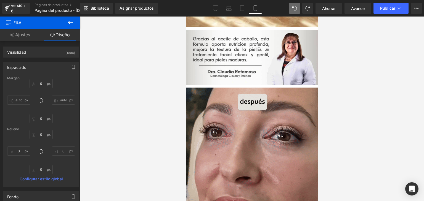
scroll to position [676, 0]
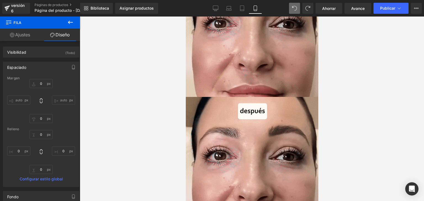
click at [295, 8] on icon at bounding box center [294, 8] width 5 height 5
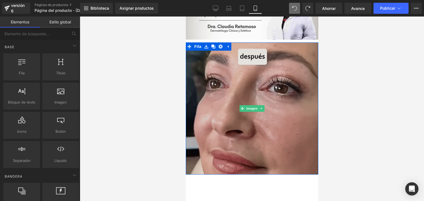
scroll to position [597, 0]
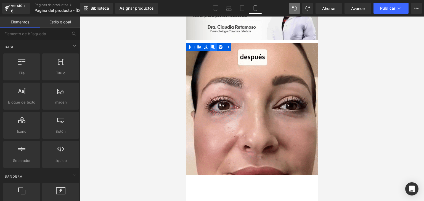
click at [212, 45] on icon at bounding box center [213, 47] width 4 height 4
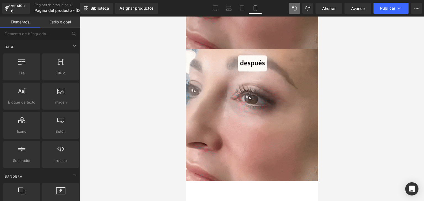
scroll to position [726, 0]
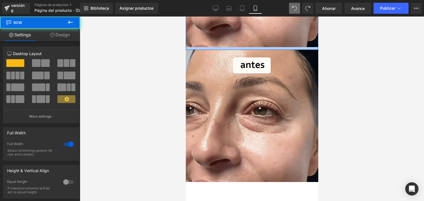
drag, startPoint x: 240, startPoint y: 37, endPoint x: 564, endPoint y: 85, distance: 327.1
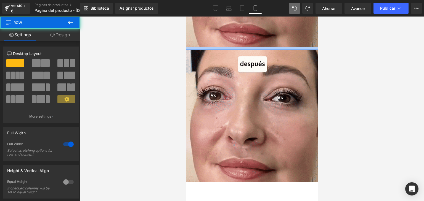
click at [241, 47] on div at bounding box center [251, 48] width 132 height 3
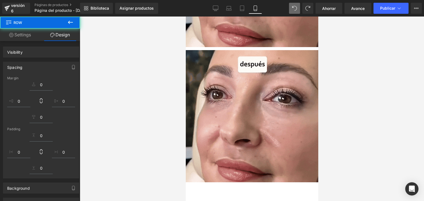
click at [397, 72] on div at bounding box center [252, 109] width 344 height 185
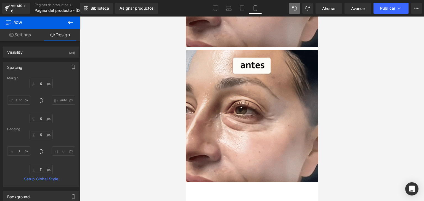
type input "0"
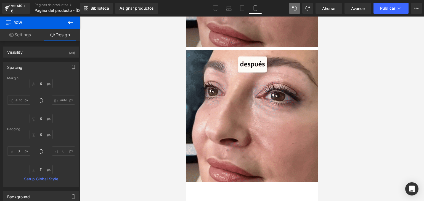
type input "0"
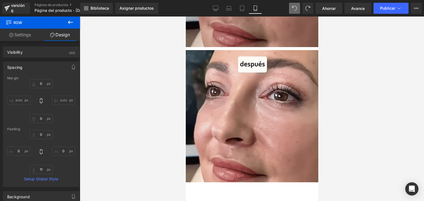
type input "0"
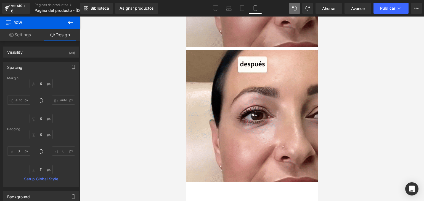
type input "0"
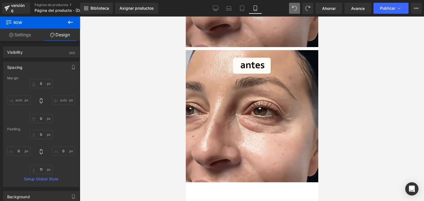
type input "11"
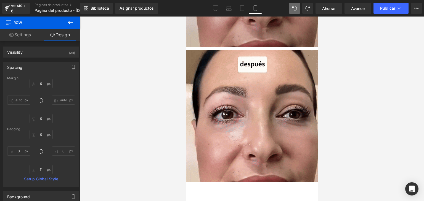
type input "0"
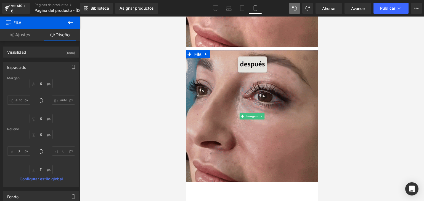
scroll to position [748, 0]
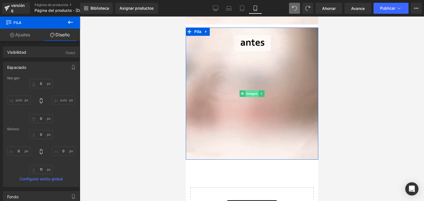
click at [249, 92] on font "Imagen" at bounding box center [251, 94] width 11 height 4
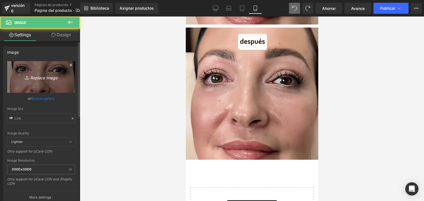
type input "[URL][DOMAIN_NAME]"
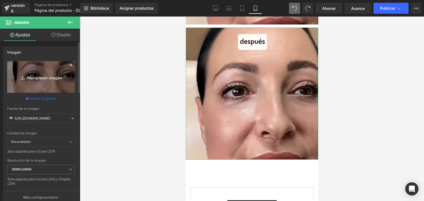
click at [42, 79] on font "Reemplazar imagen" at bounding box center [44, 77] width 36 height 5
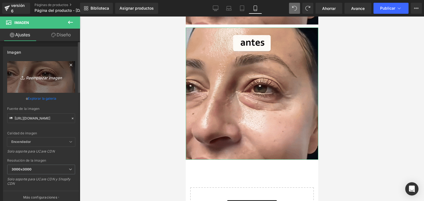
type input "C:\fakepath\image (8).png"
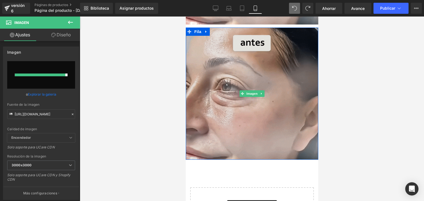
type input "[URL][DOMAIN_NAME]"
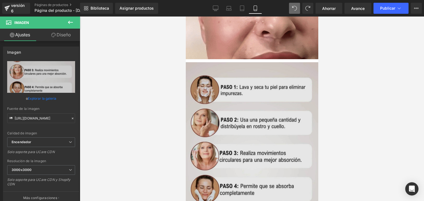
scroll to position [694, 0]
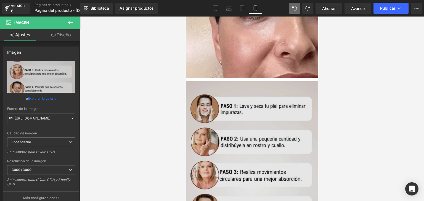
click at [210, 81] on img at bounding box center [251, 185] width 132 height 209
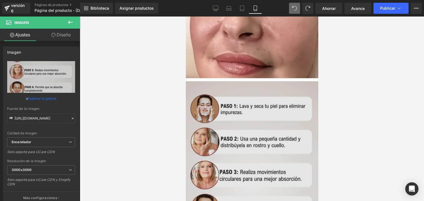
click at [221, 81] on img at bounding box center [251, 185] width 132 height 209
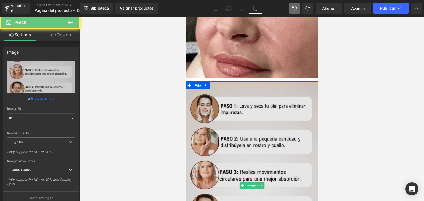
type input "[URL][DOMAIN_NAME]"
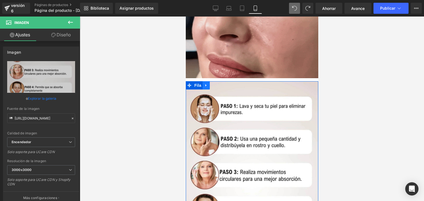
click at [204, 83] on icon at bounding box center [206, 85] width 4 height 4
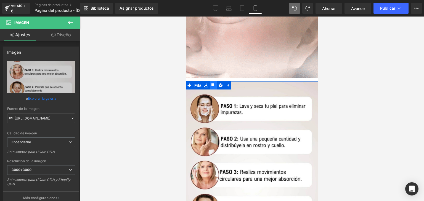
click at [212, 83] on icon at bounding box center [213, 85] width 4 height 4
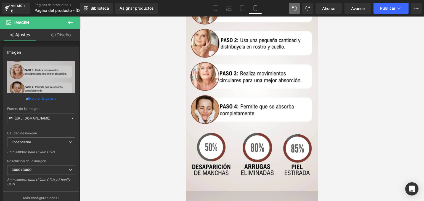
scroll to position [950, 0]
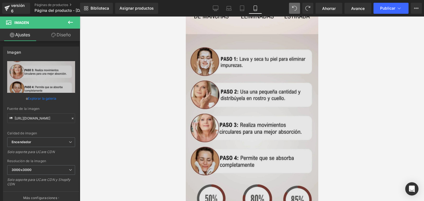
click at [241, 116] on img at bounding box center [251, 138] width 132 height 209
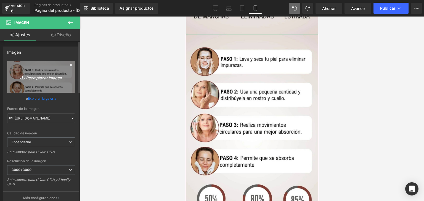
click at [36, 78] on font "Reemplazar imagen" at bounding box center [44, 77] width 36 height 5
type input "C:\fakepath\image (9).png"
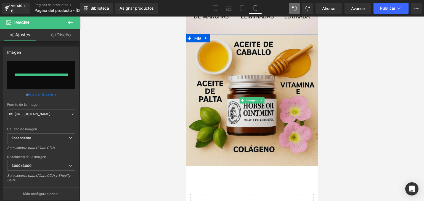
type input "[URL][DOMAIN_NAME]"
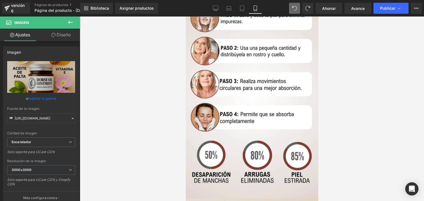
scroll to position [892, 0]
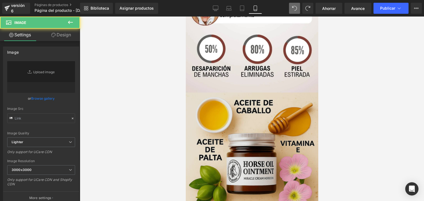
click at [245, 121] on img at bounding box center [251, 159] width 132 height 132
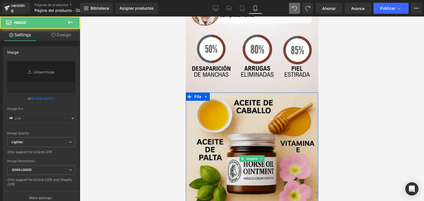
click at [257, 117] on img at bounding box center [251, 159] width 132 height 132
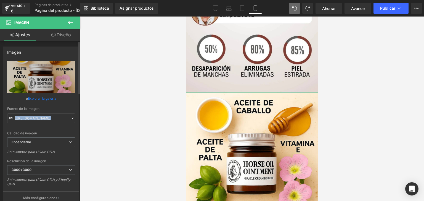
drag, startPoint x: 14, startPoint y: 117, endPoint x: 71, endPoint y: 117, distance: 57.1
click at [71, 117] on div "Fuente de la imagen [URL][DOMAIN_NAME]" at bounding box center [41, 115] width 68 height 16
click at [65, 118] on input "[URL][DOMAIN_NAME]" at bounding box center [41, 119] width 68 height 10
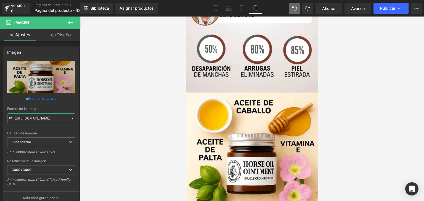
drag, startPoint x: 16, startPoint y: 118, endPoint x: 155, endPoint y: 129, distance: 140.0
click at [155, 129] on div "Imagen Estás previsualizando cómo funciona el Reestilizará tu página. No puedes…" at bounding box center [212, 105] width 424 height 211
paste input "[URL][DOMAIN_NAME]"
type input "hhttps://[DOMAIN_NAME][URL]"
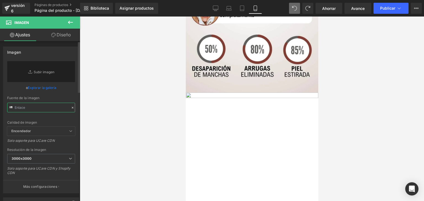
scroll to position [0, 0]
click at [36, 105] on input "text" at bounding box center [41, 108] width 68 height 10
paste input "[URL][DOMAIN_NAME]"
type input "[URL][DOMAIN_NAME]"
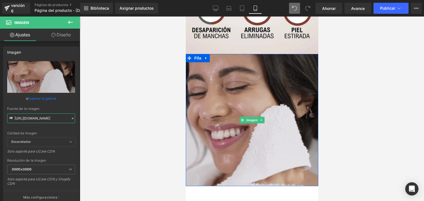
scroll to position [783, 0]
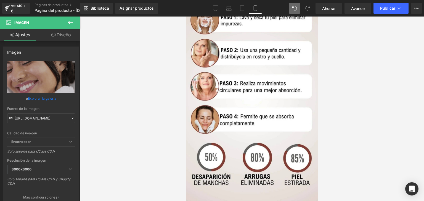
scroll to position [905, 0]
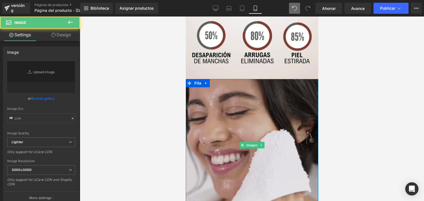
click at [251, 80] on img at bounding box center [251, 145] width 132 height 132
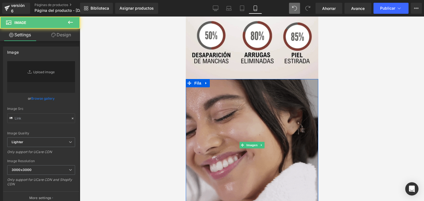
type input "[URL][DOMAIN_NAME]"
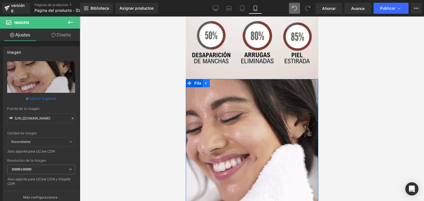
click at [204, 81] on icon at bounding box center [206, 83] width 4 height 4
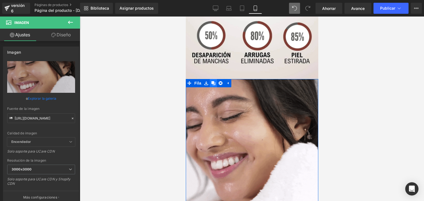
click at [212, 81] on icon at bounding box center [213, 83] width 4 height 4
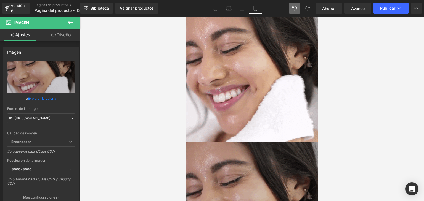
scroll to position [1132, 0]
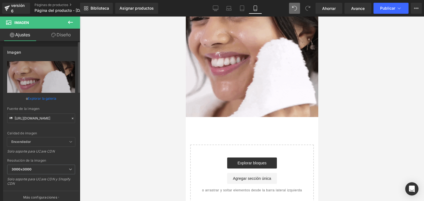
click at [44, 98] on font "Explorar la galería" at bounding box center [42, 99] width 28 height 4
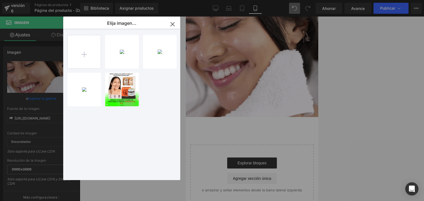
click at [39, 0] on div "Imagen Estás previsualizando cómo funciona el Reestilizará tu página. No puedes…" at bounding box center [212, 0] width 424 height 0
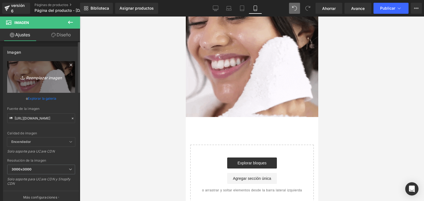
click at [41, 74] on icon "Reemplazar imagen" at bounding box center [41, 77] width 44 height 7
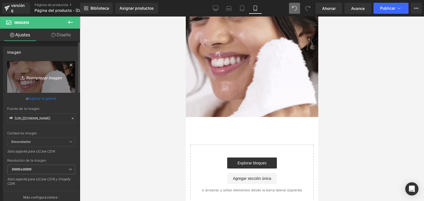
type input "C:\fakepath\image (9).png"
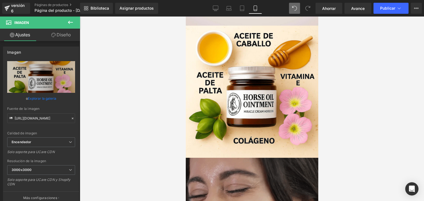
scroll to position [982, 0]
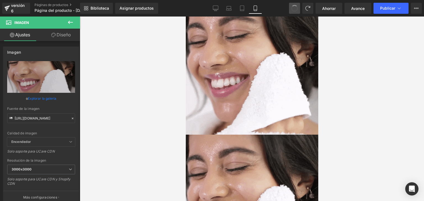
type input "[URL][DOMAIN_NAME]"
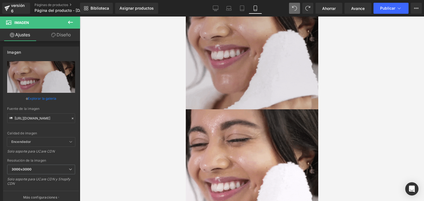
scroll to position [1008, 0]
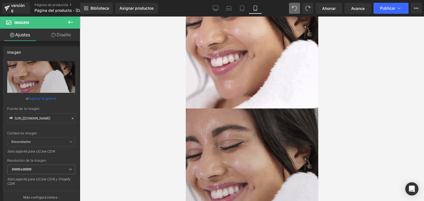
click at [260, 136] on img at bounding box center [251, 175] width 132 height 132
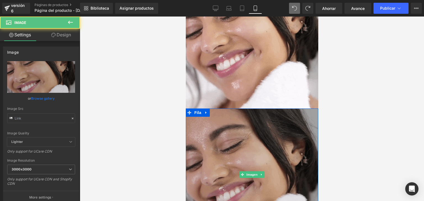
type input "[URL][DOMAIN_NAME]"
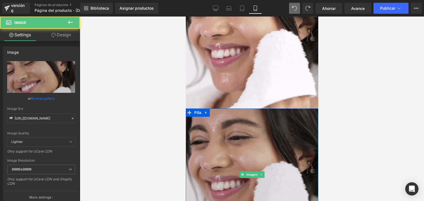
click at [253, 127] on img at bounding box center [251, 175] width 132 height 132
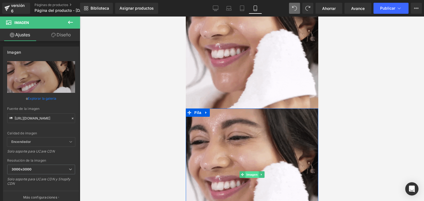
click at [246, 173] on font "Imagen" at bounding box center [251, 175] width 11 height 4
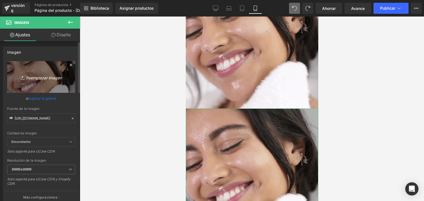
click at [36, 76] on font "Reemplazar imagen" at bounding box center [44, 77] width 36 height 5
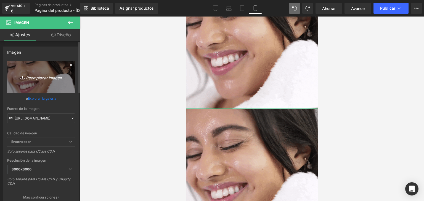
type input "C:\fakepath\image (9).png"
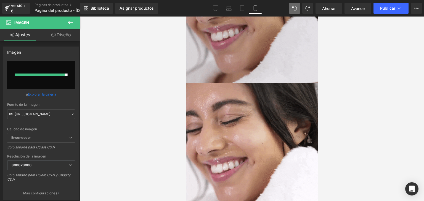
scroll to position [1015, 0]
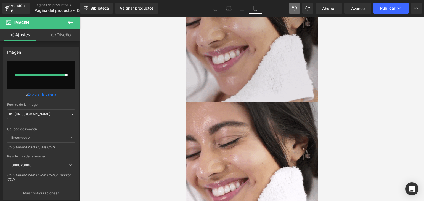
click at [185, 17] on div at bounding box center [185, 17] width 0 height 0
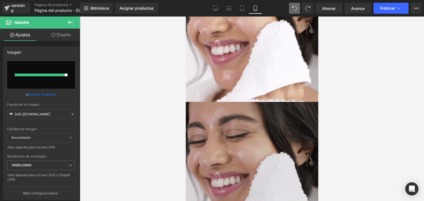
click at [228, 106] on img at bounding box center [251, 168] width 132 height 132
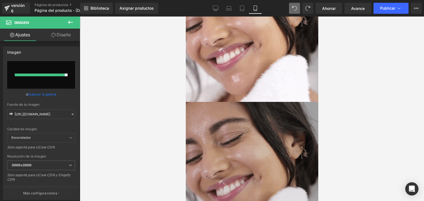
click at [246, 106] on img at bounding box center [251, 168] width 132 height 132
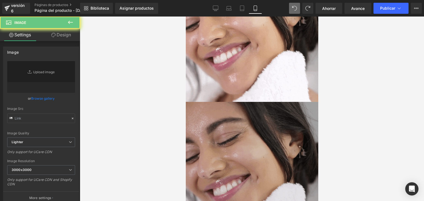
click at [205, 102] on div "Imagen Fila" at bounding box center [251, 168] width 132 height 132
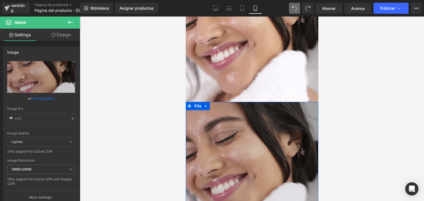
type input "[URL][DOMAIN_NAME]"
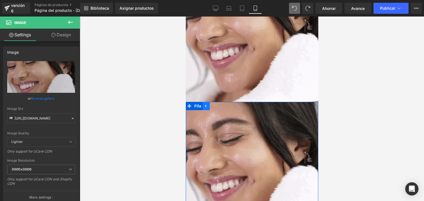
click at [205, 104] on icon at bounding box center [206, 106] width 4 height 4
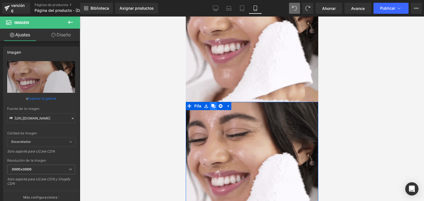
click at [211, 104] on icon at bounding box center [213, 106] width 4 height 4
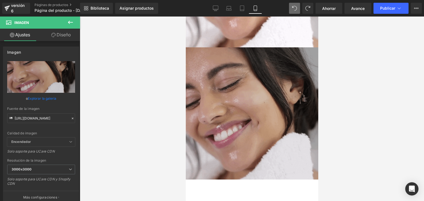
scroll to position [1164, 0]
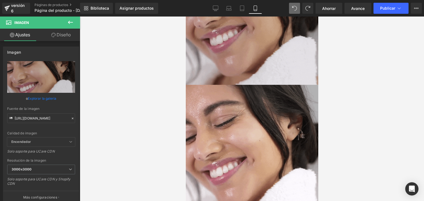
click at [239, 45] on img at bounding box center [251, 19] width 132 height 132
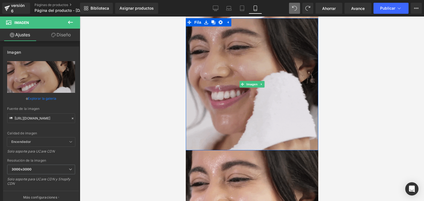
scroll to position [1055, 0]
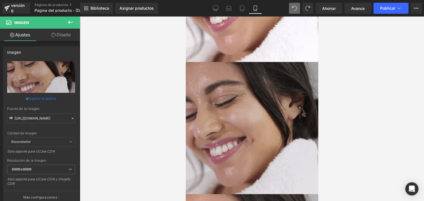
click at [193, 91] on img at bounding box center [251, 128] width 132 height 132
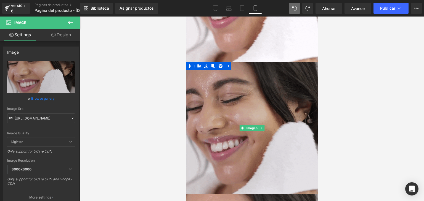
click at [209, 92] on img at bounding box center [251, 128] width 132 height 132
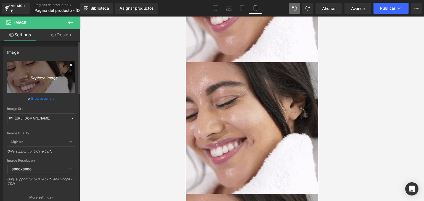
click at [41, 79] on icon "Replace Image" at bounding box center [41, 77] width 44 height 7
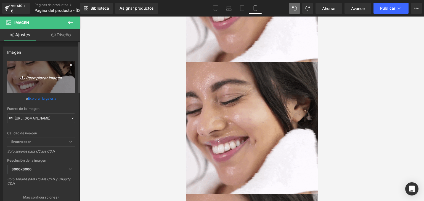
type input "C:\fakepath\image (9).png"
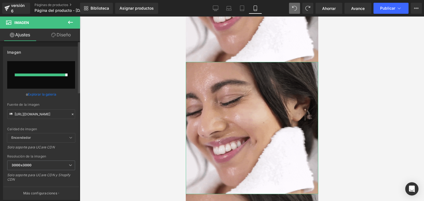
type input "[URL][DOMAIN_NAME]"
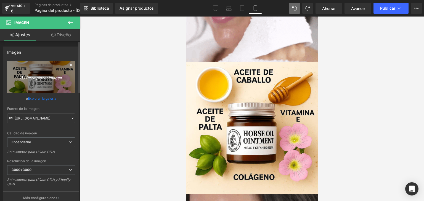
scroll to position [1134, 0]
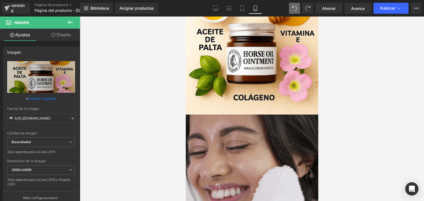
click at [254, 146] on img at bounding box center [251, 181] width 132 height 132
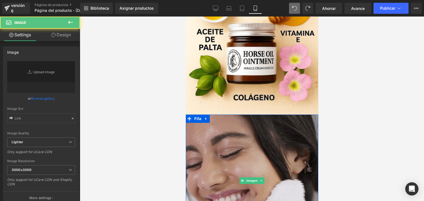
type input "[URL][DOMAIN_NAME]"
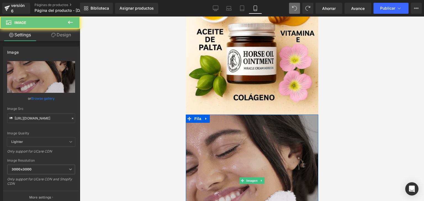
click at [252, 151] on img at bounding box center [251, 181] width 132 height 132
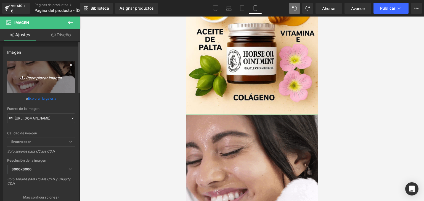
click at [44, 80] on icon "Reemplazar imagen" at bounding box center [41, 77] width 44 height 7
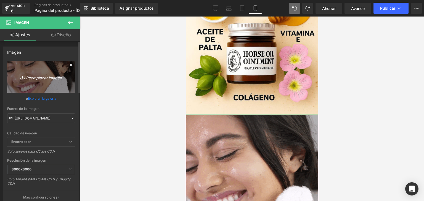
type input "C:\fakepath\image (10).png"
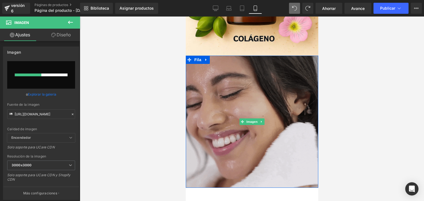
scroll to position [1194, 0]
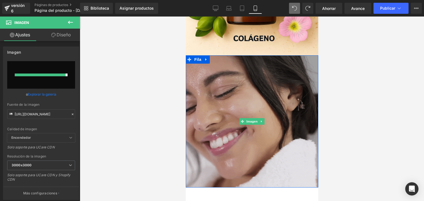
type input "[URL][DOMAIN_NAME]"
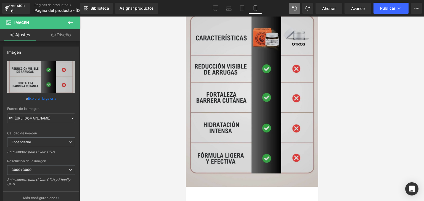
scroll to position [1361, 0]
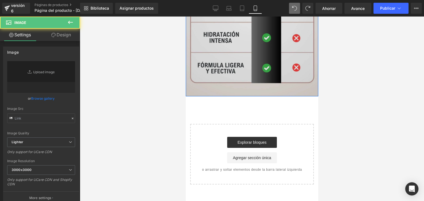
type input "[URL][DOMAIN_NAME]"
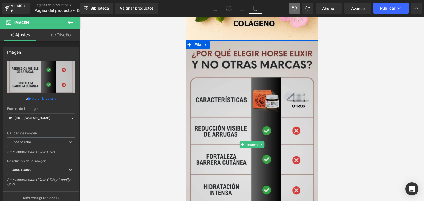
scroll to position [1208, 0]
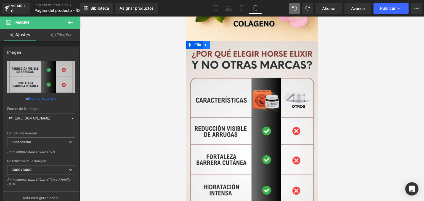
click at [204, 43] on icon at bounding box center [206, 45] width 4 height 4
click at [213, 41] on link at bounding box center [212, 45] width 7 height 8
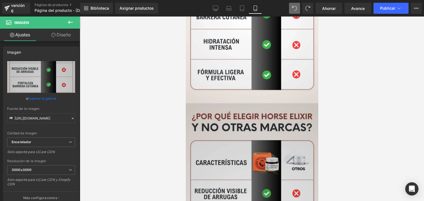
scroll to position [1410, 0]
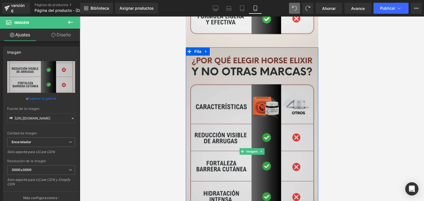
click at [250, 148] on font "Imagen" at bounding box center [251, 151] width 11 height 7
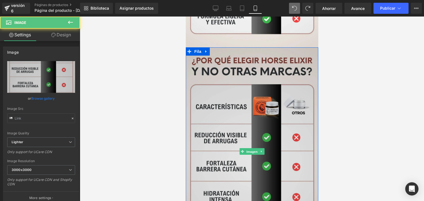
type input "[URL][DOMAIN_NAME]"
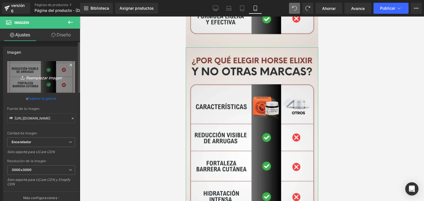
click at [49, 75] on font "Reemplazar imagen" at bounding box center [44, 77] width 36 height 5
type input "C:\fakepath\image (11).png"
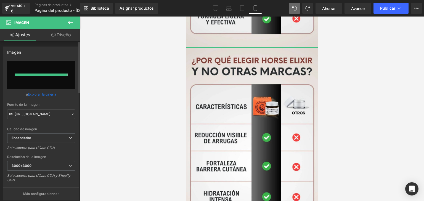
type input "[URL][DOMAIN_NAME]"
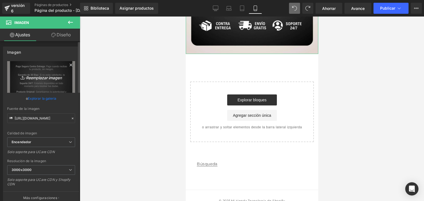
scroll to position [1578, 0]
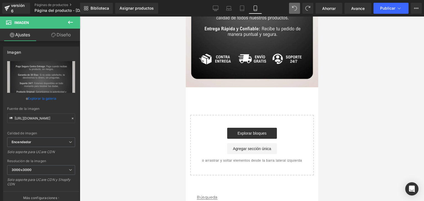
click at [73, 23] on icon at bounding box center [70, 22] width 7 height 7
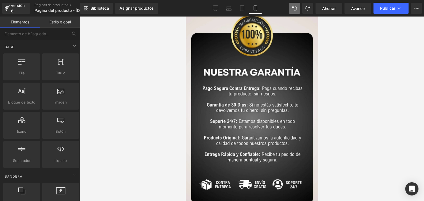
scroll to position [1387, 0]
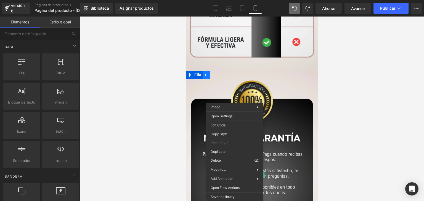
click at [218, 88] on img at bounding box center [251, 175] width 132 height 209
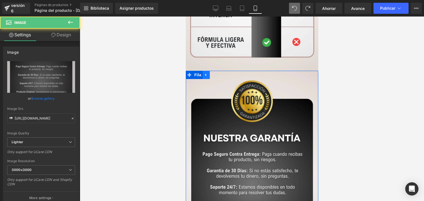
click at [206, 71] on link at bounding box center [205, 75] width 7 height 8
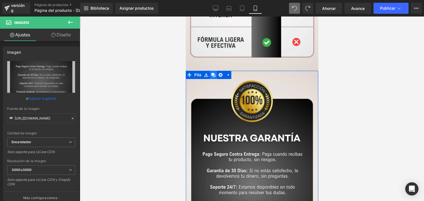
click at [211, 73] on icon at bounding box center [213, 75] width 4 height 4
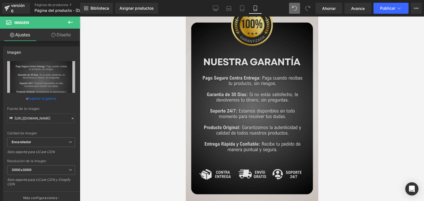
scroll to position [1671, 0]
click at [235, 73] on img at bounding box center [251, 98] width 132 height 209
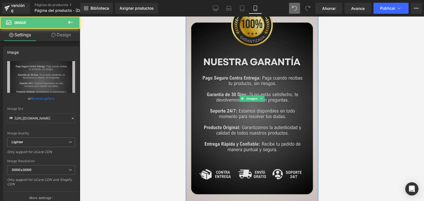
click at [235, 73] on img at bounding box center [251, 98] width 132 height 209
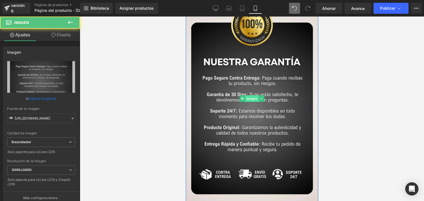
click at [247, 97] on font "Imagen" at bounding box center [251, 99] width 11 height 4
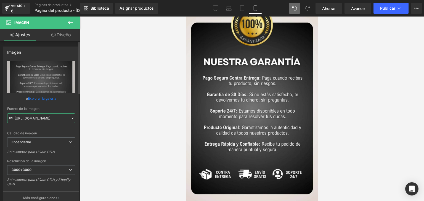
click at [20, 122] on input "[URL][DOMAIN_NAME]" at bounding box center [41, 119] width 68 height 10
drag, startPoint x: 15, startPoint y: 118, endPoint x: 107, endPoint y: 121, distance: 92.7
click at [107, 121] on div "Imagen Estás previsualizando cómo funciona el Reestilizará tu página. No puedes…" at bounding box center [212, 105] width 424 height 211
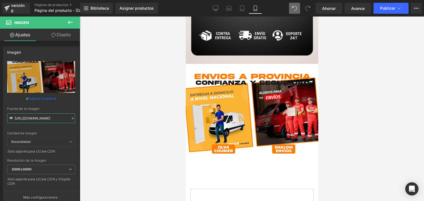
scroll to position [1601, 0]
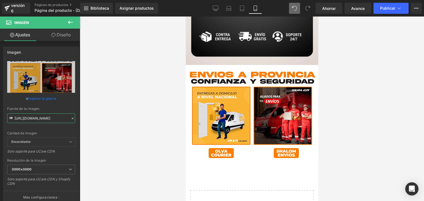
type input "[URL][DOMAIN_NAME]"
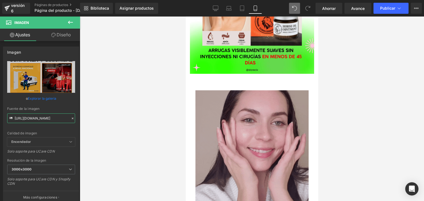
scroll to position [83, 0]
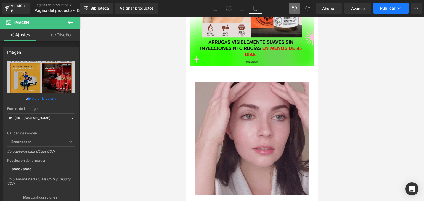
click at [394, 8] on font "Publicar" at bounding box center [387, 8] width 15 height 5
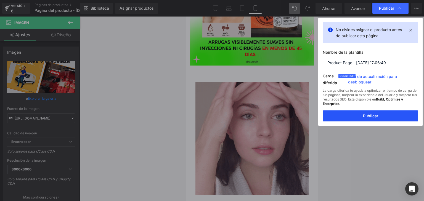
click at [375, 115] on font "Publicar" at bounding box center [370, 116] width 15 height 5
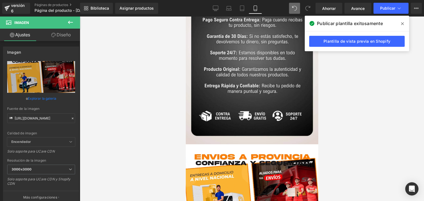
scroll to position [1711, 0]
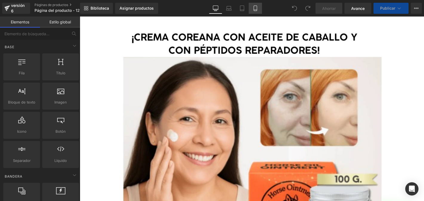
click at [254, 10] on icon at bounding box center [254, 10] width 3 height 0
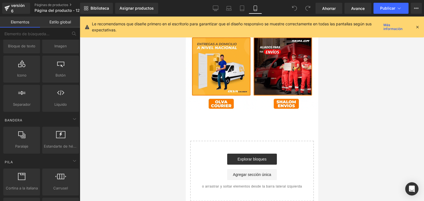
scroll to position [1650, 0]
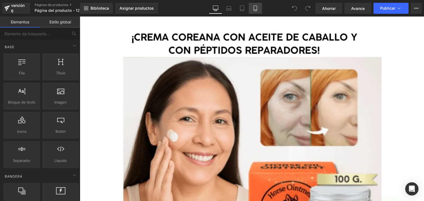
click at [255, 7] on icon at bounding box center [255, 9] width 6 height 6
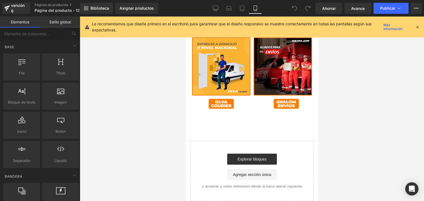
scroll to position [1644, 0]
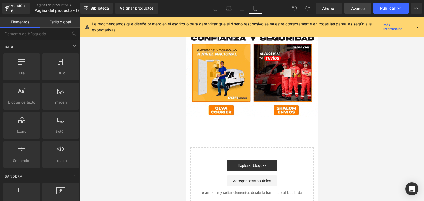
click at [351, 10] on font "Avance" at bounding box center [358, 8] width 14 height 5
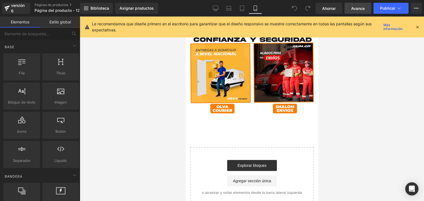
click at [365, 6] on link "Avance" at bounding box center [357, 8] width 27 height 11
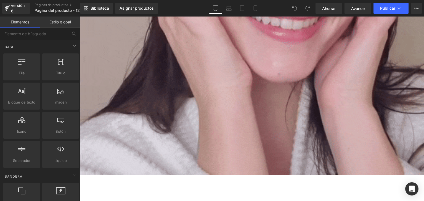
scroll to position [539, 0]
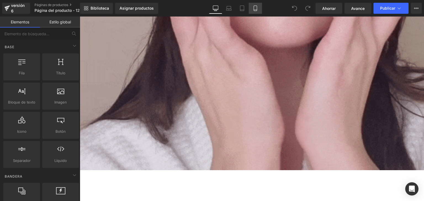
click at [254, 9] on icon at bounding box center [255, 9] width 6 height 6
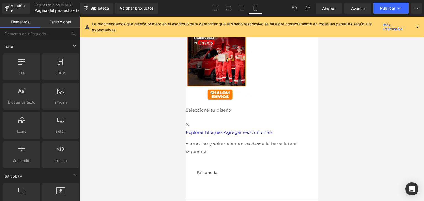
scroll to position [1677, 0]
click at [361, 7] on font "Avance" at bounding box center [358, 8] width 14 height 5
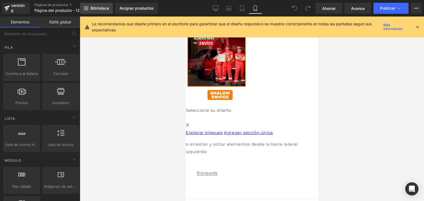
scroll to position [66, 0]
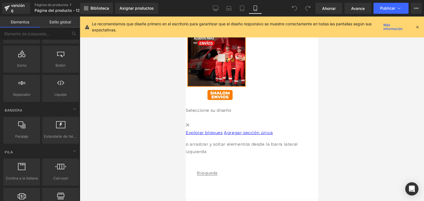
click at [230, 75] on img at bounding box center [185, 56] width 132 height 98
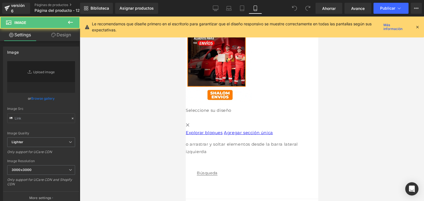
type input "[URL][DOMAIN_NAME]"
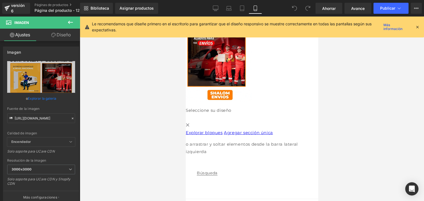
click at [70, 22] on icon at bounding box center [70, 22] width 5 height 3
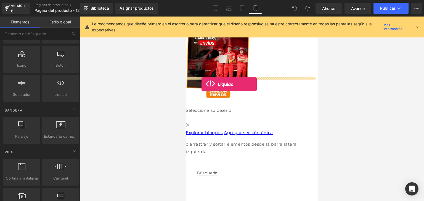
drag, startPoint x: 245, startPoint y: 100, endPoint x: 201, endPoint y: 84, distance: 46.4
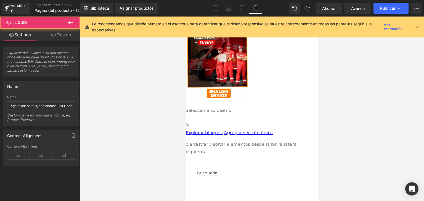
click at [185, 17] on link at bounding box center [185, 17] width 0 height 0
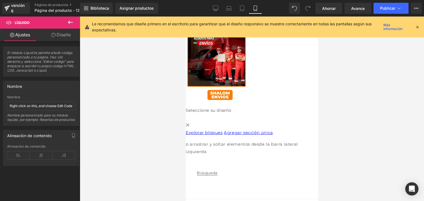
click at [244, 107] on div "Líquido" at bounding box center [251, 107] width 132 height 0
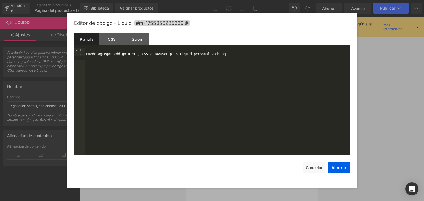
click at [221, 58] on div "Puede agregar código HTML / CSS / Javascript o Liquid personalizado aquí." at bounding box center [217, 105] width 265 height 115
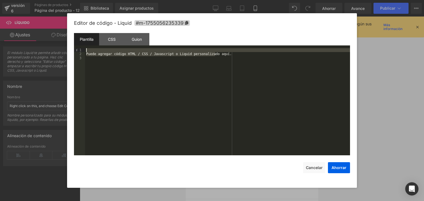
drag, startPoint x: 224, startPoint y: 55, endPoint x: 133, endPoint y: 51, distance: 90.5
click at [133, 51] on div "Puede agregar código HTML / CSS / Javascript o Liquid personalizado aquí." at bounding box center [217, 105] width 265 height 115
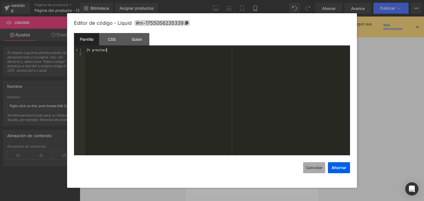
click at [320, 169] on font "Cancelar" at bounding box center [314, 167] width 17 height 5
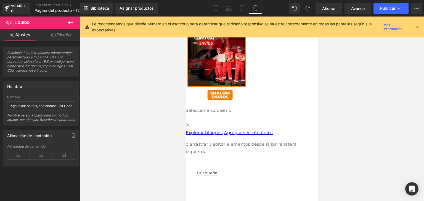
click at [250, 107] on div "Líquido" at bounding box center [251, 107] width 132 height 0
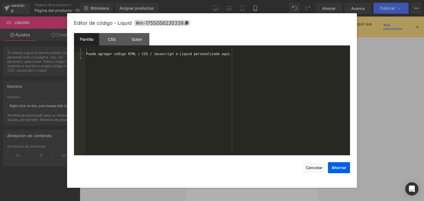
click at [221, 57] on div "Puede agregar código HTML / CSS / Javascript o Liquid personalizado aquí." at bounding box center [217, 105] width 265 height 115
click at [221, 55] on div "Puede agregar código HTML / CSS / Javascript o Liquid personalizado aquí." at bounding box center [217, 105] width 265 height 115
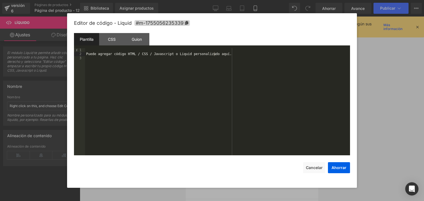
click at [221, 55] on div "Puede agregar código HTML / CSS / Javascript o Liquid personalizado aquí." at bounding box center [217, 105] width 265 height 115
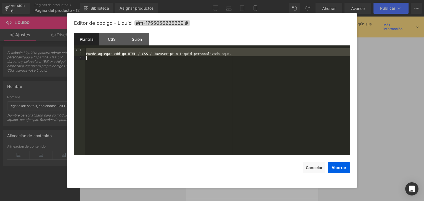
click at [221, 55] on div "Puede agregar código HTML / CSS / Javascript o Liquid personalizado aquí." at bounding box center [217, 105] width 265 height 115
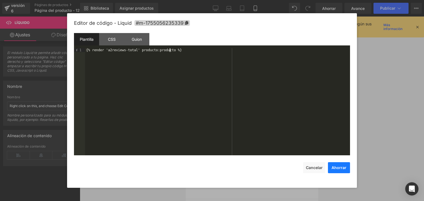
click at [340, 166] on font "Ahorrar" at bounding box center [338, 167] width 15 height 5
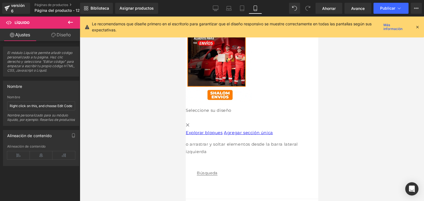
click at [185, 17] on font "Líquido" at bounding box center [185, 17] width 0 height 0
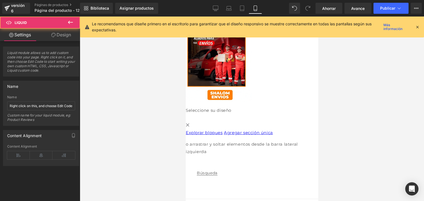
click at [185, 17] on font "Líquido" at bounding box center [185, 17] width 0 height 0
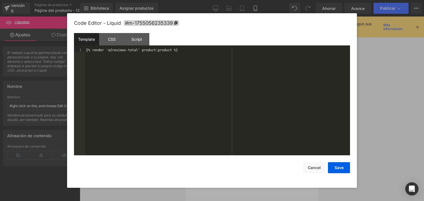
click at [258, 107] on div "Líquido" at bounding box center [251, 107] width 132 height 0
click at [337, 169] on font "Ahorrar" at bounding box center [338, 167] width 15 height 5
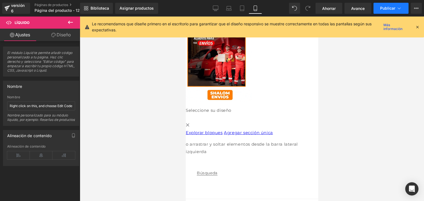
click at [388, 10] on font "Publicar" at bounding box center [387, 8] width 15 height 5
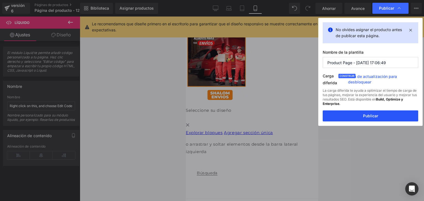
click at [381, 117] on button "Publicar" at bounding box center [369, 116] width 95 height 11
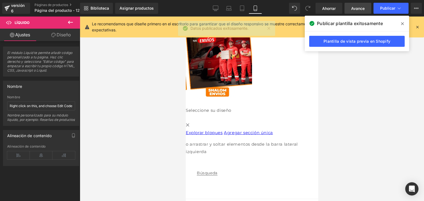
click at [355, 10] on font "Avance" at bounding box center [358, 8] width 14 height 5
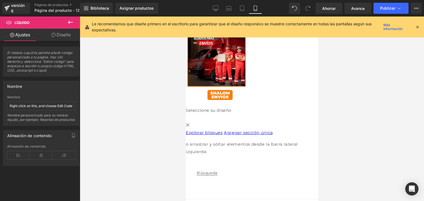
click at [261, 107] on div "Líquido" at bounding box center [251, 107] width 132 height 0
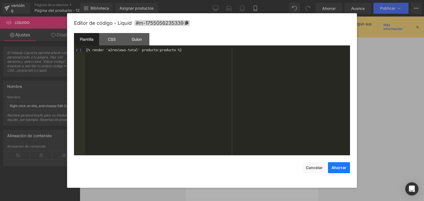
click at [341, 162] on button "Ahorrar" at bounding box center [339, 167] width 22 height 11
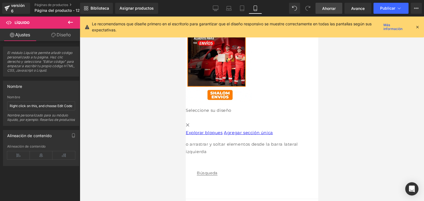
click at [328, 5] on link "Ahorrar" at bounding box center [328, 8] width 27 height 11
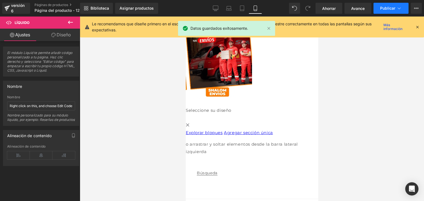
click at [388, 10] on font "Publicar" at bounding box center [387, 8] width 15 height 5
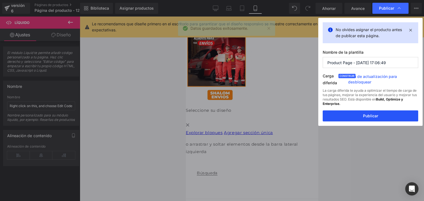
click at [359, 117] on button "Publicar" at bounding box center [369, 116] width 95 height 11
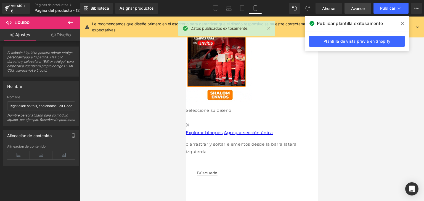
click at [348, 8] on link "Avance" at bounding box center [357, 8] width 27 height 11
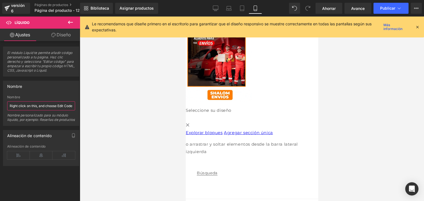
click at [48, 108] on input "Right click on this, and choose Edit Code." at bounding box center [41, 105] width 68 height 9
click at [66, 24] on button at bounding box center [70, 23] width 19 height 12
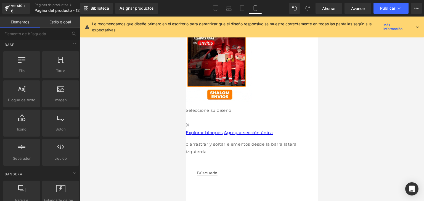
scroll to position [0, 0]
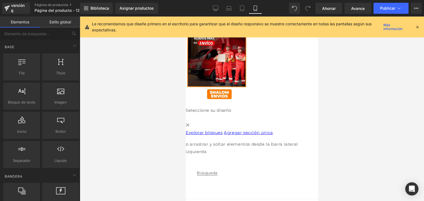
click at [273, 107] on div "Líquido" at bounding box center [251, 107] width 132 height 0
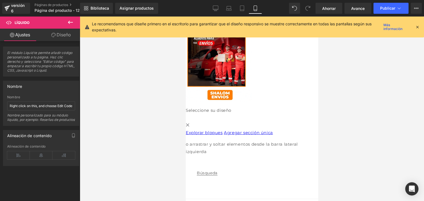
click at [185, 17] on icon at bounding box center [185, 17] width 0 height 0
click at [185, 17] on link at bounding box center [185, 17] width 0 height 0
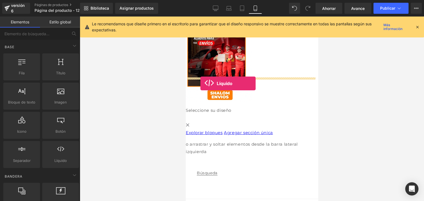
drag, startPoint x: 248, startPoint y: 169, endPoint x: 200, endPoint y: 84, distance: 97.6
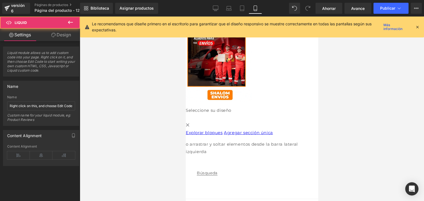
click at [185, 17] on font "Líquido" at bounding box center [185, 17] width 0 height 0
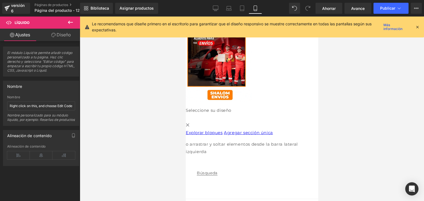
click at [185, 17] on font "Líquido" at bounding box center [185, 17] width 0 height 0
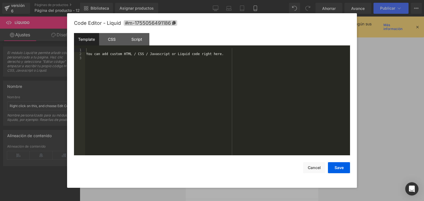
click at [257, 107] on div "Líquido" at bounding box center [251, 107] width 132 height 0
click at [231, 58] on div "Puede agregar código HTML / CSS / Javascript o Liquid personalizado aquí." at bounding box center [217, 105] width 265 height 115
click at [227, 56] on div "Puede agregar código HTML / CSS / Javascript o Liquid personalizado aquí." at bounding box center [217, 105] width 265 height 115
drag, startPoint x: 227, startPoint y: 56, endPoint x: 85, endPoint y: 53, distance: 141.2
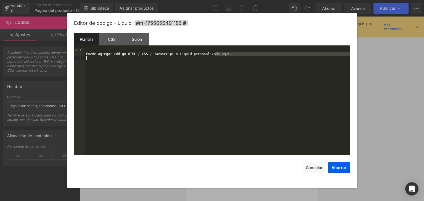
click at [85, 53] on div "Puede agregar código HTML / CSS / Javascript o Liquid personalizado aquí." at bounding box center [217, 105] width 265 height 115
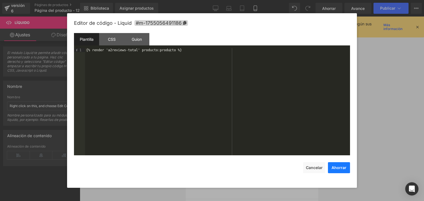
click at [341, 167] on font "Ahorrar" at bounding box center [338, 167] width 15 height 5
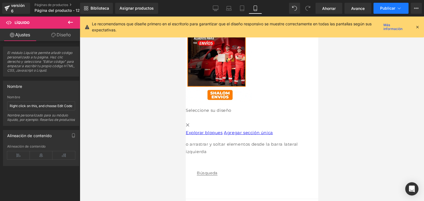
click at [384, 9] on font "Publicar" at bounding box center [387, 8] width 15 height 5
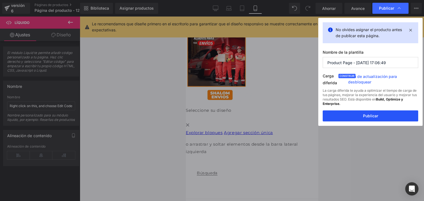
click at [365, 112] on button "Publicar" at bounding box center [369, 116] width 95 height 11
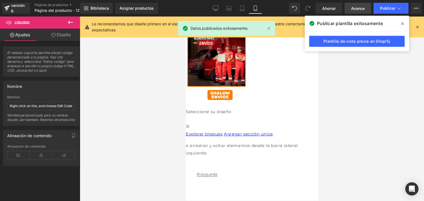
click at [348, 7] on link "Avance" at bounding box center [357, 8] width 27 height 11
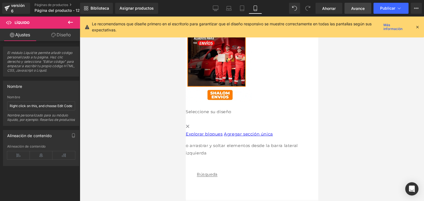
click at [356, 12] on link "Avance" at bounding box center [357, 8] width 27 height 11
click at [393, 7] on font "Publicar" at bounding box center [387, 8] width 15 height 5
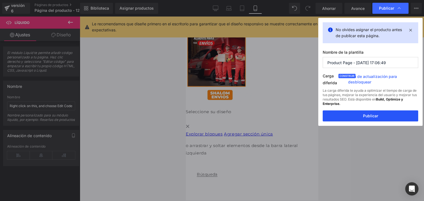
click at [383, 116] on button "Publicar" at bounding box center [369, 116] width 95 height 11
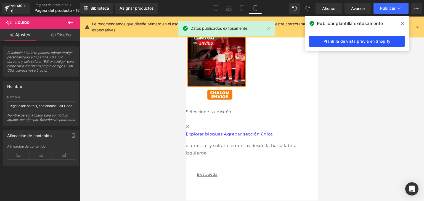
click at [374, 41] on font "Plantilla de vista previa en Shopify" at bounding box center [356, 41] width 67 height 5
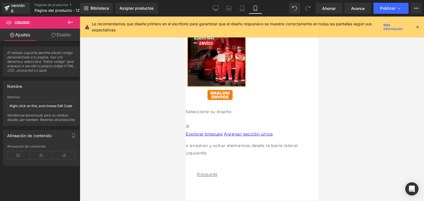
click at [259, 107] on div "Líquido" at bounding box center [251, 107] width 132 height 1
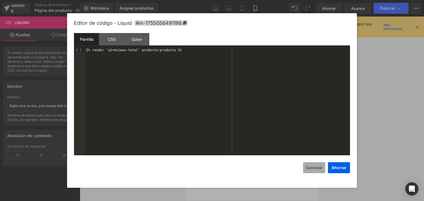
click at [311, 170] on font "Cancelar" at bounding box center [314, 167] width 17 height 5
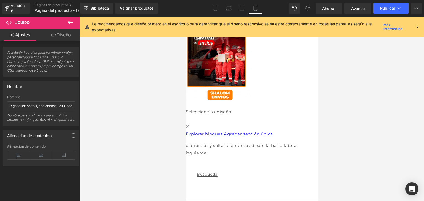
click at [65, 37] on font "Diseño" at bounding box center [64, 35] width 14 height 6
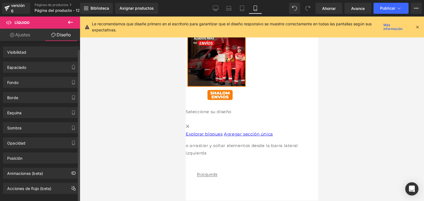
scroll to position [7, 0]
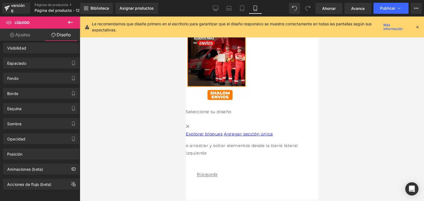
click at [31, 32] on link "Ajustes" at bounding box center [20, 35] width 40 height 12
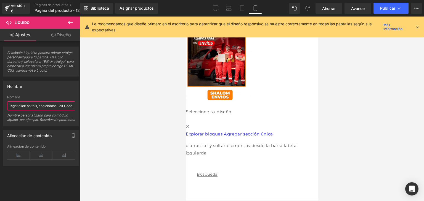
click at [60, 106] on input "Right click on this, and choose Edit Code." at bounding box center [41, 105] width 68 height 9
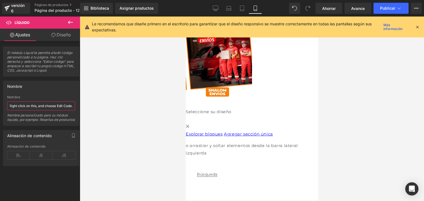
drag, startPoint x: 60, startPoint y: 106, endPoint x: 97, endPoint y: 110, distance: 36.9
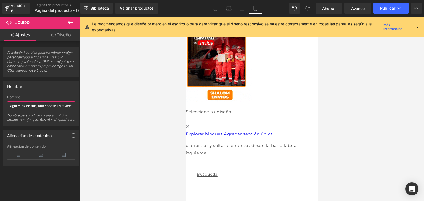
click at [97, 110] on div "Liquid You are previewing how the will restyle your page. You can not edit Elem…" at bounding box center [212, 105] width 424 height 211
click at [47, 104] on input "Right click on this, and choose Edit Code." at bounding box center [41, 105] width 68 height 9
click at [71, 21] on icon at bounding box center [70, 22] width 7 height 7
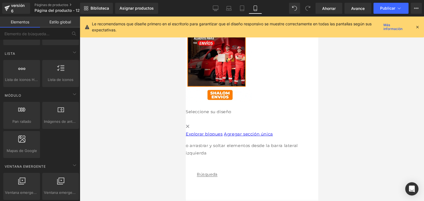
scroll to position [237, 0]
click at [255, 107] on div "Líquido" at bounding box center [251, 107] width 132 height 1
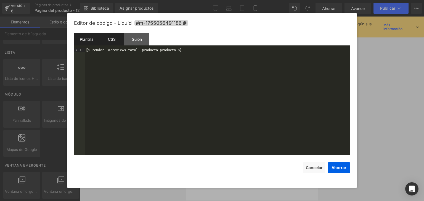
click at [112, 39] on font "CSS" at bounding box center [112, 39] width 8 height 5
click at [92, 41] on font "Plantilla" at bounding box center [87, 39] width 14 height 5
click at [138, 40] on font "Guion" at bounding box center [137, 39] width 10 height 5
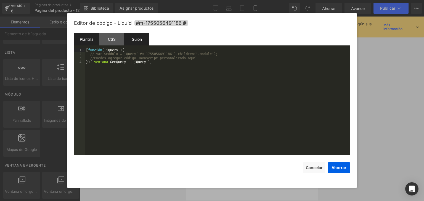
click at [97, 39] on div "Plantilla" at bounding box center [86, 39] width 25 height 12
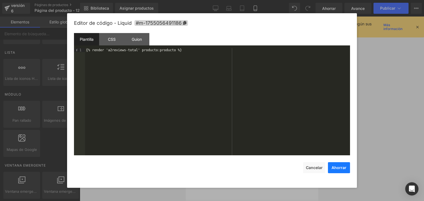
click at [336, 163] on button "Ahorrar" at bounding box center [339, 167] width 22 height 11
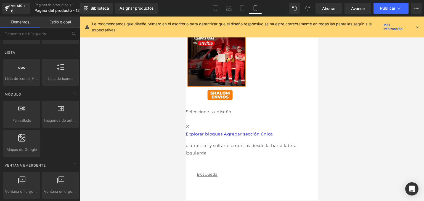
click at [185, 17] on icon at bounding box center [185, 17] width 0 height 0
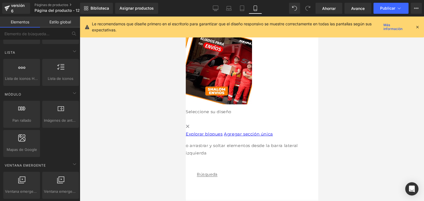
click at [185, 17] on font "Líquido" at bounding box center [185, 17] width 0 height 0
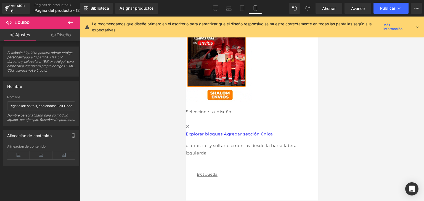
click at [256, 108] on div "Líquido" at bounding box center [251, 108] width 132 height 0
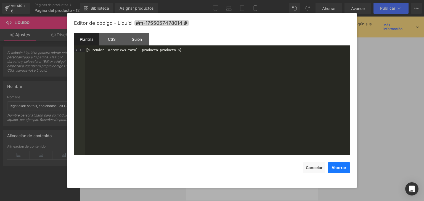
click at [337, 172] on button "Ahorrar" at bounding box center [339, 167] width 22 height 11
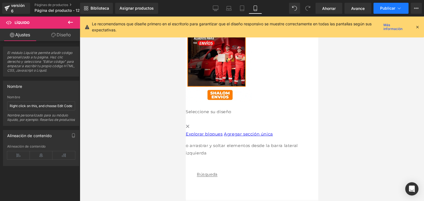
click at [386, 11] on button "Publicar" at bounding box center [390, 8] width 35 height 11
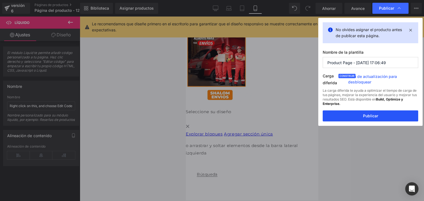
click at [366, 117] on font "Publicar" at bounding box center [370, 116] width 15 height 5
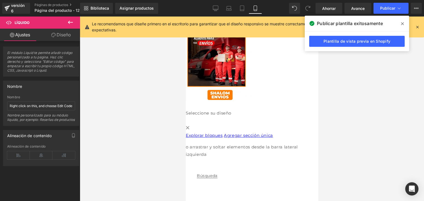
click at [185, 17] on icon at bounding box center [185, 17] width 0 height 0
click at [185, 17] on link at bounding box center [185, 17] width 0 height 0
click at [185, 17] on icon at bounding box center [185, 17] width 0 height 0
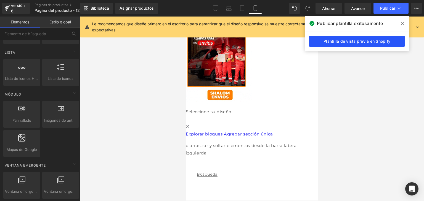
click at [370, 42] on font "Plantilla de vista previa en Shopify" at bounding box center [356, 41] width 67 height 5
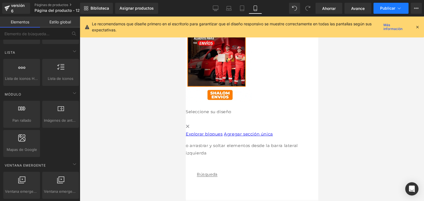
click at [385, 7] on font "Publicar" at bounding box center [387, 8] width 15 height 5
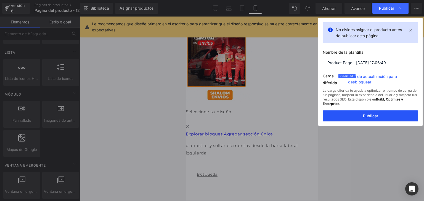
click at [384, 118] on button "Publicar" at bounding box center [369, 116] width 95 height 11
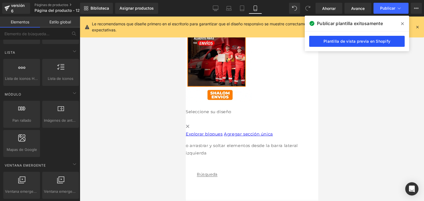
click at [373, 43] on font "Plantilla de vista previa en Shopify" at bounding box center [356, 41] width 67 height 5
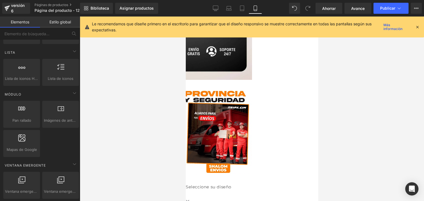
scroll to position [1602, 0]
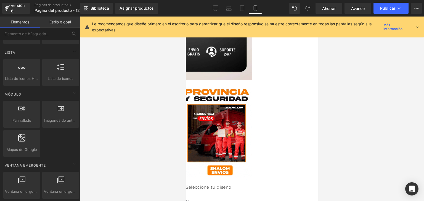
click at [417, 27] on icon at bounding box center [417, 27] width 5 height 5
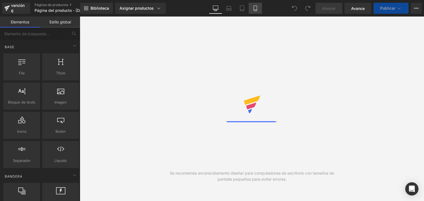
click at [254, 9] on icon at bounding box center [255, 9] width 6 height 6
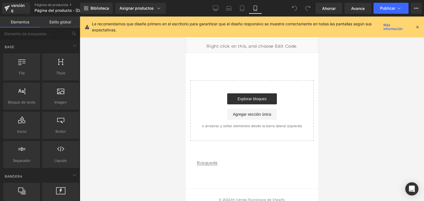
scroll to position [1651, 0]
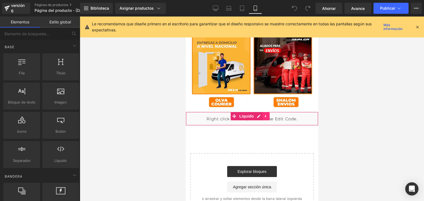
click at [268, 112] on link at bounding box center [265, 116] width 7 height 8
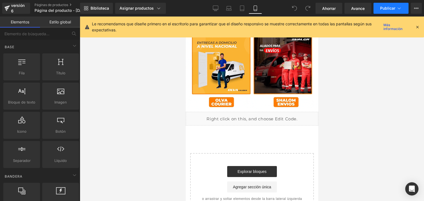
click at [385, 8] on font "Publicar" at bounding box center [387, 8] width 15 height 5
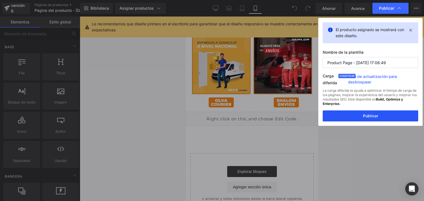
click at [363, 120] on button "Publicar" at bounding box center [369, 116] width 95 height 11
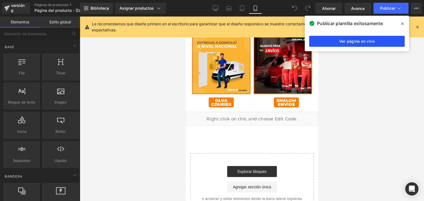
click at [349, 42] on font "Ver página en vivo" at bounding box center [357, 41] width 36 height 5
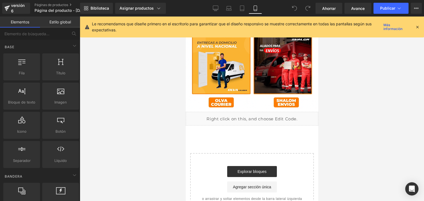
click at [62, 22] on font "Estilo global" at bounding box center [60, 22] width 22 height 5
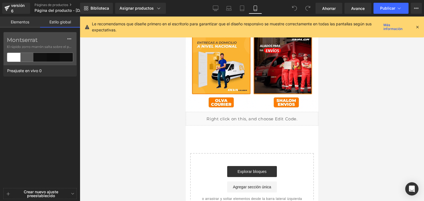
click at [26, 23] on font "Elementos" at bounding box center [20, 22] width 18 height 5
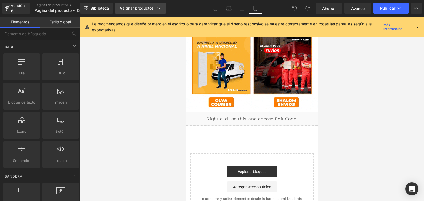
click at [152, 8] on font "Asignar productos" at bounding box center [136, 8] width 34 height 5
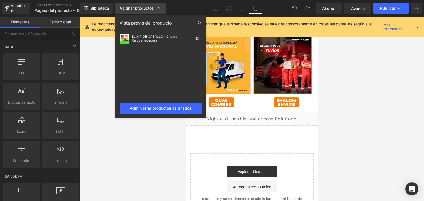
click at [153, 8] on font "Asignar productos" at bounding box center [136, 8] width 34 height 5
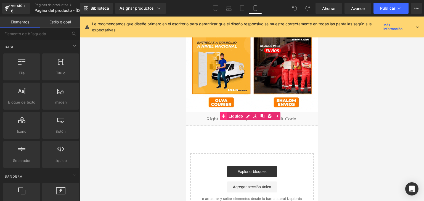
click at [220, 112] on div "Líquido" at bounding box center [251, 119] width 132 height 14
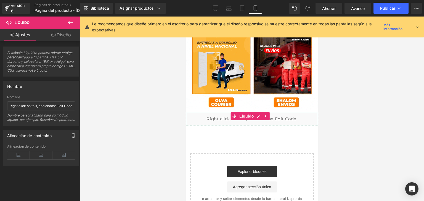
click at [73, 138] on icon "button" at bounding box center [73, 135] width 4 height 4
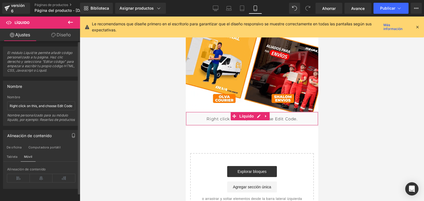
click at [72, 138] on icon "button" at bounding box center [73, 135] width 4 height 4
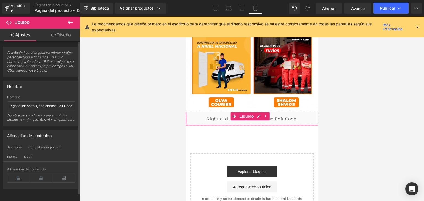
click at [61, 37] on font "Diseño" at bounding box center [64, 35] width 14 height 6
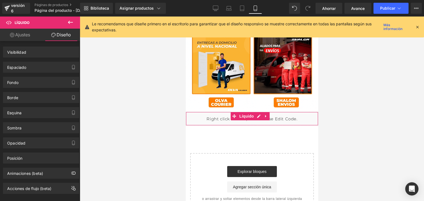
click at [26, 32] on font "Ajustes" at bounding box center [22, 35] width 15 height 6
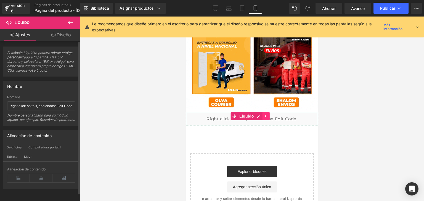
click at [266, 114] on icon at bounding box center [266, 116] width 4 height 4
click at [269, 114] on icon at bounding box center [269, 116] width 4 height 4
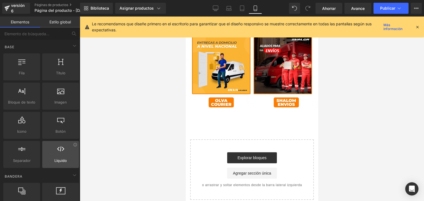
click at [60, 150] on icon at bounding box center [60, 149] width 7 height 7
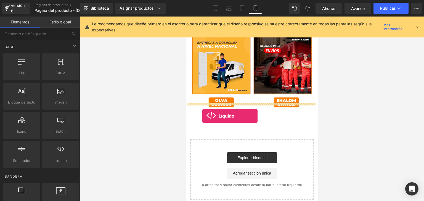
drag, startPoint x: 244, startPoint y: 176, endPoint x: 203, endPoint y: 116, distance: 72.7
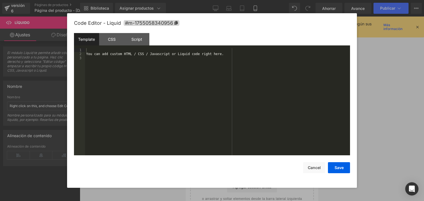
click at [259, 112] on div "Líquido" at bounding box center [251, 119] width 132 height 14
click at [235, 56] on div "Puede agregar código HTML / CSS / Javascript o Liquid personalizado aquí." at bounding box center [217, 105] width 265 height 115
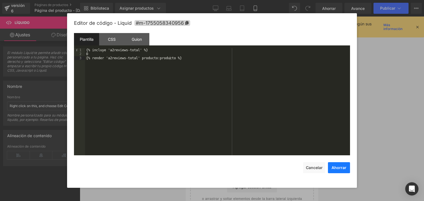
click at [333, 165] on button "Ahorrar" at bounding box center [339, 167] width 22 height 11
click at [256, 112] on div "Líquido" at bounding box center [251, 119] width 132 height 14
click at [330, 164] on button "Ahorrar" at bounding box center [339, 167] width 22 height 11
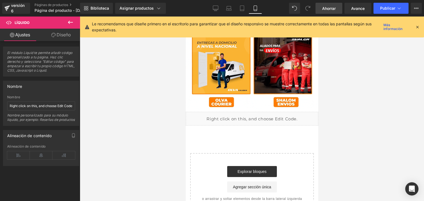
click at [327, 11] on span "Ahorrar" at bounding box center [329, 9] width 14 height 6
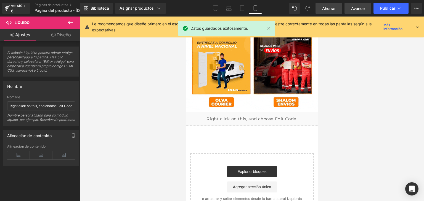
click at [357, 8] on font "Avance" at bounding box center [358, 8] width 14 height 5
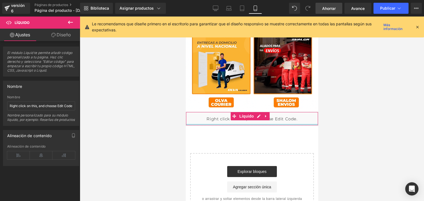
click at [262, 124] on div at bounding box center [252, 124] width 132 height 1
click at [257, 112] on div "Líquido" at bounding box center [251, 119] width 132 height 14
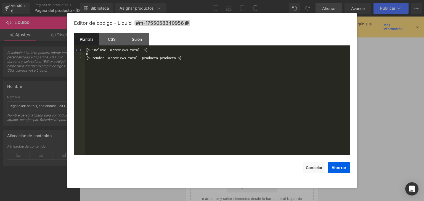
click at [169, 55] on div "{% incluye 'a2reviews-total' %} O {% render 'a2reviews-total' producto:producto…" at bounding box center [217, 105] width 265 height 115
click at [143, 46] on div "Plantilla CSS Guion Datos" at bounding box center [212, 40] width 276 height 15
click at [145, 52] on div "{% render 'a2reviews-total' producto:producto %}" at bounding box center [217, 105] width 265 height 115
click at [340, 169] on font "Ahorrar" at bounding box center [338, 167] width 15 height 5
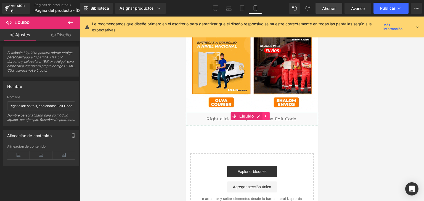
click at [265, 115] on icon at bounding box center [264, 116] width 1 height 2
click at [256, 118] on div "Líquido" at bounding box center [251, 119] width 132 height 14
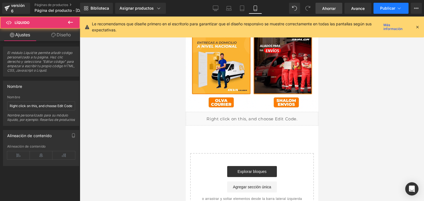
click at [381, 6] on font "Publicar" at bounding box center [387, 8] width 15 height 5
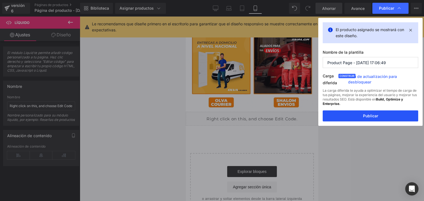
click at [380, 113] on button "Publicar" at bounding box center [369, 116] width 95 height 11
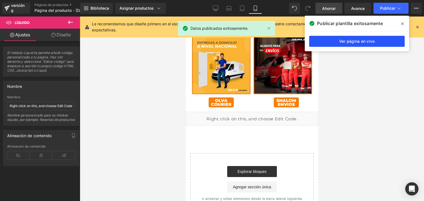
click at [372, 40] on font "Ver página en vivo" at bounding box center [357, 41] width 36 height 5
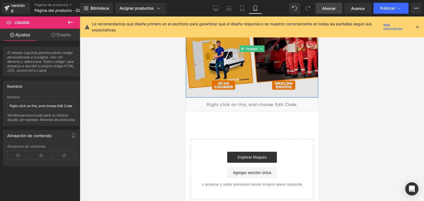
scroll to position [1667, 0]
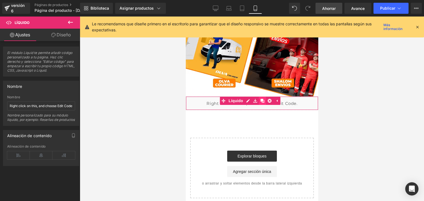
click at [261, 99] on icon at bounding box center [262, 101] width 4 height 4
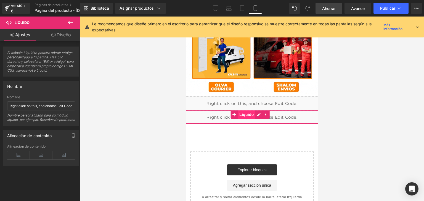
click at [252, 111] on font "Líquido" at bounding box center [246, 115] width 15 height 8
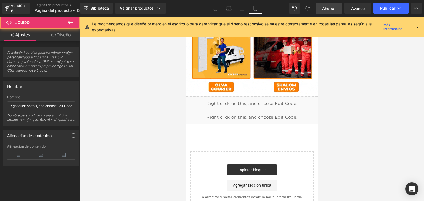
click at [273, 99] on div "Líquido" at bounding box center [251, 104] width 132 height 14
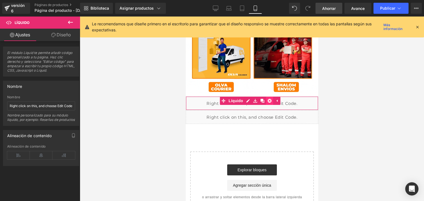
click at [271, 99] on icon at bounding box center [269, 101] width 4 height 4
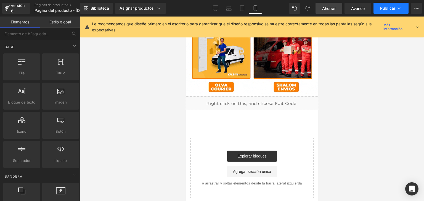
click at [383, 12] on button "Publicar" at bounding box center [390, 8] width 35 height 11
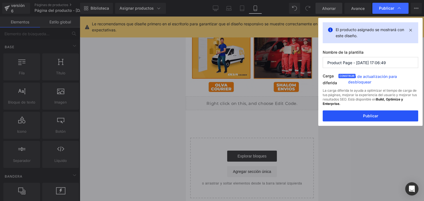
click at [356, 113] on button "Publicar" at bounding box center [369, 116] width 95 height 11
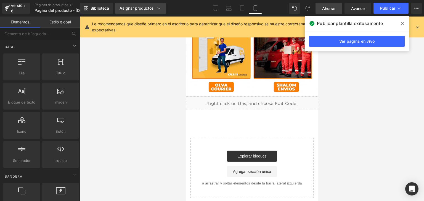
click at [154, 9] on div "Asignar productos" at bounding box center [140, 9] width 42 height 6
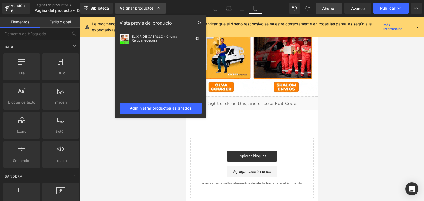
click at [154, 9] on div "Asignar productos" at bounding box center [140, 9] width 42 height 6
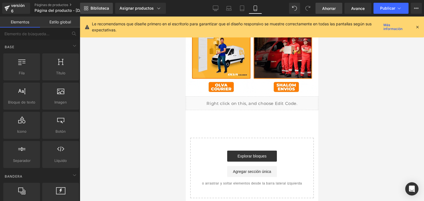
click at [98, 10] on font "Biblioteca" at bounding box center [99, 8] width 18 height 5
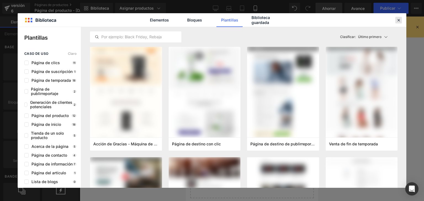
click at [398, 22] on icon at bounding box center [398, 20] width 5 height 5
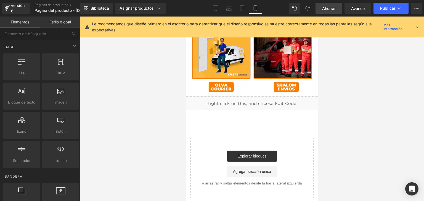
click at [301, 138] on div "Empieza a construir tu página Explorar bloques Agregar sección única o arrastra…" at bounding box center [251, 168] width 122 height 60
click at [293, 138] on div "Empieza a construir tu página Explorar bloques Agregar sección única o arrastra…" at bounding box center [251, 168] width 122 height 60
click at [248, 99] on font "Líquido" at bounding box center [246, 101] width 15 height 4
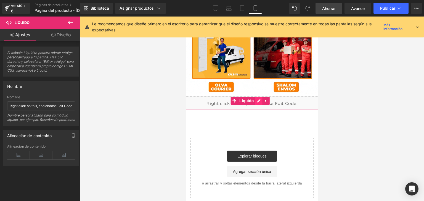
click at [258, 97] on div "Líquido" at bounding box center [251, 104] width 132 height 14
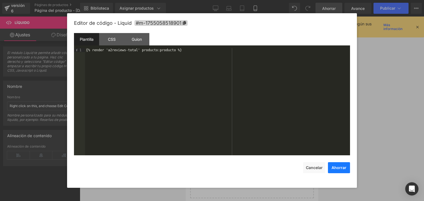
click at [347, 170] on button "Ahorrar" at bounding box center [339, 167] width 22 height 11
